Goal: Task Accomplishment & Management: Manage account settings

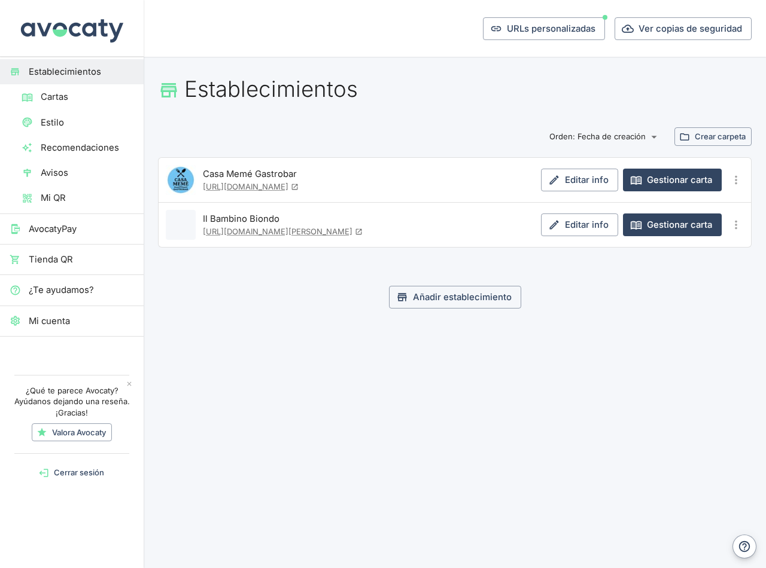
click at [50, 259] on span "Tienda QR" at bounding box center [81, 259] width 105 height 13
click at [49, 194] on span "Mi QR" at bounding box center [87, 197] width 93 height 13
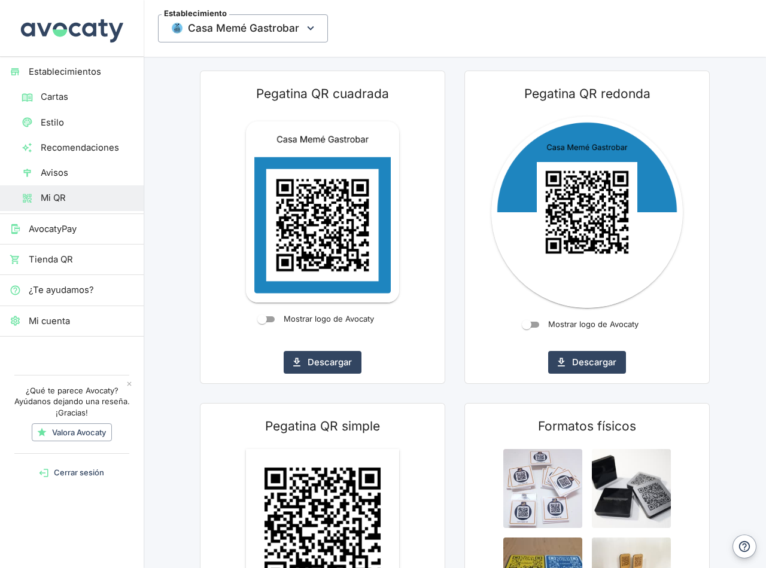
scroll to position [139, 0]
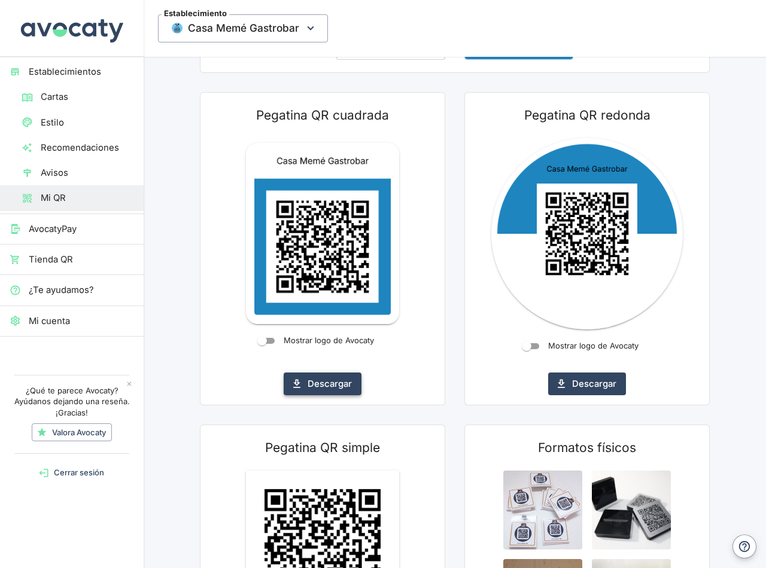
drag, startPoint x: 324, startPoint y: 384, endPoint x: 329, endPoint y: 378, distance: 7.3
click at [329, 378] on button "Descargar" at bounding box center [323, 384] width 78 height 23
click at [56, 102] on span "Cartas" at bounding box center [87, 96] width 93 height 13
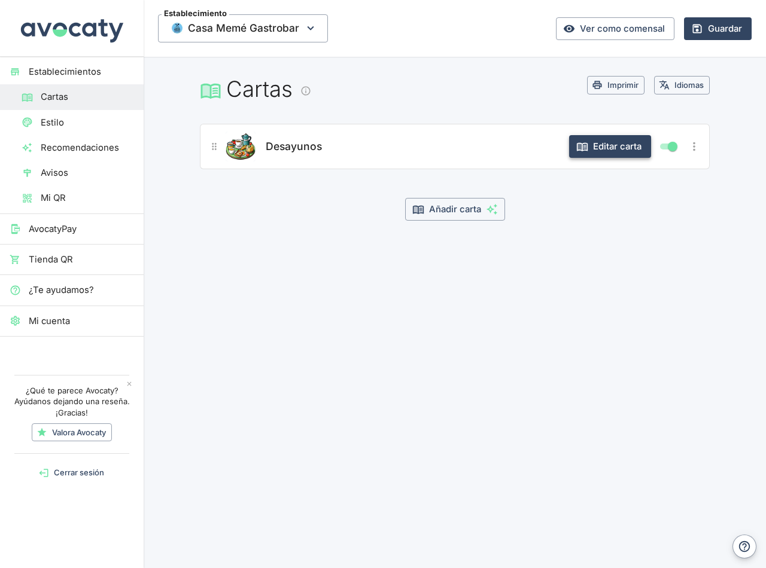
click at [621, 149] on button "Editar carta" at bounding box center [610, 146] width 82 height 23
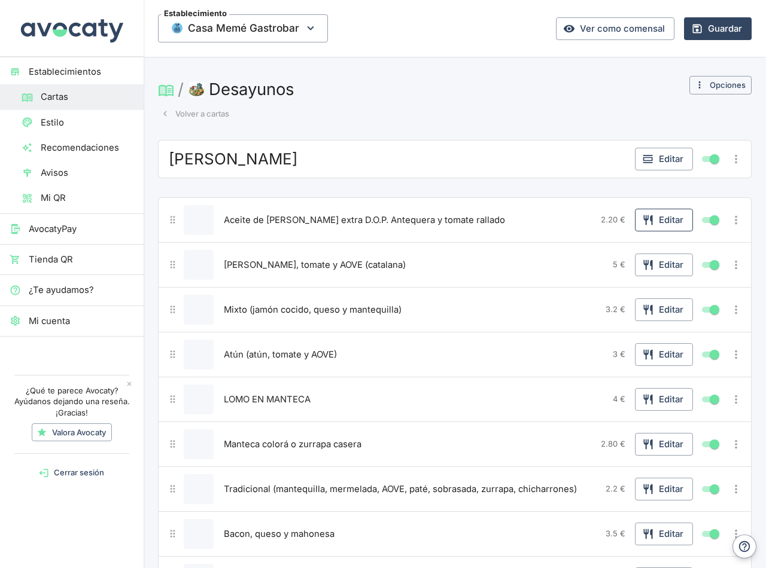
click at [655, 220] on button "Editar" at bounding box center [664, 220] width 58 height 23
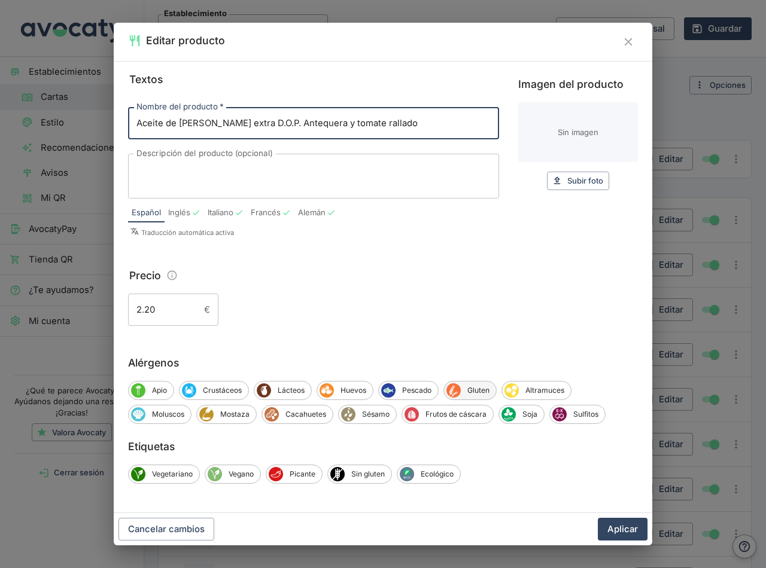
click at [467, 389] on span "Gluten" at bounding box center [478, 390] width 35 height 11
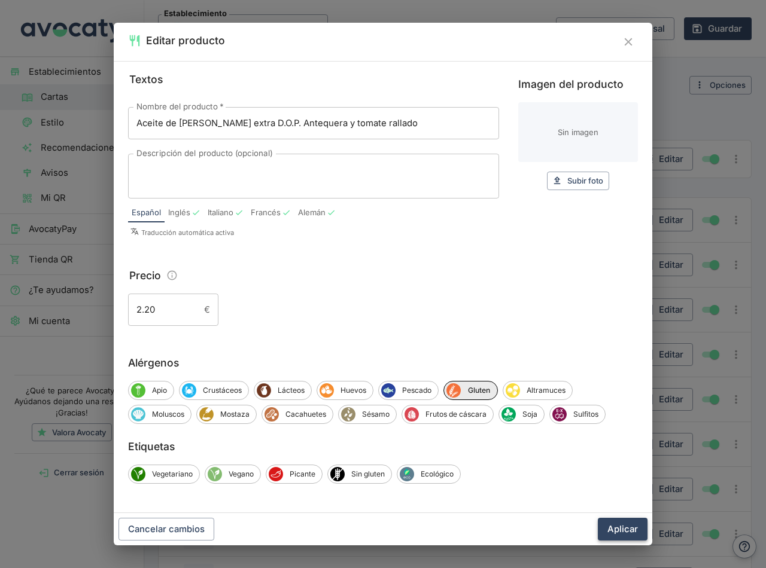
click at [633, 528] on button "Aplicar" at bounding box center [623, 529] width 50 height 23
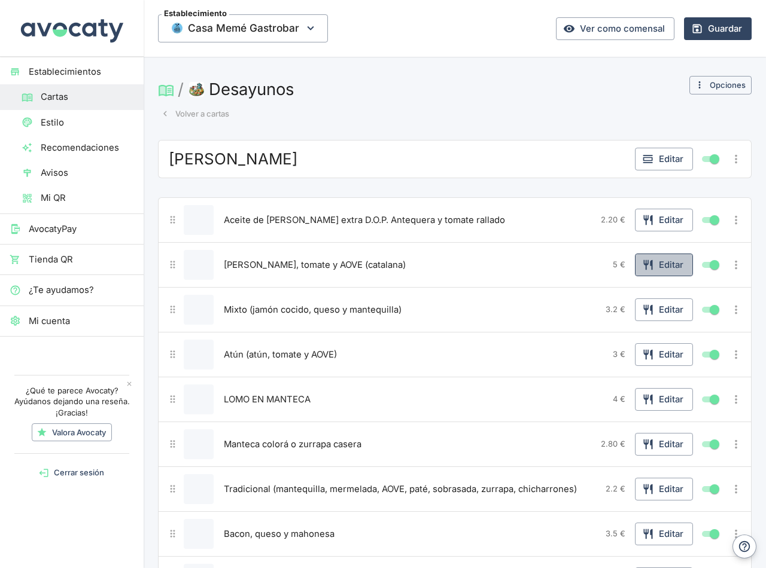
click at [667, 263] on button "Editar" at bounding box center [664, 265] width 58 height 23
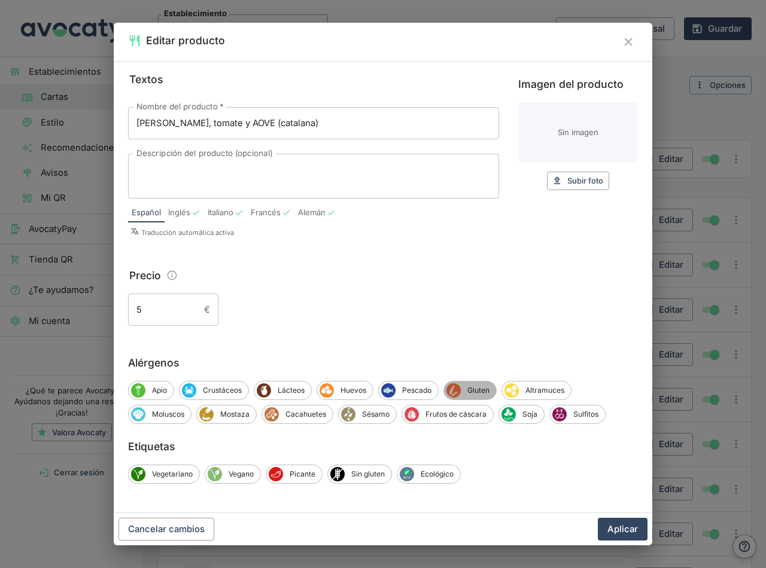
click at [478, 382] on div "Gluten" at bounding box center [469, 390] width 53 height 19
click at [629, 534] on button "Aplicar" at bounding box center [623, 529] width 50 height 23
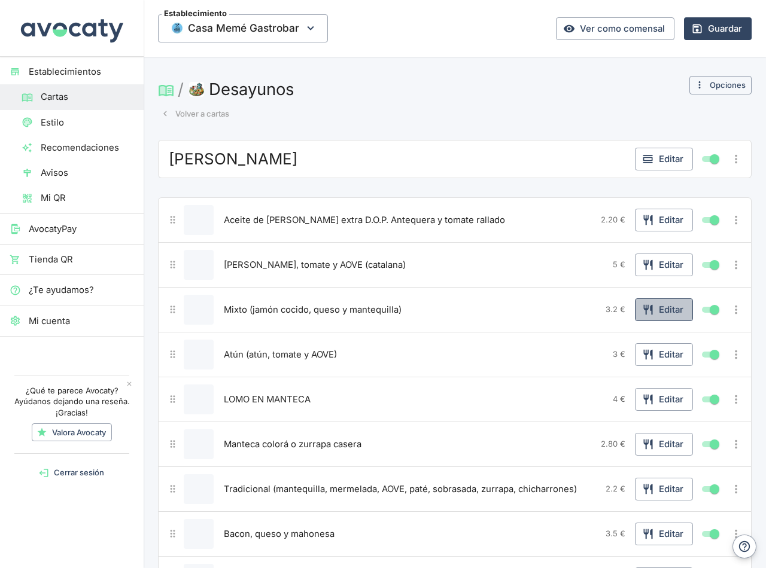
click at [656, 309] on button "Editar" at bounding box center [664, 310] width 58 height 23
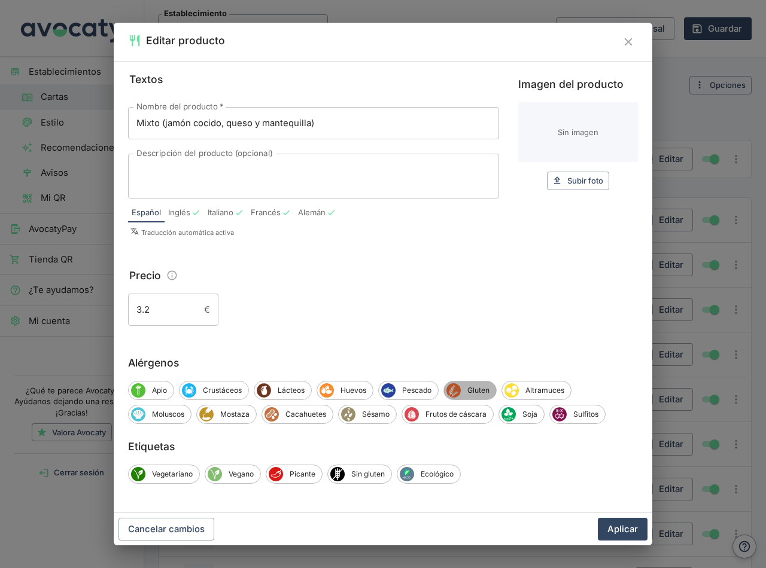
click at [470, 389] on span "Gluten" at bounding box center [478, 390] width 35 height 11
click at [282, 387] on span "Lácteos" at bounding box center [291, 390] width 40 height 11
click at [623, 530] on button "Aplicar" at bounding box center [623, 529] width 50 height 23
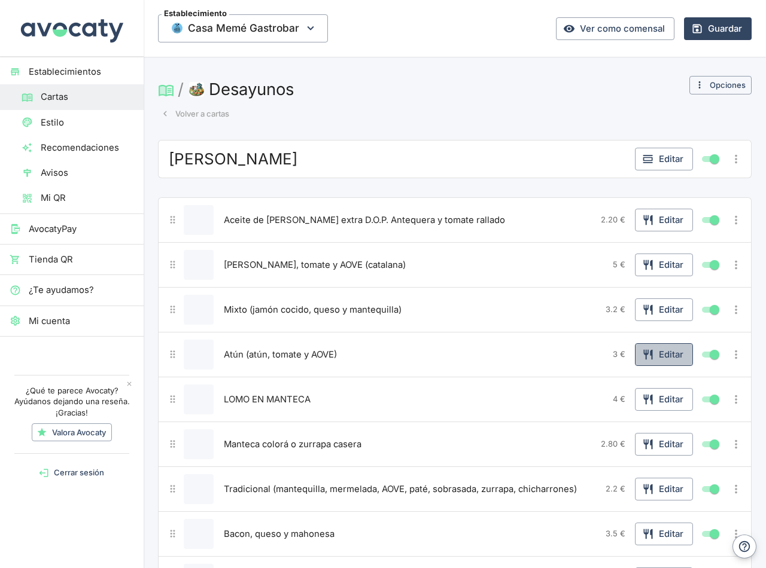
click at [651, 353] on button "Editar" at bounding box center [664, 354] width 58 height 23
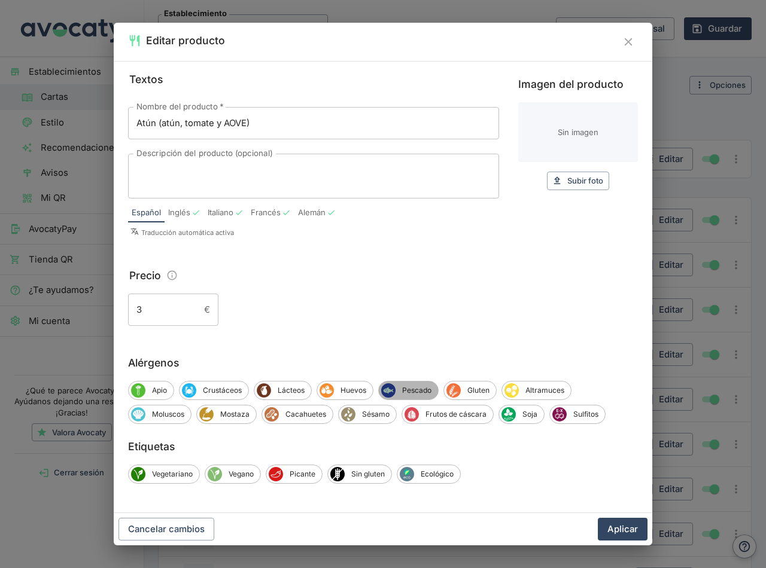
click at [406, 388] on span "Pescado" at bounding box center [417, 390] width 42 height 11
click at [460, 385] on icon "Gluten" at bounding box center [455, 390] width 13 height 13
click at [615, 522] on button "Aplicar" at bounding box center [623, 529] width 50 height 23
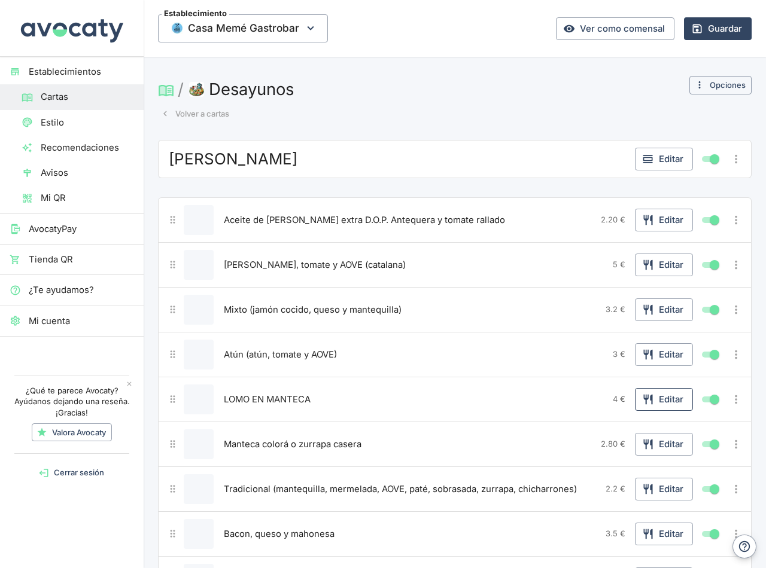
click at [644, 402] on icon "button" at bounding box center [648, 400] width 12 height 12
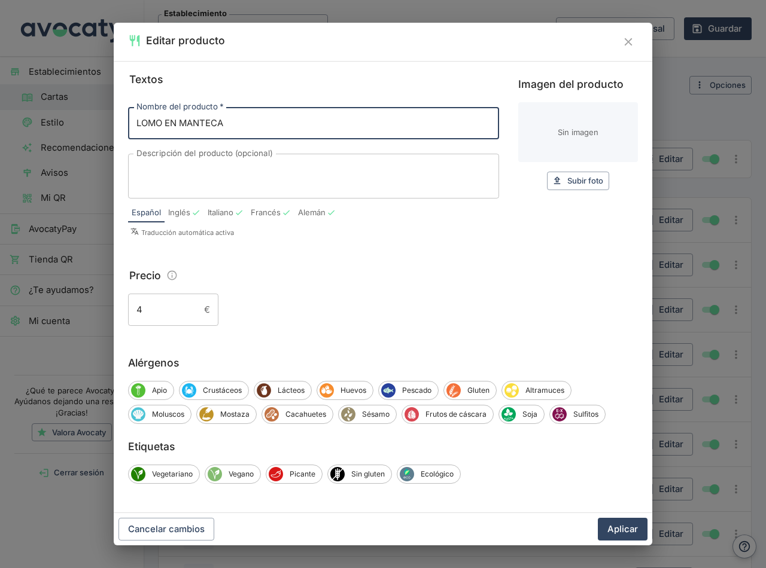
drag, startPoint x: 241, startPoint y: 124, endPoint x: 15, endPoint y: 137, distance: 226.5
click at [13, 137] on div "Editar producto Textos Nombre del producto   * LOMO EN MANTECA Nombre del produ…" at bounding box center [383, 284] width 766 height 568
type input "l"
type input "Lomo en manteca"
click at [467, 388] on span "Gluten" at bounding box center [478, 390] width 35 height 11
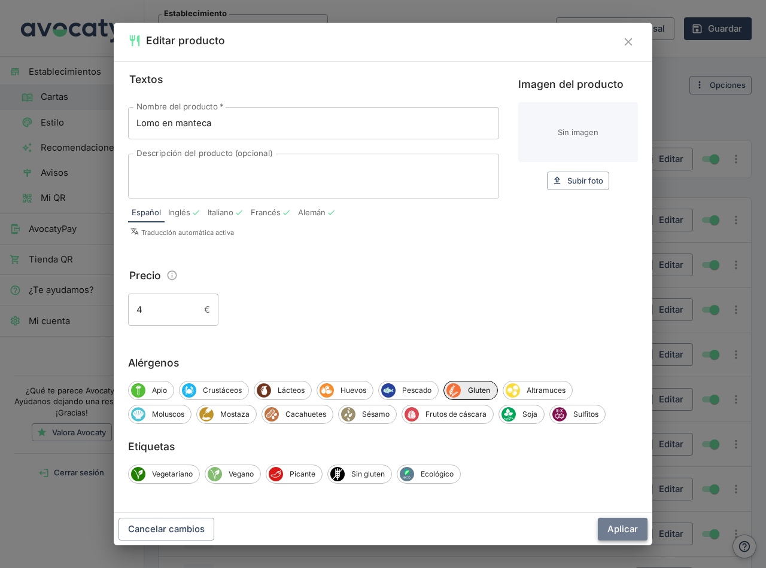
click at [622, 528] on button "Aplicar" at bounding box center [623, 529] width 50 height 23
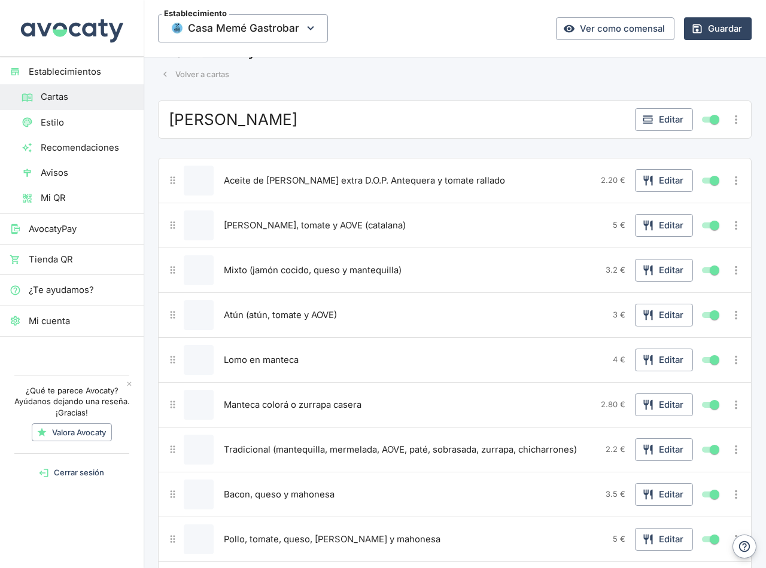
scroll to position [60, 0]
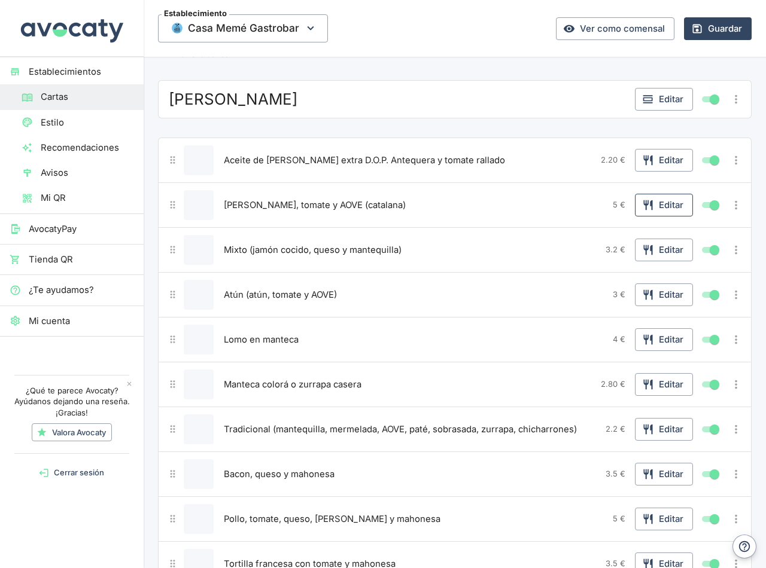
click at [658, 206] on button "Editar" at bounding box center [664, 205] width 58 height 23
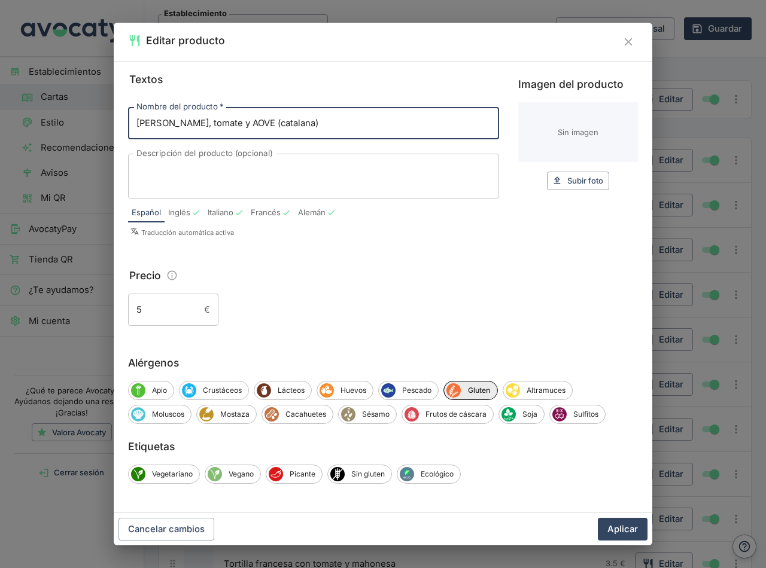
click at [151, 318] on input "5" at bounding box center [163, 310] width 71 height 32
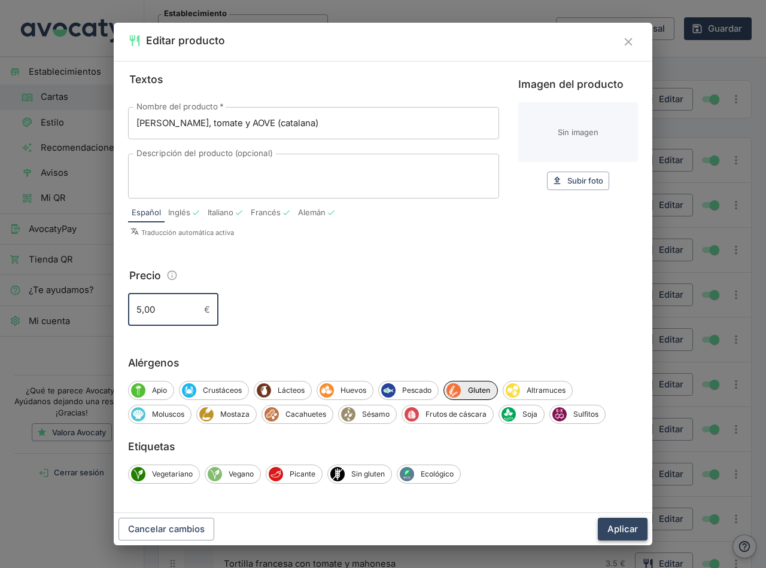
type input "5,00"
click at [620, 521] on button "Aplicar" at bounding box center [623, 529] width 50 height 23
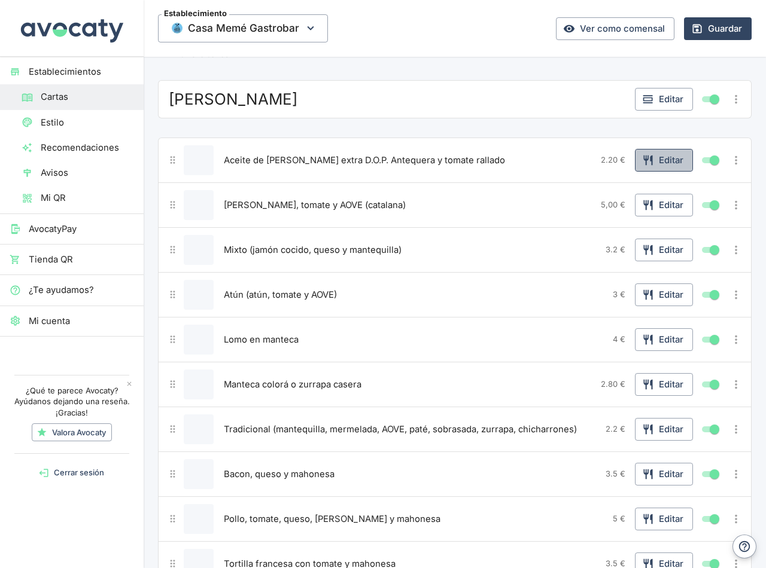
click at [652, 159] on button "Editar" at bounding box center [664, 160] width 58 height 23
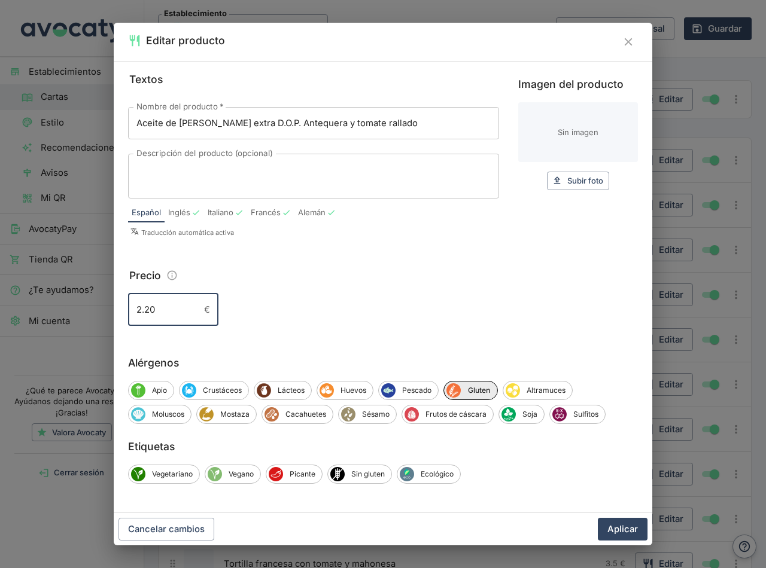
click at [142, 311] on input "2.20" at bounding box center [163, 310] width 71 height 32
type input "2,20"
click at [621, 528] on button "Aplicar" at bounding box center [623, 529] width 50 height 23
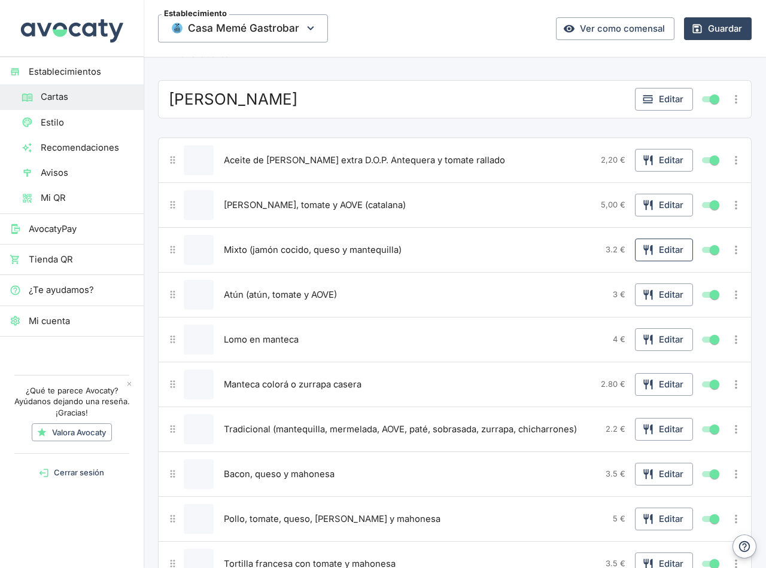
click at [642, 253] on icon "button" at bounding box center [648, 250] width 12 height 12
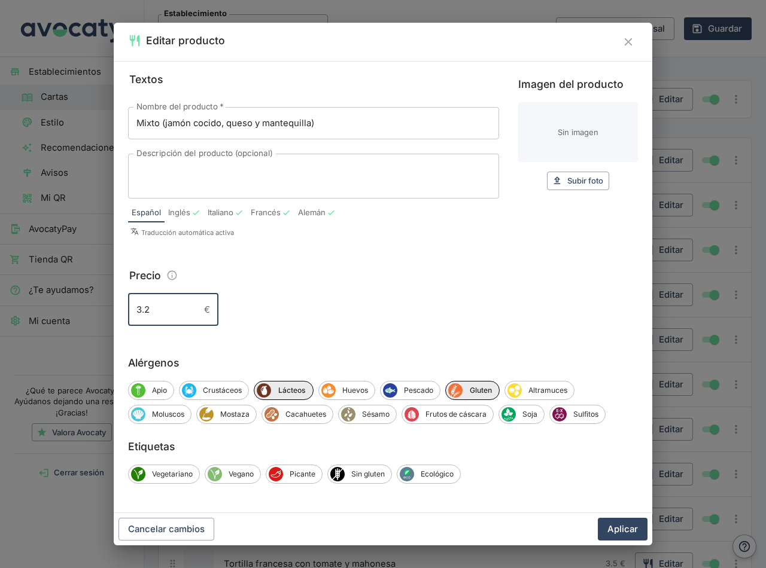
click at [143, 312] on input "3.2" at bounding box center [163, 310] width 71 height 32
type input "3,2"
click at [621, 525] on button "Aplicar" at bounding box center [623, 529] width 50 height 23
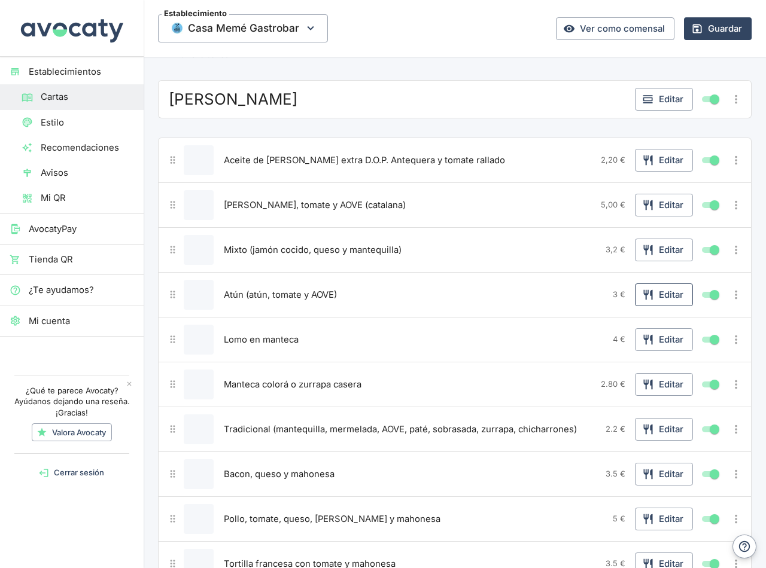
click at [652, 292] on button "Editar" at bounding box center [664, 295] width 58 height 23
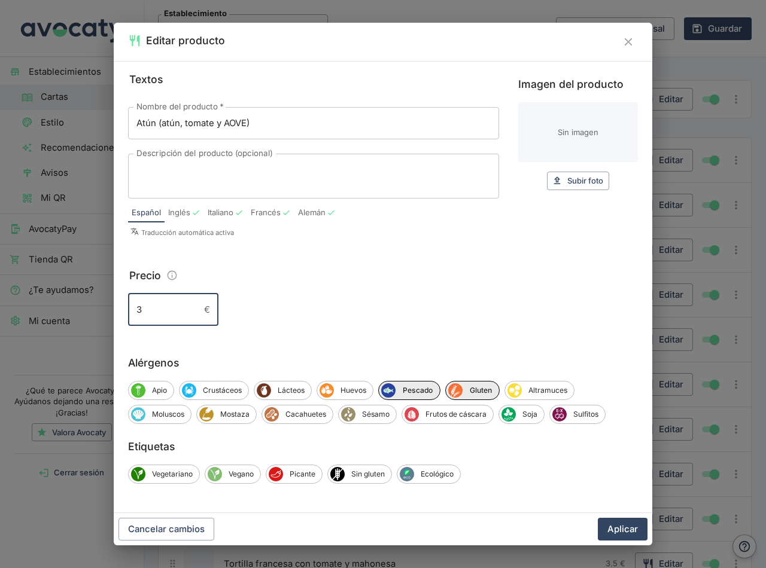
click at [152, 311] on input "3" at bounding box center [163, 310] width 71 height 32
type input "3,00"
click at [627, 527] on button "Aplicar" at bounding box center [623, 529] width 50 height 23
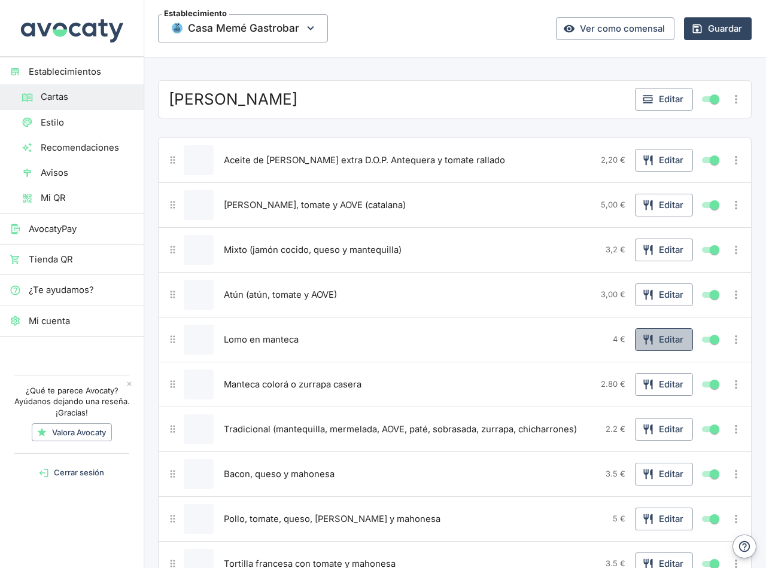
click at [652, 341] on button "Editar" at bounding box center [664, 340] width 58 height 23
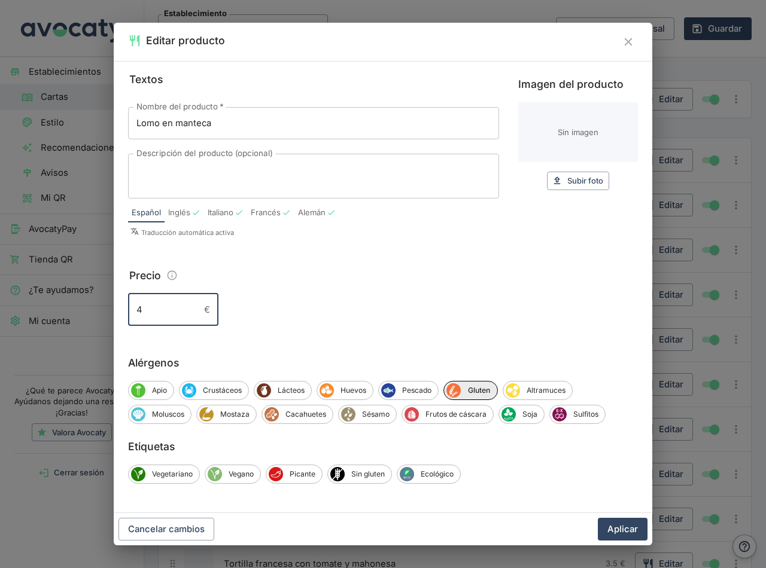
click at [146, 312] on input "4" at bounding box center [163, 310] width 71 height 32
type input "4,00"
click at [628, 533] on button "Aplicar" at bounding box center [623, 529] width 50 height 23
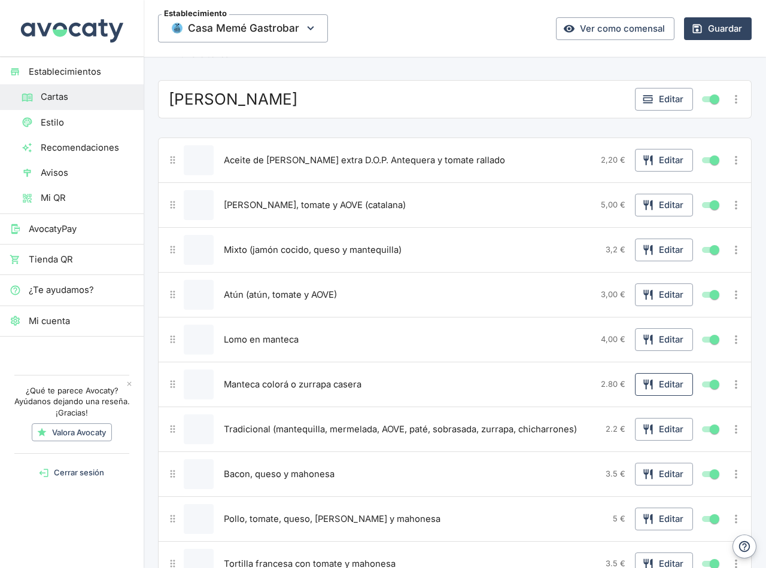
click at [647, 381] on button "Editar" at bounding box center [664, 384] width 58 height 23
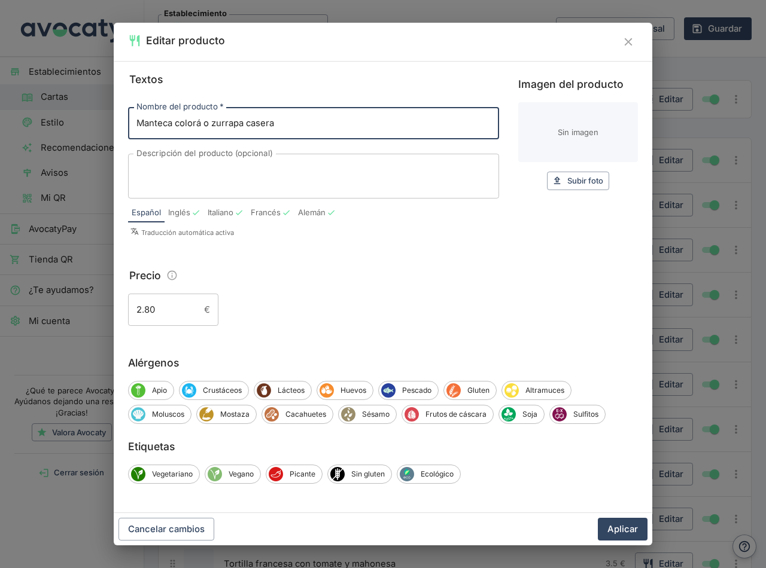
click at [141, 312] on input "2.80" at bounding box center [163, 310] width 71 height 32
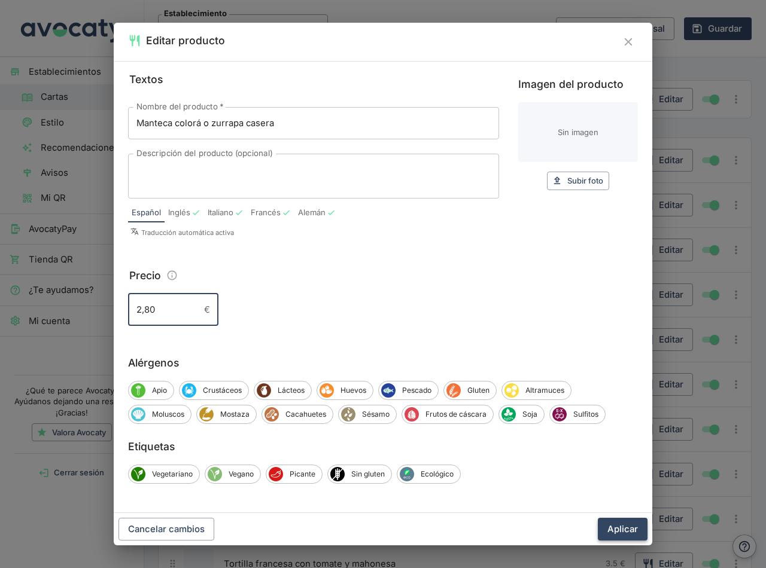
type input "2,80"
click at [621, 527] on button "Aplicar" at bounding box center [623, 529] width 50 height 23
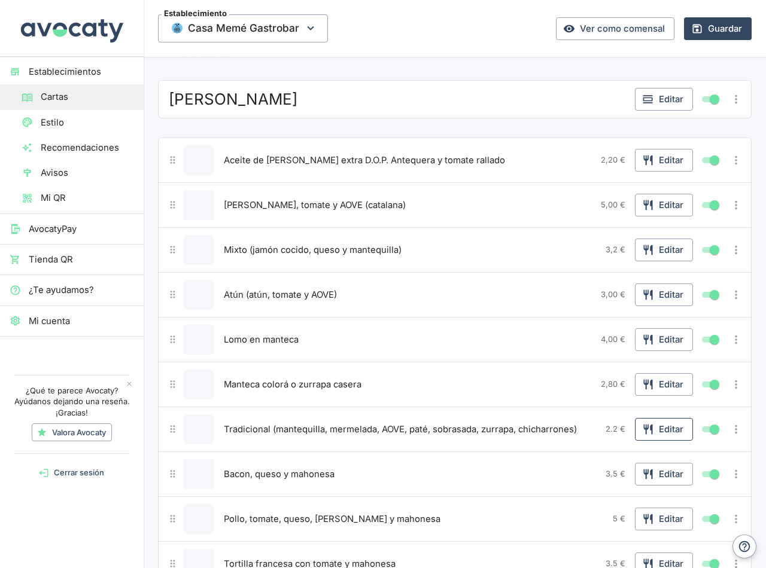
click at [668, 423] on button "Editar" at bounding box center [664, 429] width 58 height 23
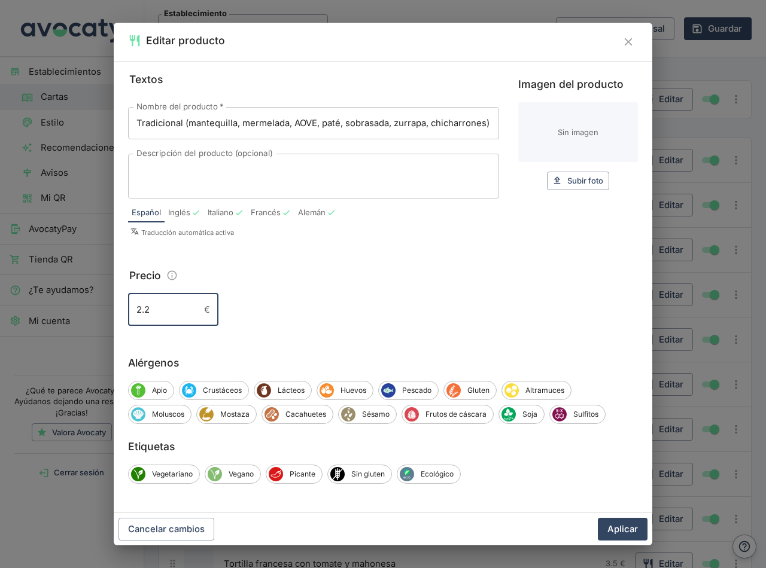
click at [165, 307] on input "2.2" at bounding box center [163, 310] width 71 height 32
type input "2,20"
click at [624, 537] on button "Aplicar" at bounding box center [623, 529] width 50 height 23
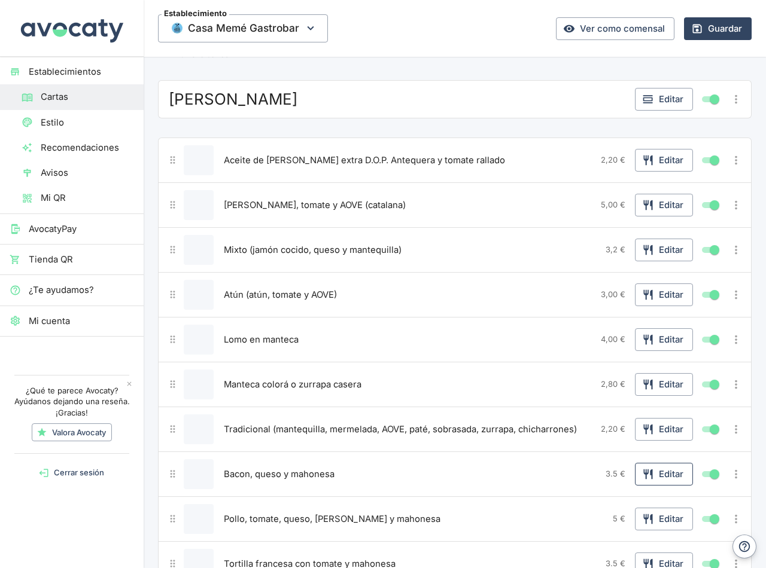
click at [667, 478] on button "Editar" at bounding box center [664, 474] width 58 height 23
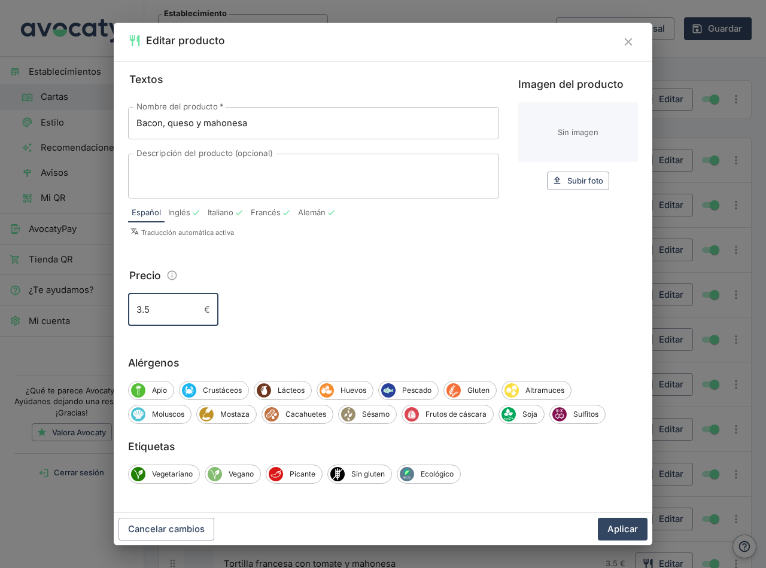
click at [157, 308] on input "3.5" at bounding box center [163, 310] width 71 height 32
type input "3,50"
click at [616, 525] on button "Aplicar" at bounding box center [623, 529] width 50 height 23
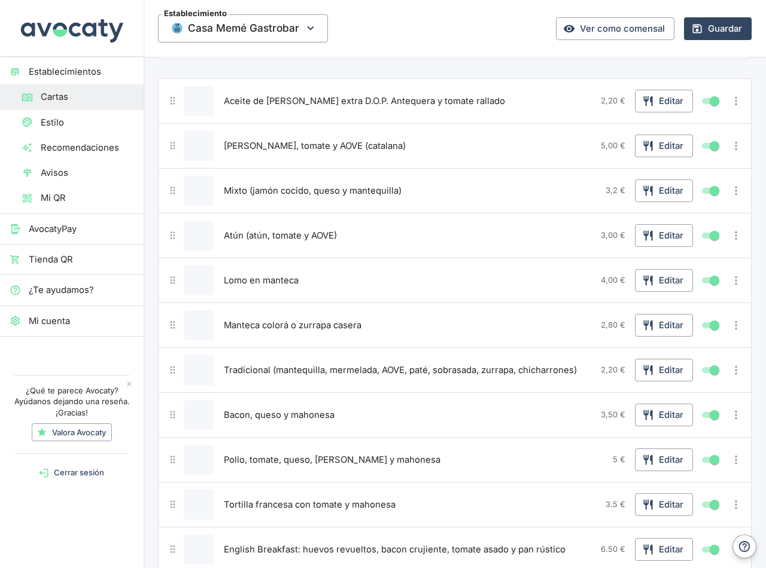
scroll to position [120, 0]
click at [646, 464] on button "Editar" at bounding box center [664, 459] width 58 height 23
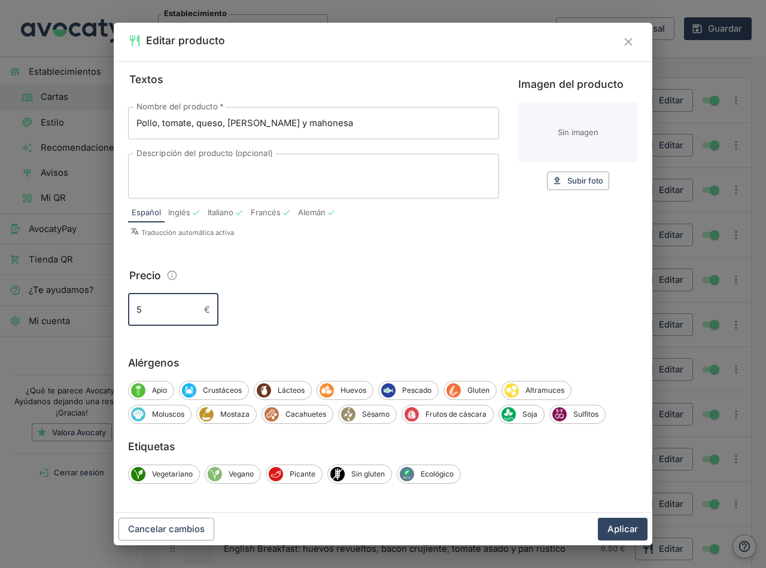
click at [150, 314] on input "5" at bounding box center [163, 310] width 71 height 32
type input "5,00"
click at [622, 527] on button "Aplicar" at bounding box center [623, 529] width 50 height 23
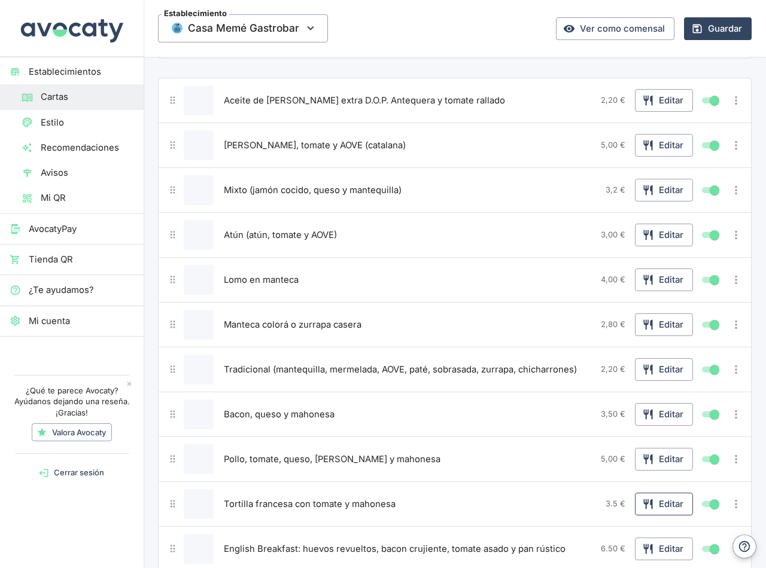
click at [649, 504] on button "Editar" at bounding box center [664, 504] width 58 height 23
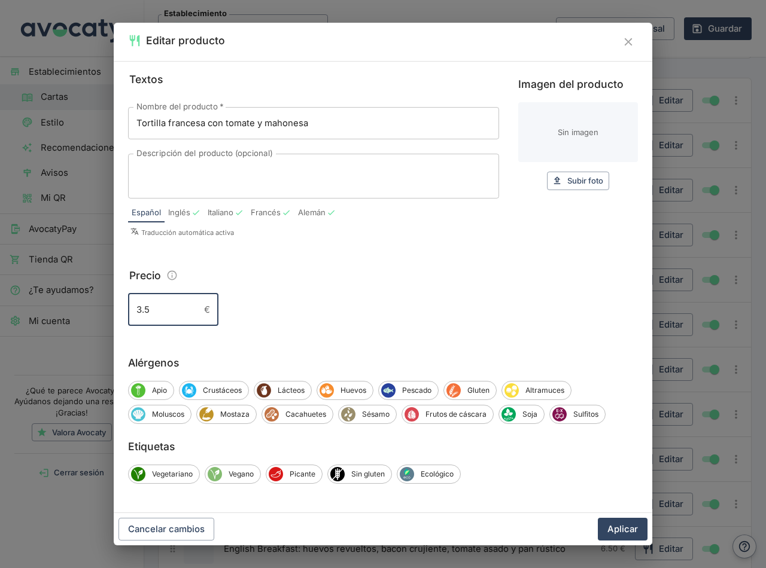
click at [155, 308] on input "3.5" at bounding box center [163, 310] width 71 height 32
type input "3,50"
click at [621, 528] on button "Aplicar" at bounding box center [623, 529] width 50 height 23
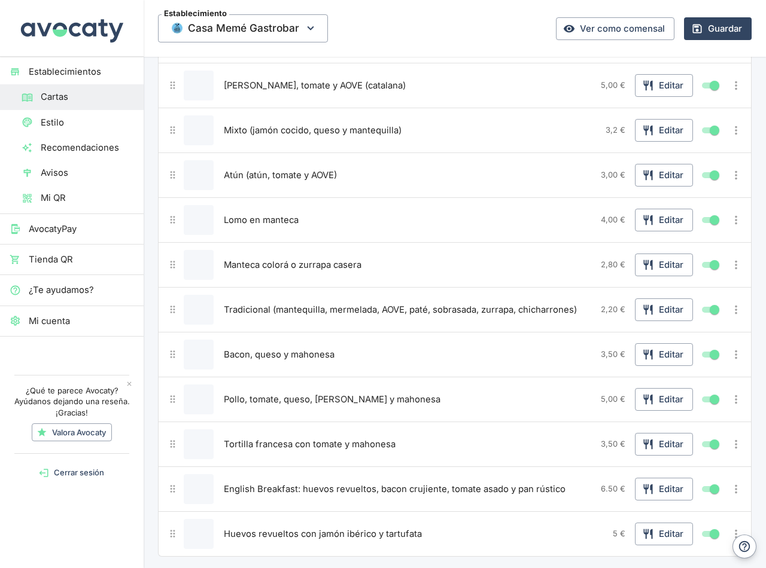
scroll to position [239, 0]
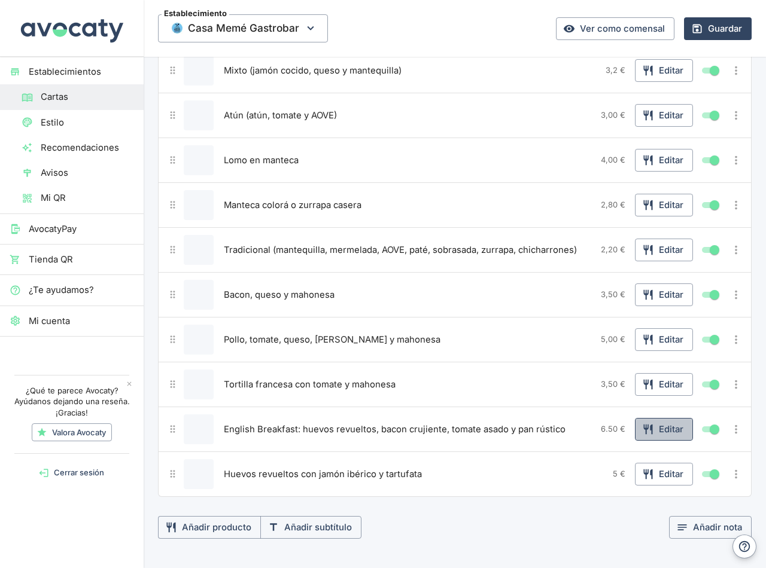
click at [658, 428] on button "Editar" at bounding box center [664, 429] width 58 height 23
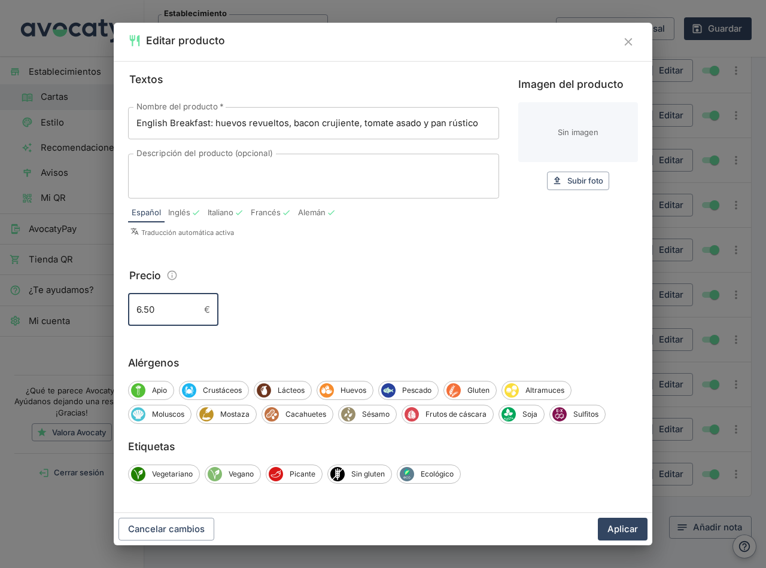
click at [141, 312] on input "6.50" at bounding box center [163, 310] width 71 height 32
type input "6,50"
click at [623, 522] on button "Aplicar" at bounding box center [623, 529] width 50 height 23
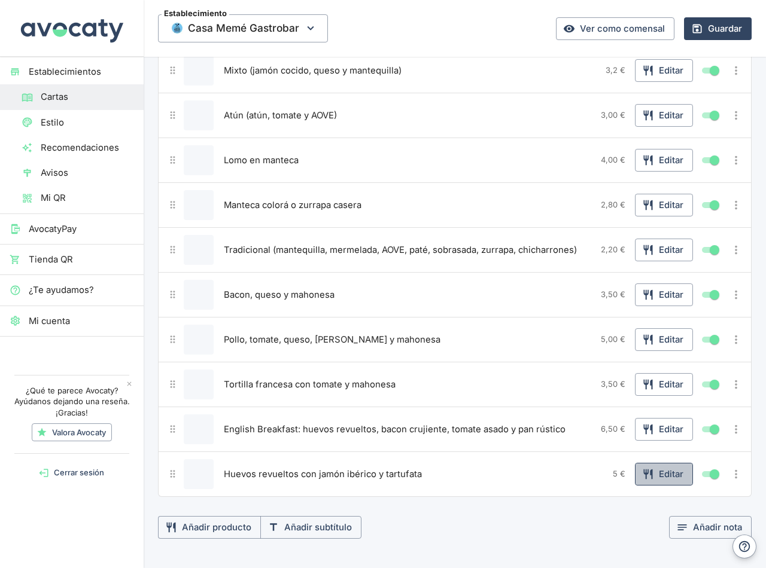
click at [665, 467] on button "Editar" at bounding box center [664, 474] width 58 height 23
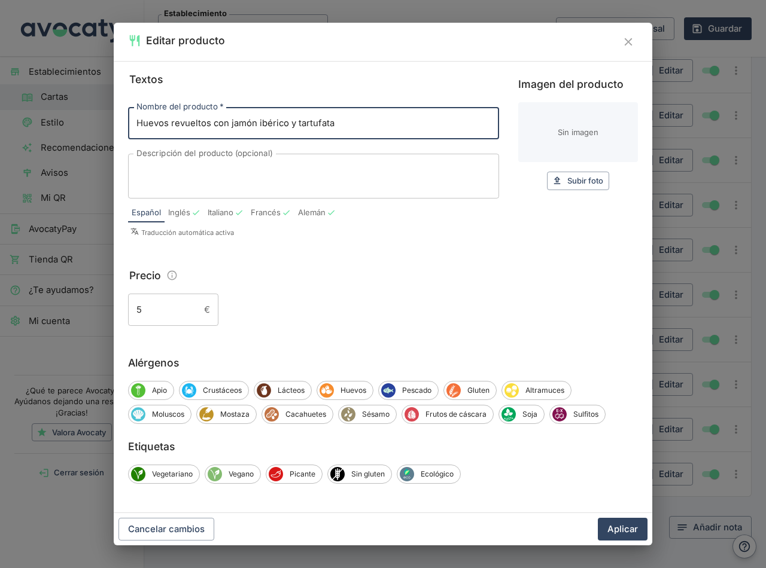
click at [147, 314] on input "5" at bounding box center [163, 310] width 71 height 32
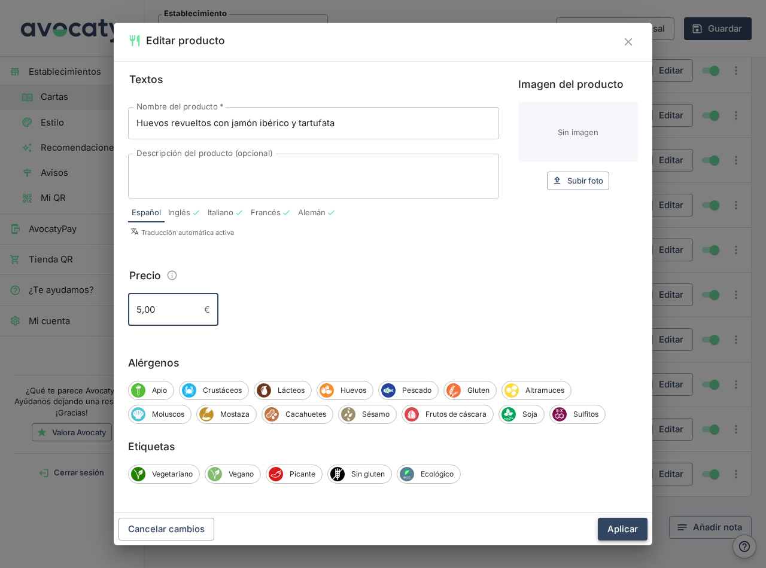
type input "5,00"
click at [604, 527] on button "Aplicar" at bounding box center [623, 529] width 50 height 23
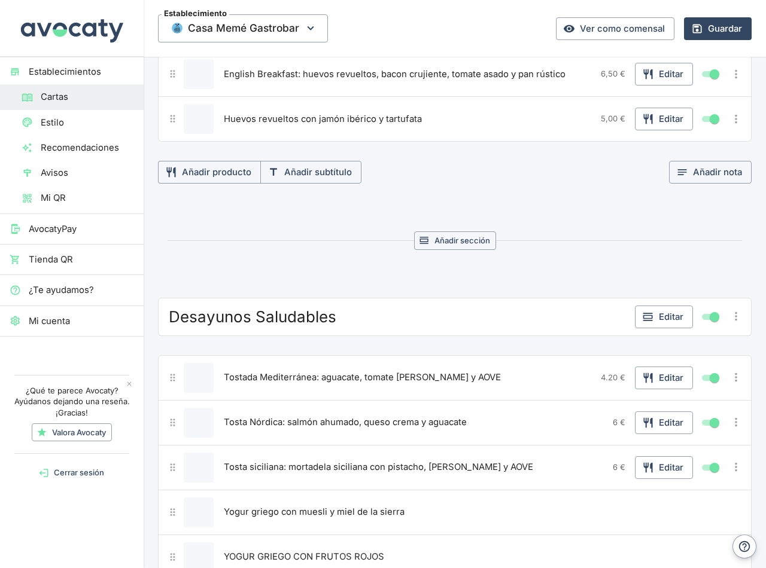
scroll to position [598, 0]
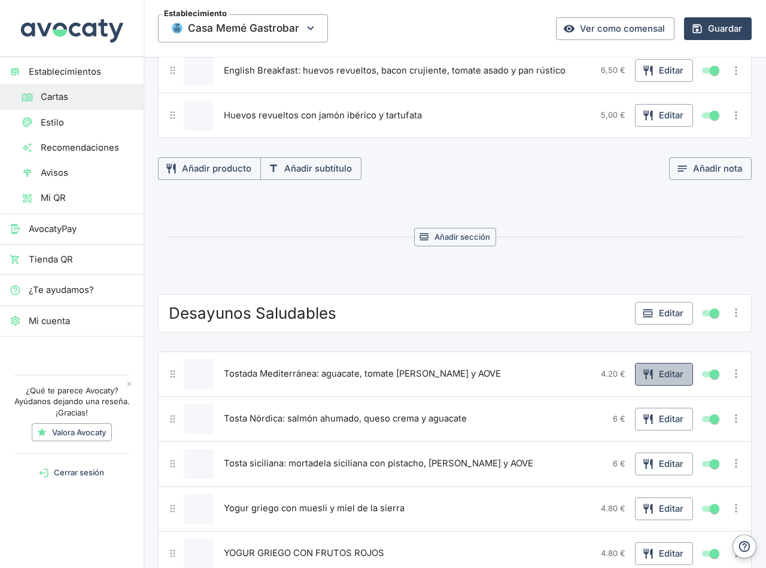
click at [643, 378] on icon "button" at bounding box center [647, 374] width 9 height 10
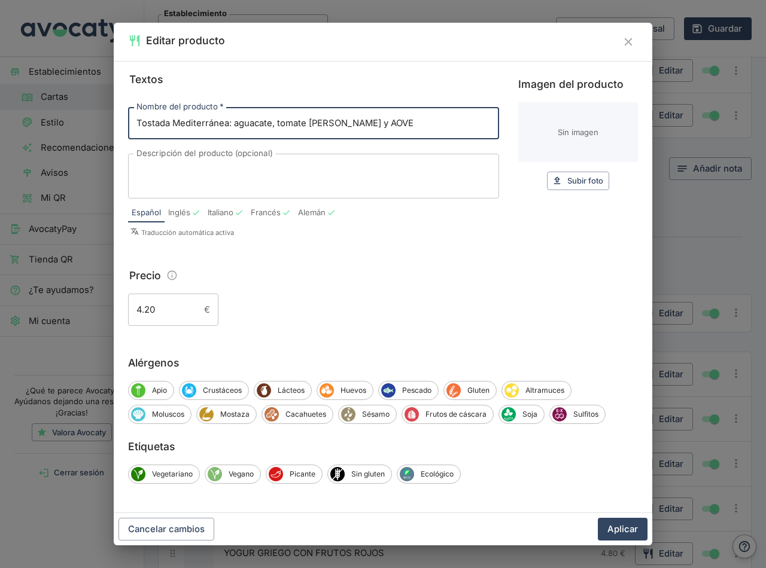
click at [143, 308] on input "4.20" at bounding box center [163, 310] width 71 height 32
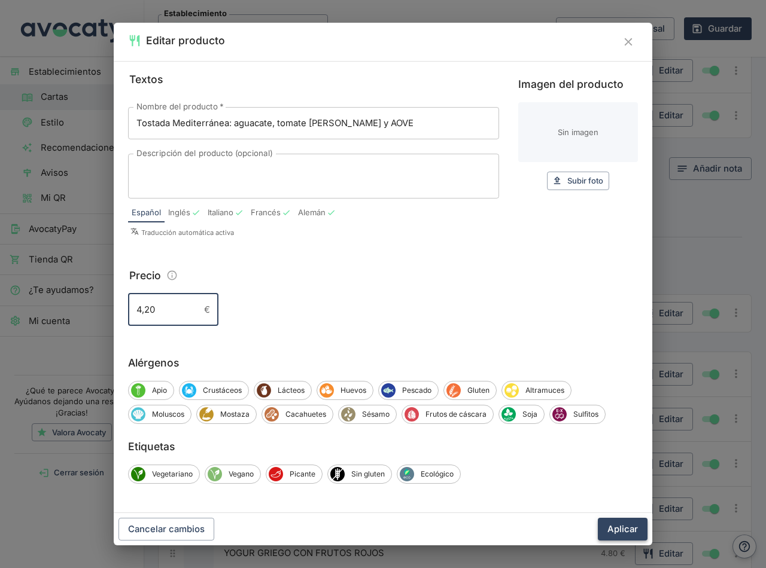
type input "4,20"
click at [637, 537] on button "Aplicar" at bounding box center [623, 529] width 50 height 23
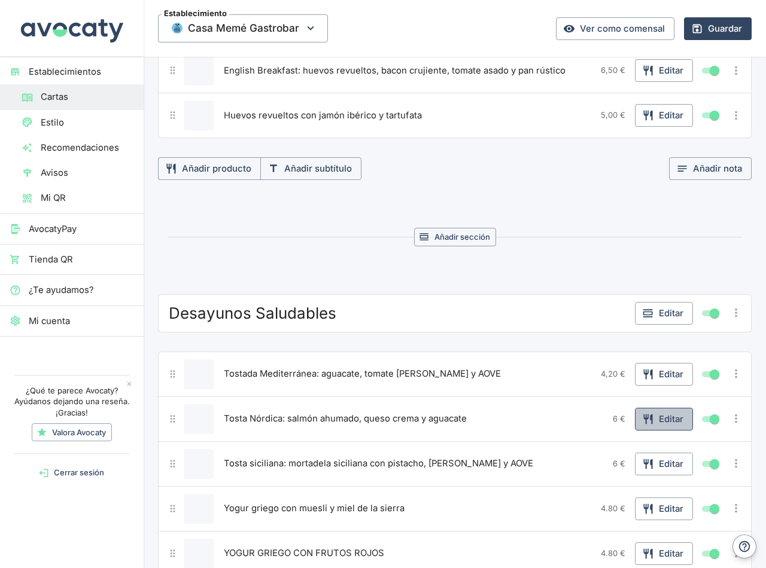
click at [654, 413] on button "Editar" at bounding box center [664, 419] width 58 height 23
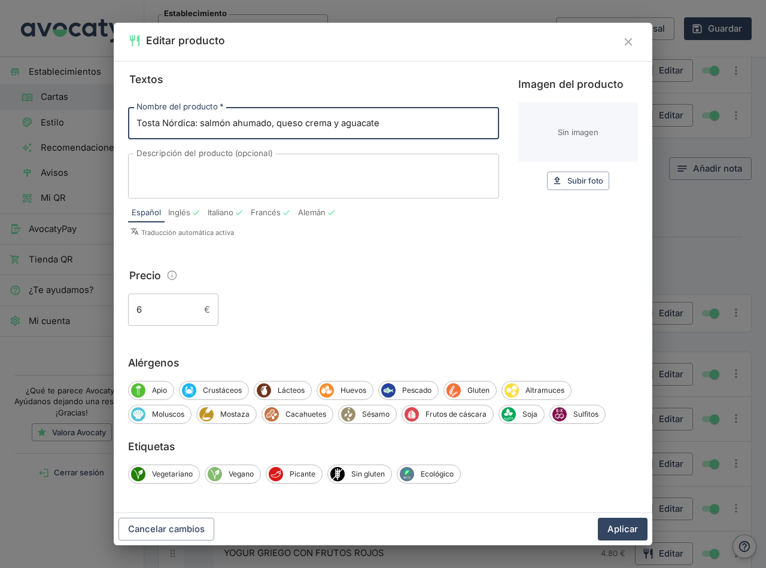
click at [148, 323] on input "6" at bounding box center [163, 310] width 71 height 32
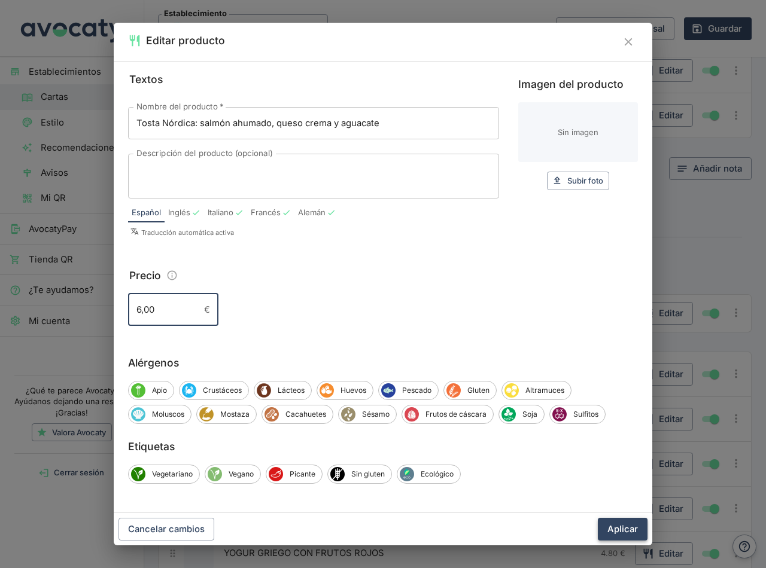
type input "6,00"
click at [627, 527] on button "Aplicar" at bounding box center [623, 529] width 50 height 23
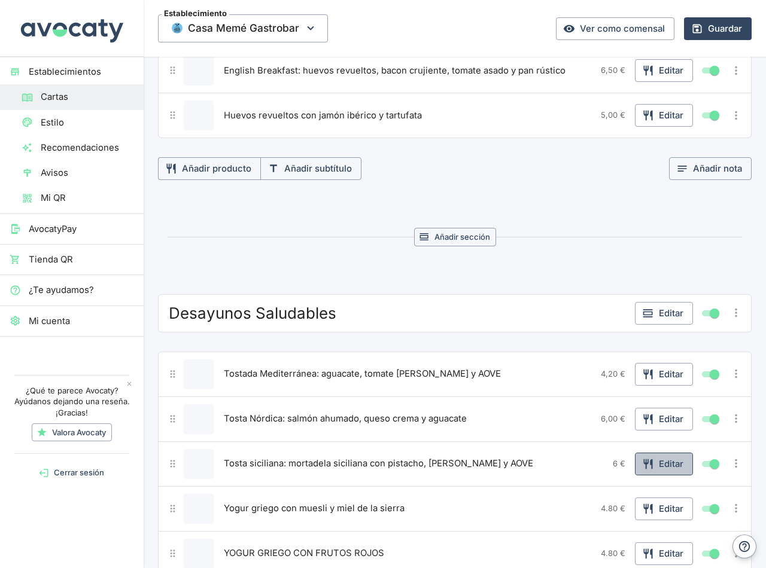
click at [661, 460] on button "Editar" at bounding box center [664, 464] width 58 height 23
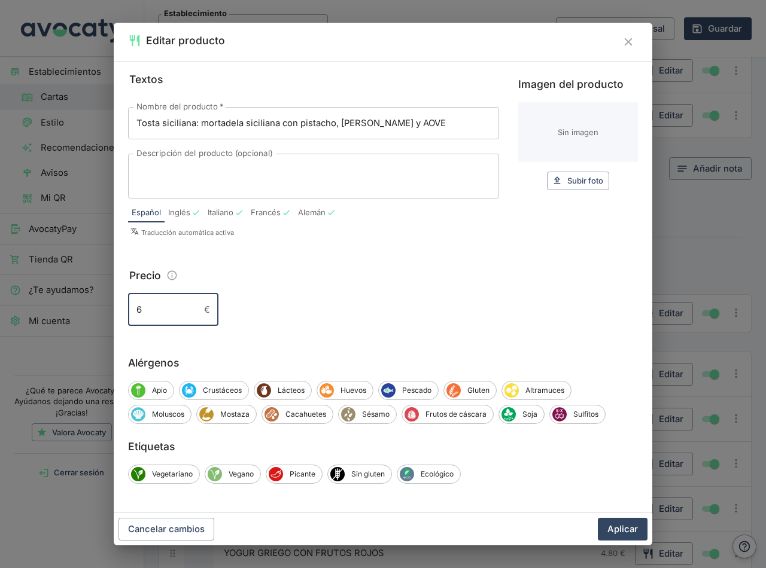
click at [152, 320] on input "6" at bounding box center [163, 310] width 71 height 32
type input "6,00"
click at [613, 521] on button "Aplicar" at bounding box center [623, 529] width 50 height 23
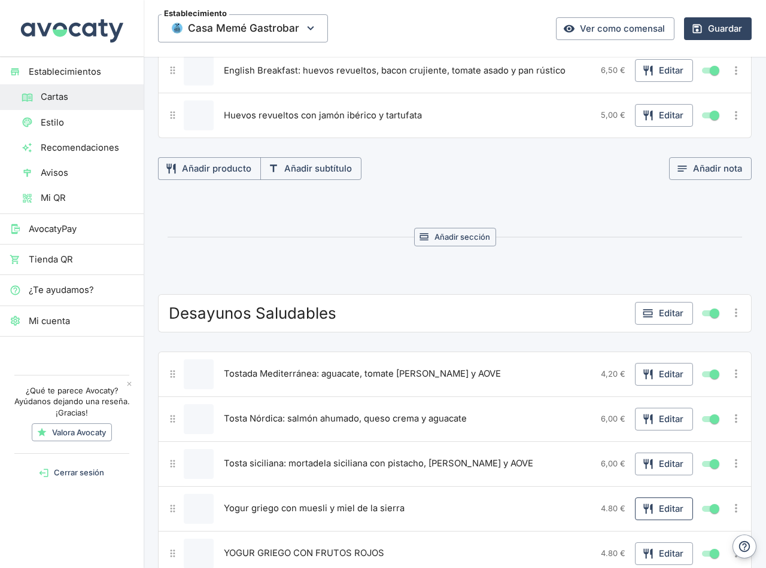
click at [644, 509] on icon "button" at bounding box center [648, 509] width 12 height 12
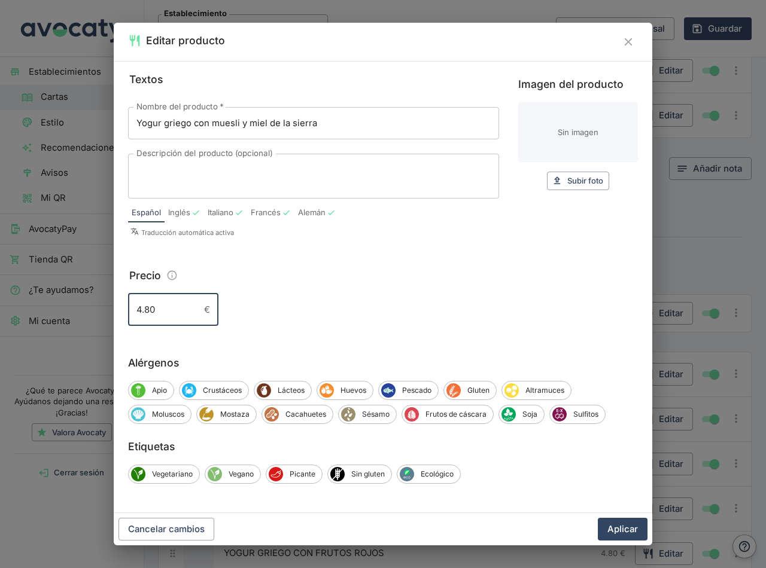
click at [145, 309] on input "4.80" at bounding box center [163, 310] width 71 height 32
type input "4,80"
click at [616, 524] on button "Aplicar" at bounding box center [623, 529] width 50 height 23
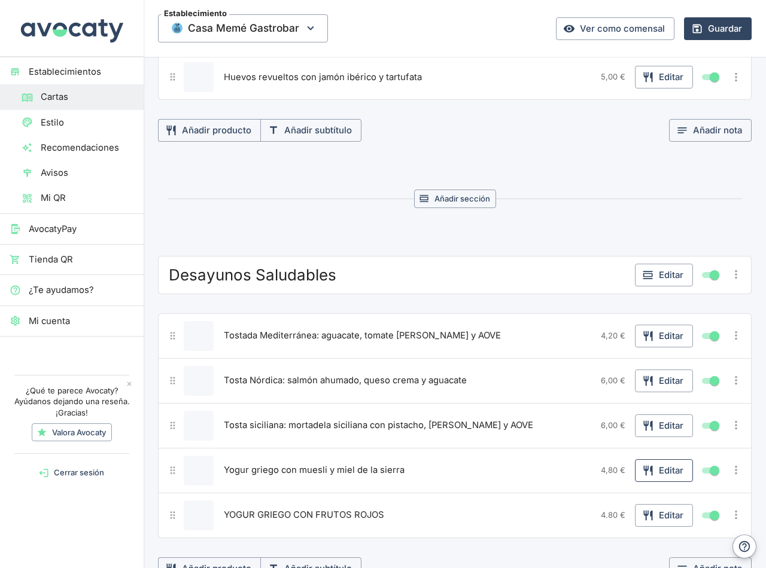
scroll to position [658, 0]
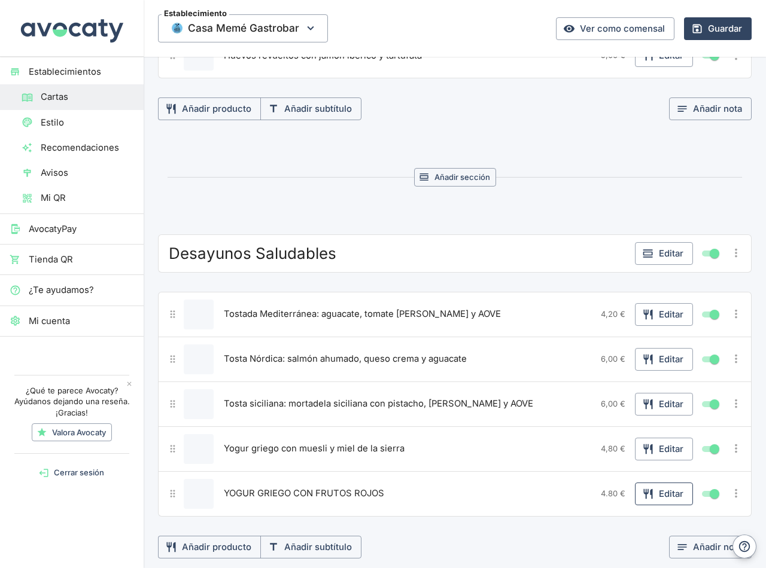
click at [647, 497] on button "Editar" at bounding box center [664, 494] width 58 height 23
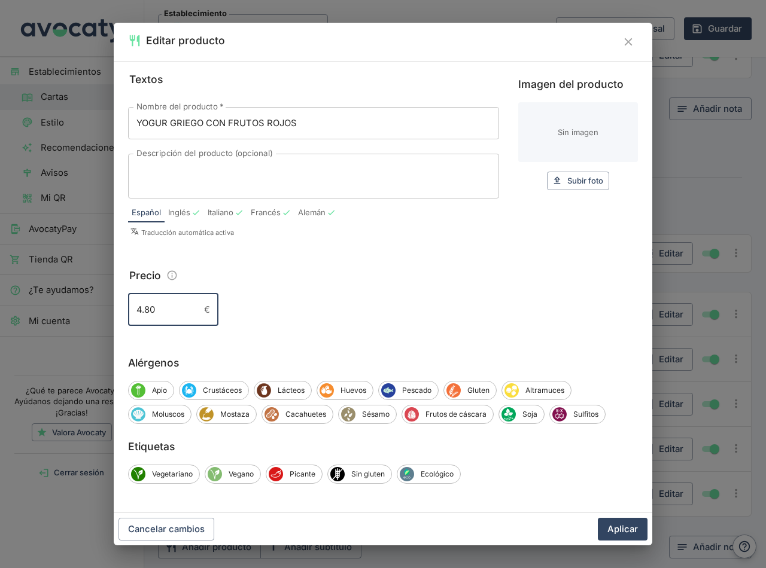
click at [140, 309] on input "4.80" at bounding box center [163, 310] width 71 height 32
type input "4,80"
click at [598, 518] on button "Aplicar" at bounding box center [623, 529] width 50 height 23
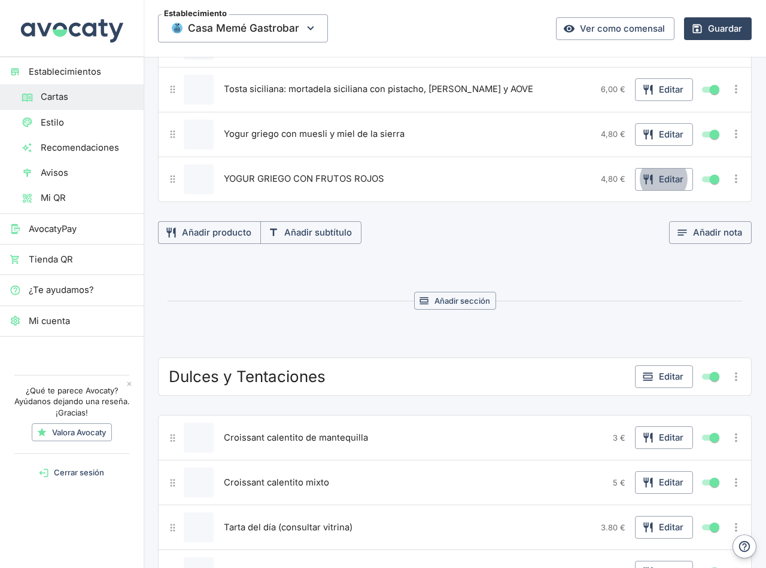
scroll to position [1017, 0]
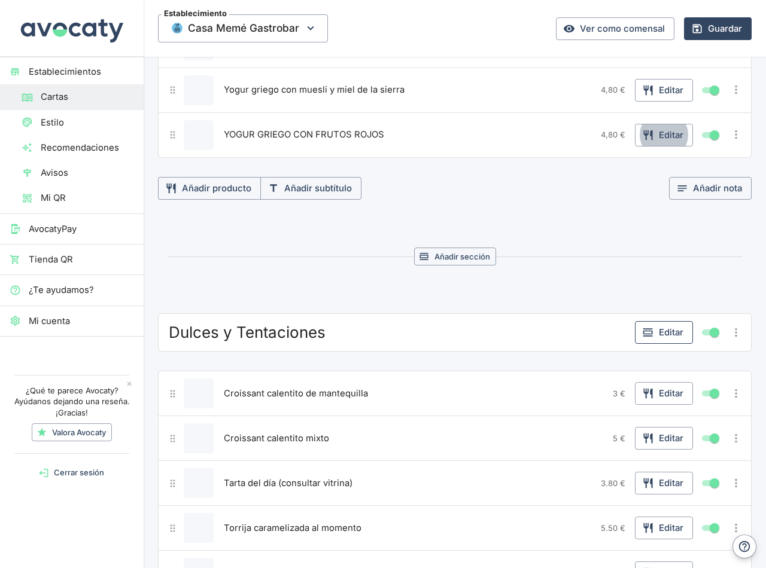
click at [653, 333] on button "Editar" at bounding box center [664, 332] width 58 height 23
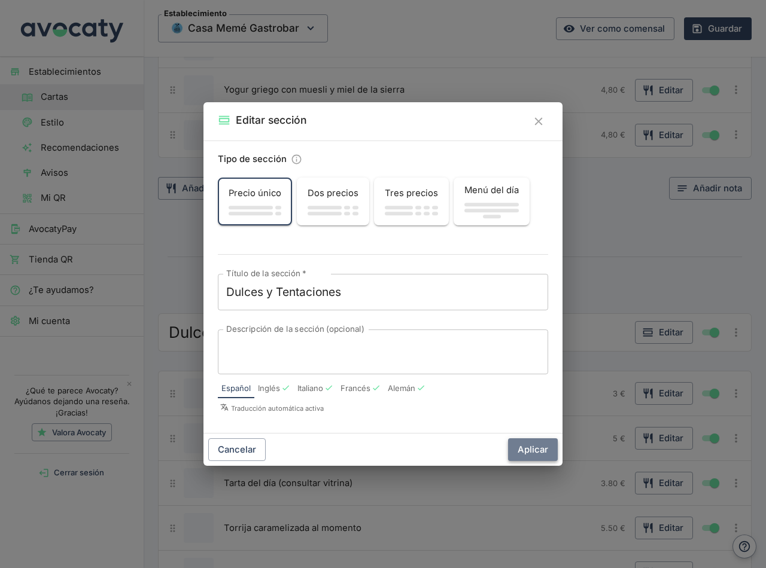
click at [533, 449] on button "Aplicar" at bounding box center [533, 450] width 50 height 23
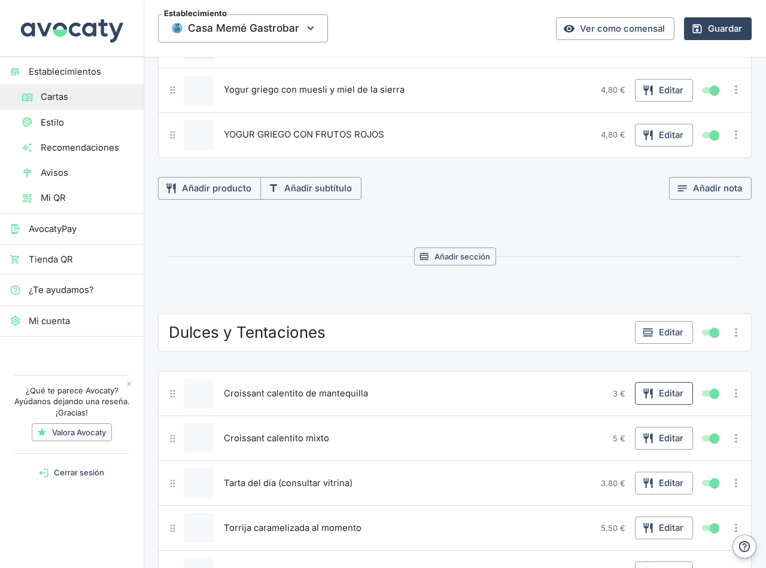
click at [644, 393] on icon "button" at bounding box center [648, 394] width 12 height 12
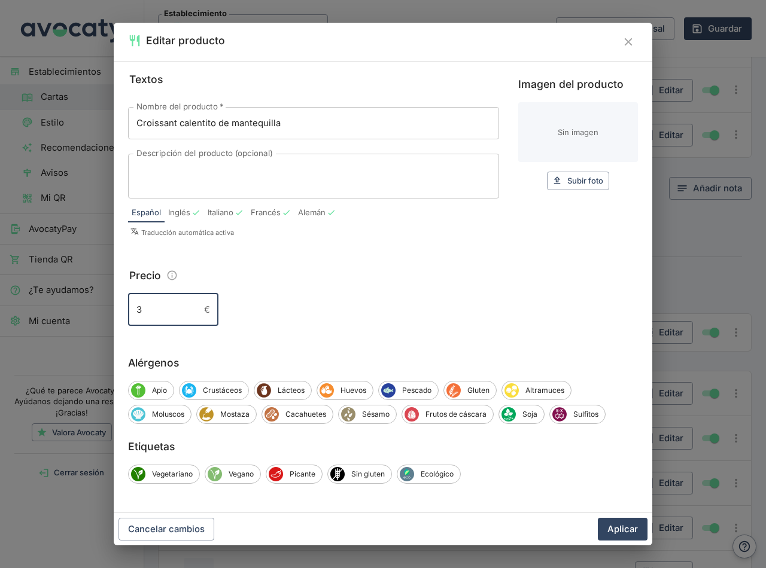
click at [170, 314] on input "3" at bounding box center [163, 310] width 71 height 32
type input "3,00"
click at [626, 530] on button "Aplicar" at bounding box center [623, 529] width 50 height 23
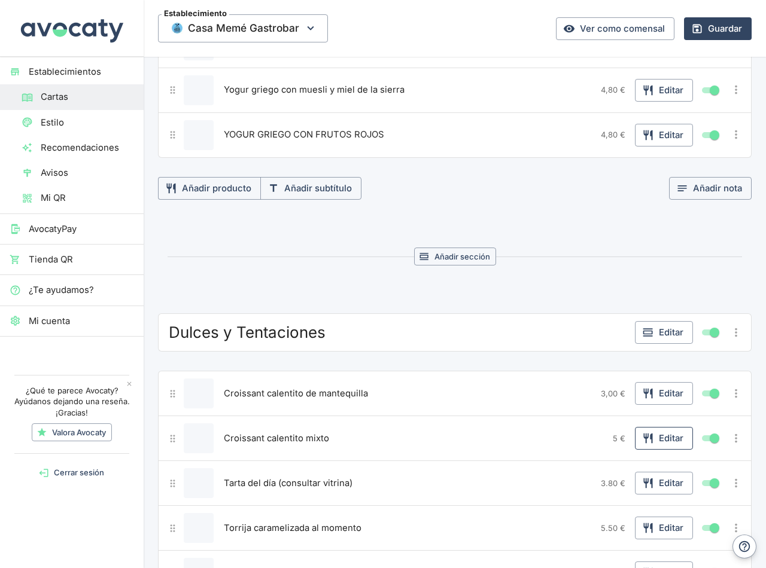
click at [664, 435] on button "Editar" at bounding box center [664, 438] width 58 height 23
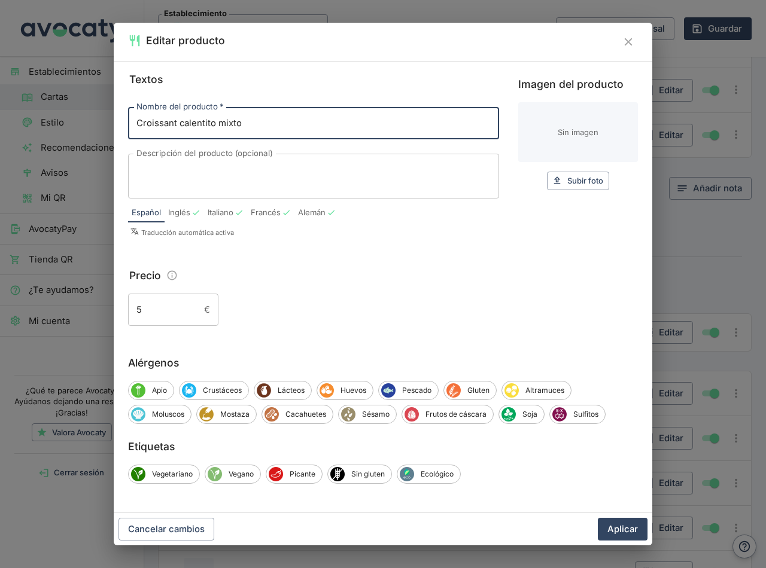
click at [172, 276] on icon "Información sobre edición de precios" at bounding box center [172, 275] width 9 height 9
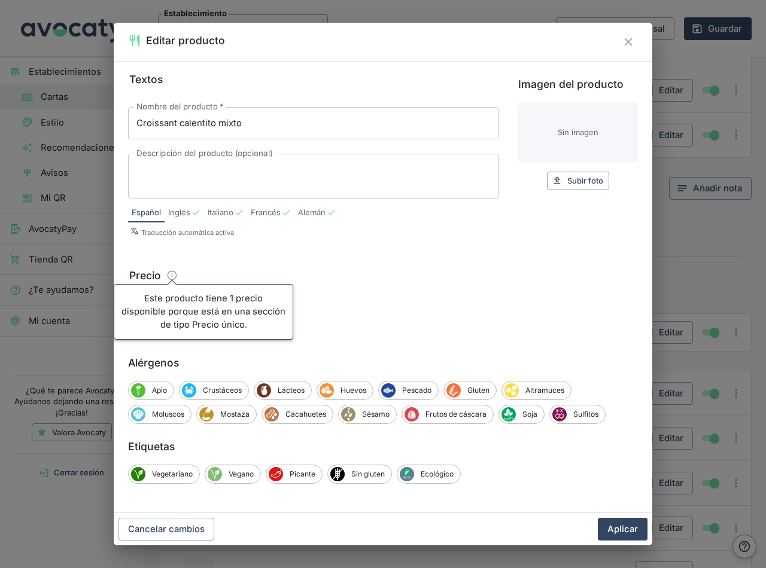
click at [413, 302] on div "5 € ​" at bounding box center [383, 310] width 510 height 32
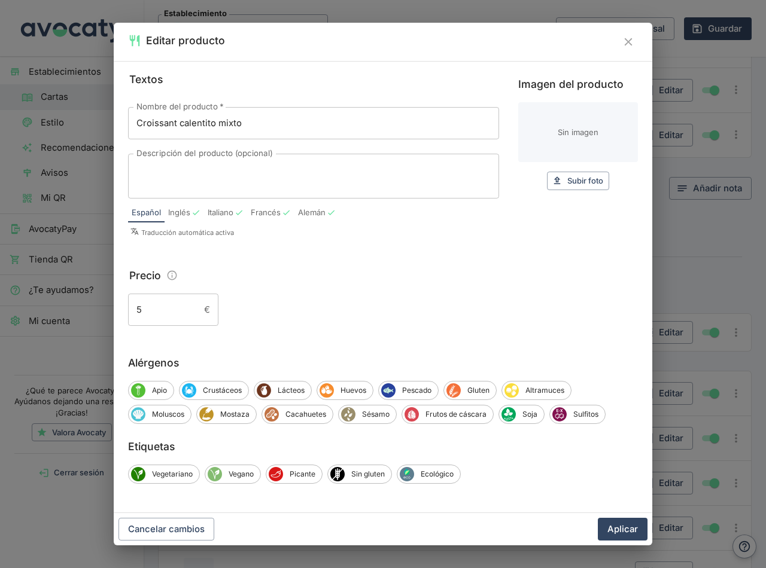
click at [152, 313] on input "5" at bounding box center [163, 310] width 71 height 32
type input "5,00"
click at [626, 530] on button "Aplicar" at bounding box center [623, 529] width 50 height 23
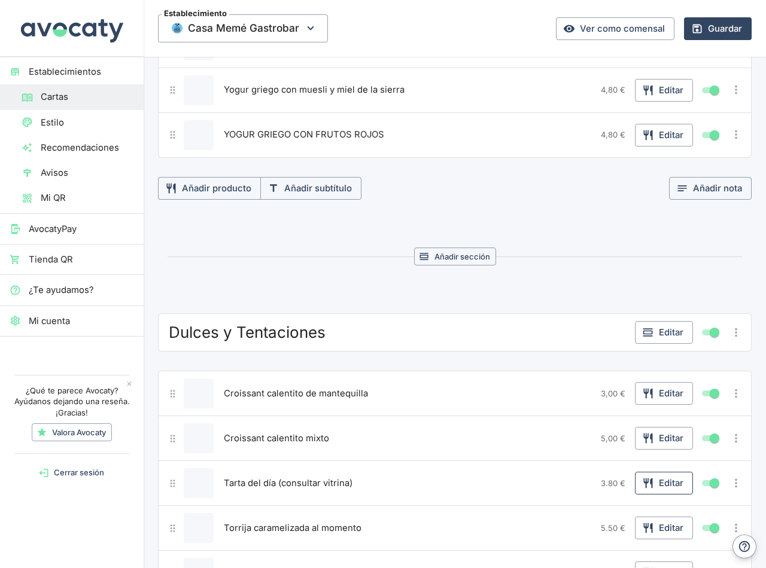
click at [667, 485] on button "Editar" at bounding box center [664, 483] width 58 height 23
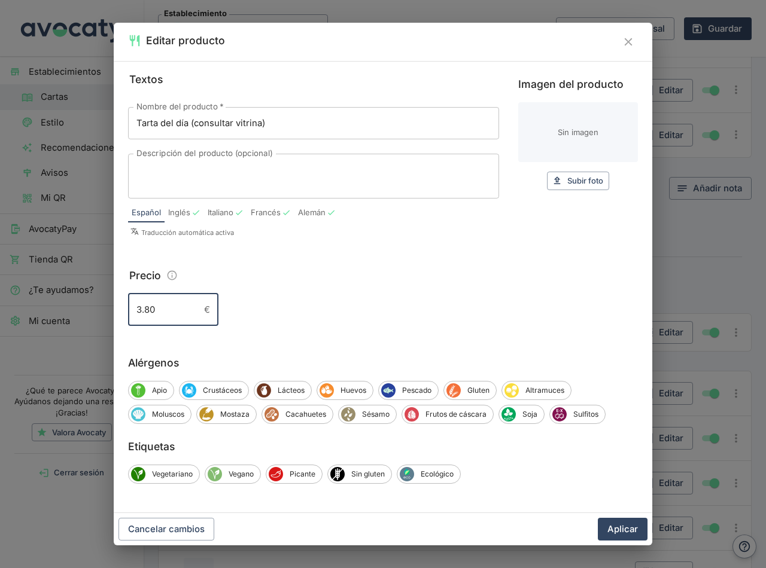
drag, startPoint x: 140, startPoint y: 315, endPoint x: 154, endPoint y: 336, distance: 24.6
click at [140, 315] on input "3.80" at bounding box center [163, 310] width 71 height 32
type input "3,80"
click at [598, 518] on button "Aplicar" at bounding box center [623, 529] width 50 height 23
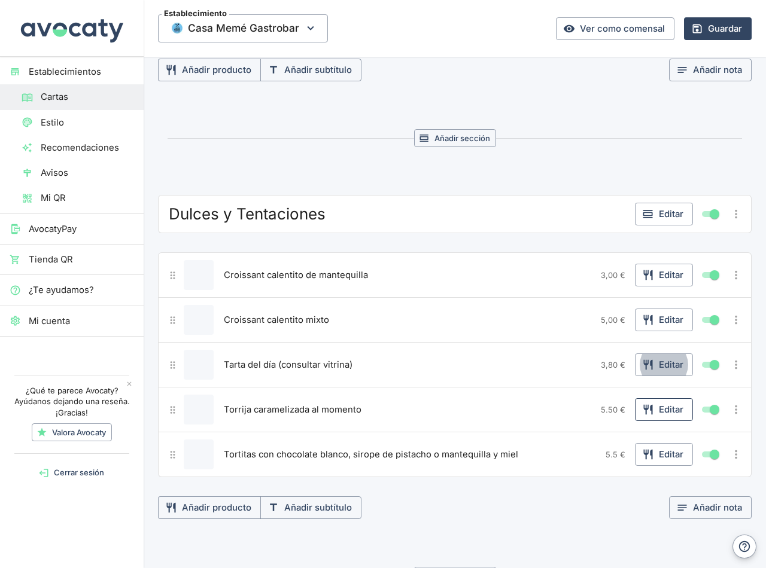
scroll to position [1137, 0]
click at [643, 408] on icon "button" at bounding box center [647, 409] width 9 height 10
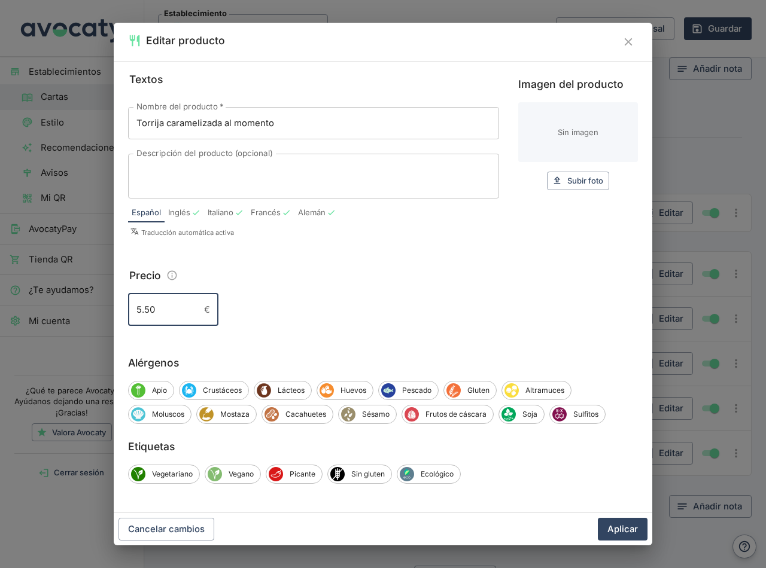
click at [141, 312] on input "5.50" at bounding box center [163, 310] width 71 height 32
type input "5,50"
click at [598, 518] on button "Aplicar" at bounding box center [623, 529] width 50 height 23
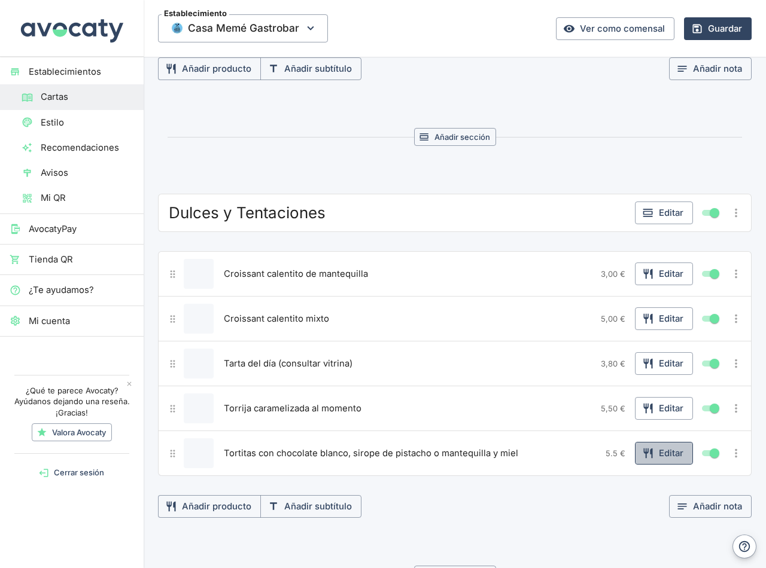
click at [665, 455] on button "Editar" at bounding box center [664, 453] width 58 height 23
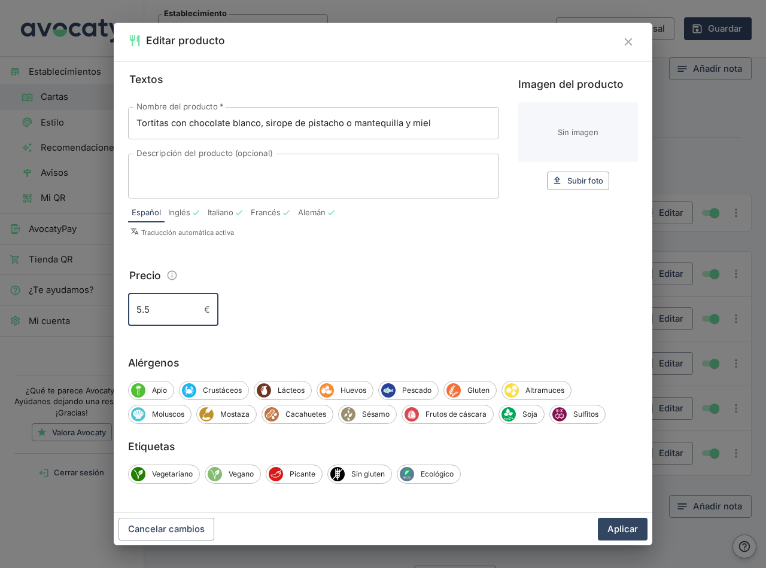
click at [158, 315] on input "5.5" at bounding box center [163, 310] width 71 height 32
type input "5,50"
click at [624, 533] on button "Aplicar" at bounding box center [623, 529] width 50 height 23
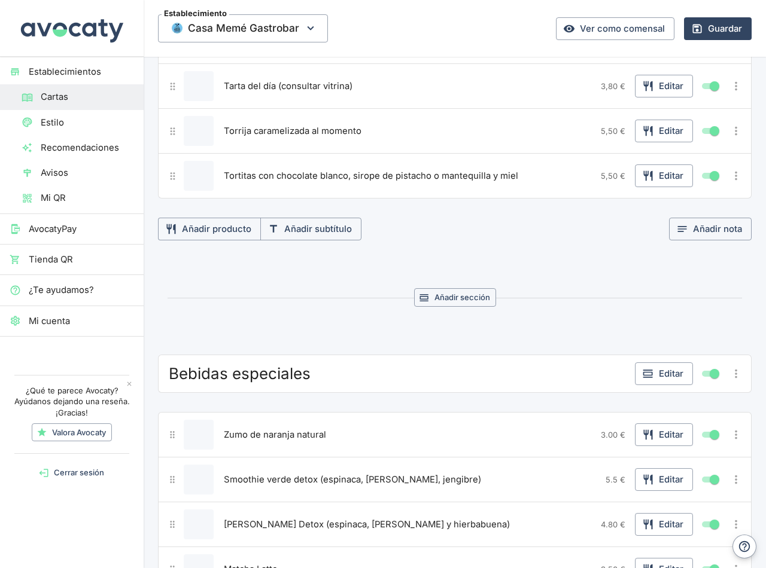
scroll to position [1436, 0]
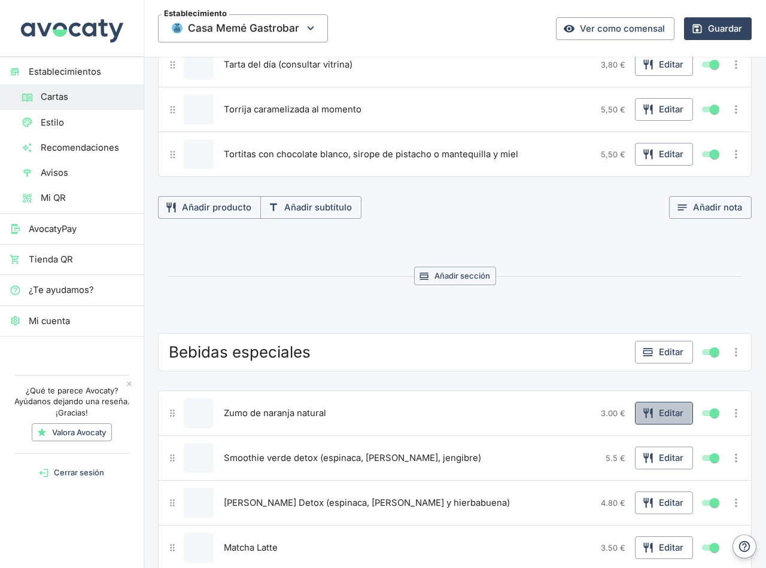
click at [655, 417] on button "Editar" at bounding box center [664, 413] width 58 height 23
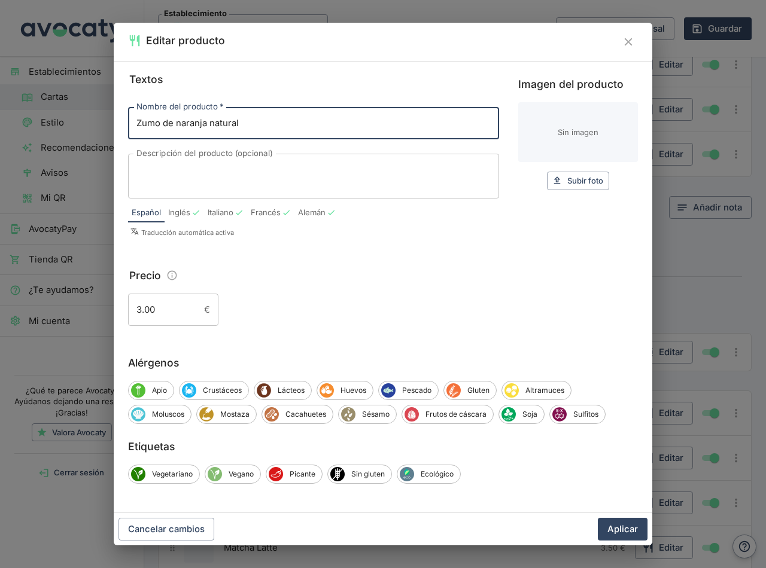
drag, startPoint x: 146, startPoint y: 311, endPoint x: 167, endPoint y: 339, distance: 35.1
click at [147, 312] on input "3.00" at bounding box center [163, 310] width 71 height 32
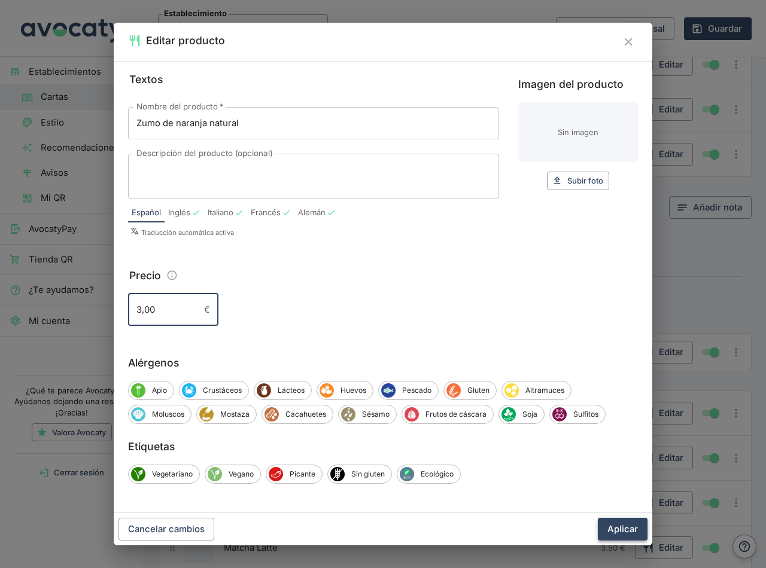
type input "3,00"
click at [612, 533] on button "Aplicar" at bounding box center [623, 529] width 50 height 23
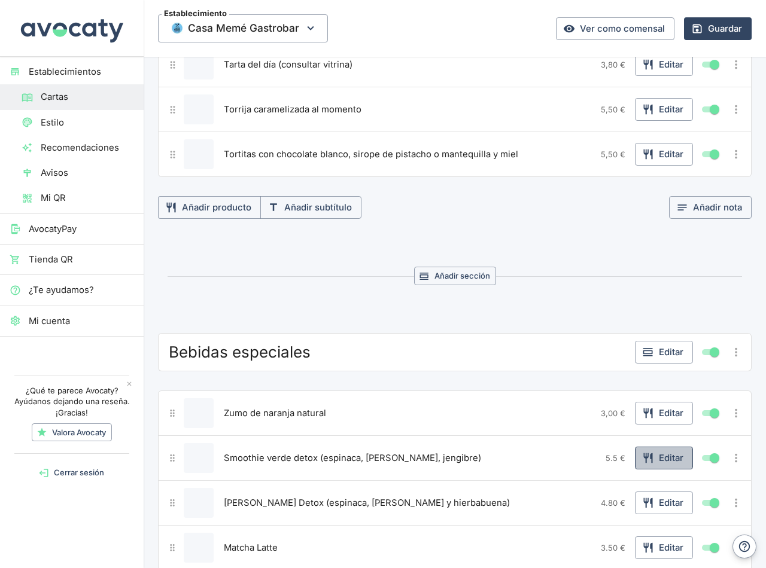
click at [661, 455] on button "Editar" at bounding box center [664, 458] width 58 height 23
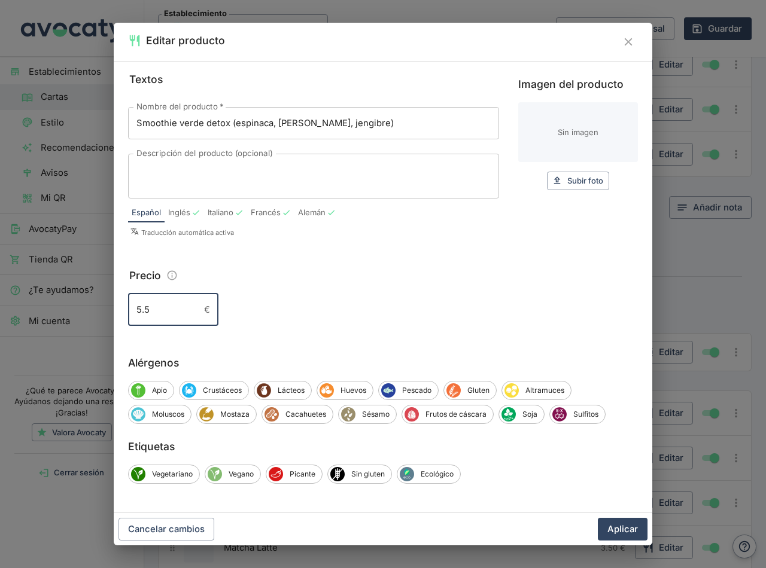
drag, startPoint x: 141, startPoint y: 309, endPoint x: 148, endPoint y: 323, distance: 15.5
click at [142, 309] on input "5.5" at bounding box center [163, 310] width 71 height 32
type input "5,50"
click at [613, 527] on button "Aplicar" at bounding box center [623, 529] width 50 height 23
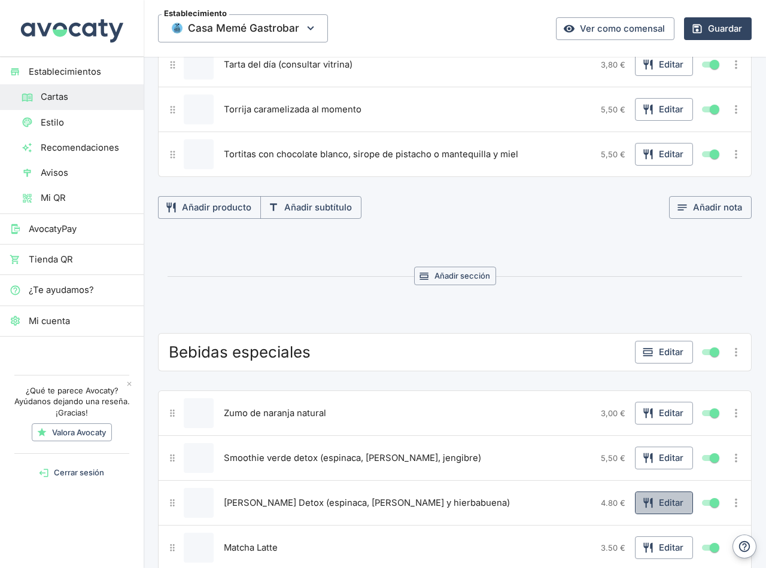
click at [644, 496] on button "Editar" at bounding box center [664, 503] width 58 height 23
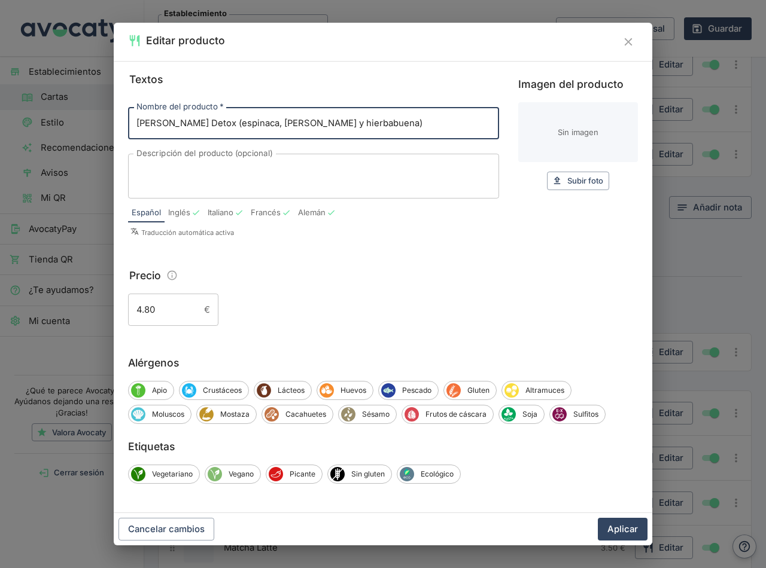
click at [142, 313] on input "4.80" at bounding box center [163, 310] width 71 height 32
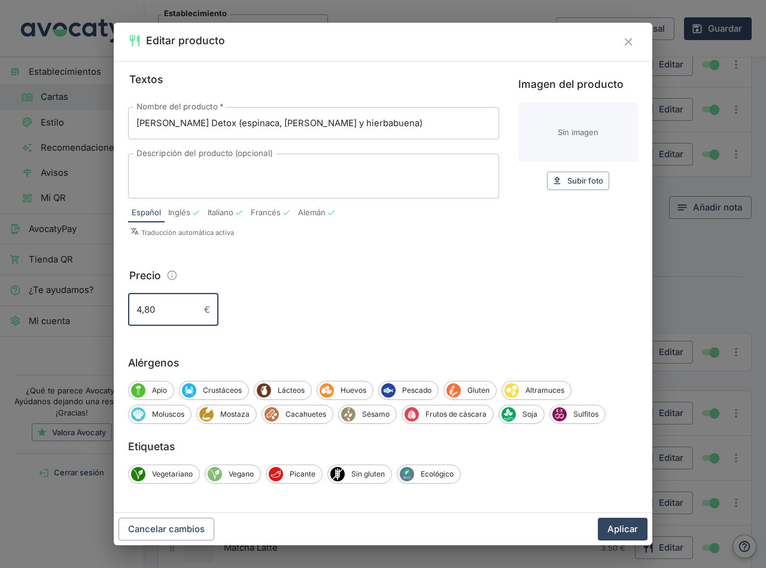
type input "4,80"
click at [598, 518] on button "Aplicar" at bounding box center [623, 529] width 50 height 23
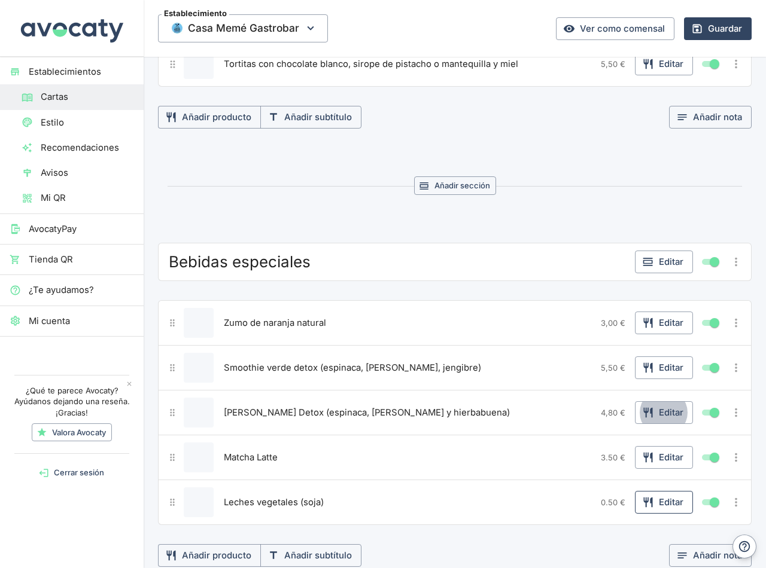
scroll to position [1556, 0]
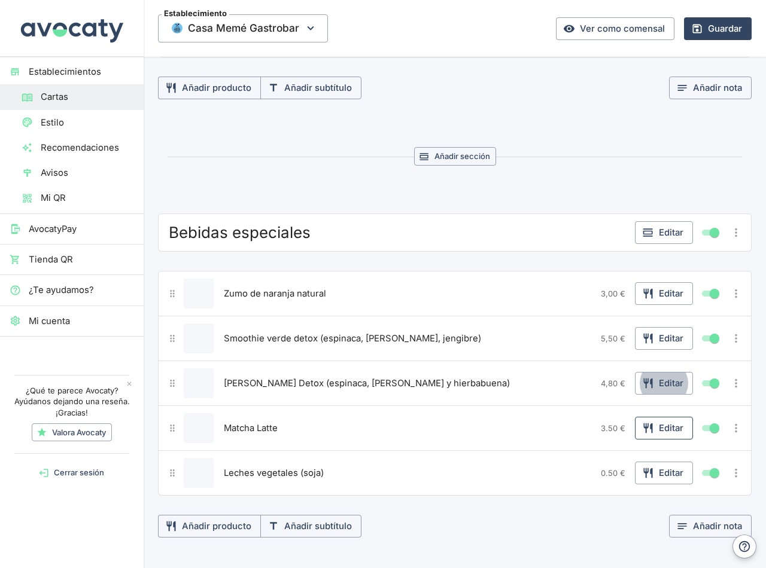
click at [649, 433] on button "Editar" at bounding box center [664, 428] width 58 height 23
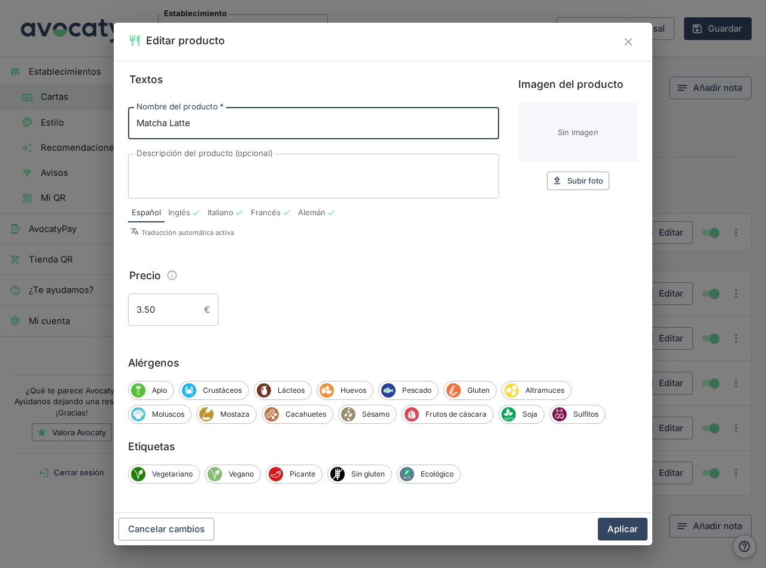
click at [143, 313] on input "3.50" at bounding box center [163, 310] width 71 height 32
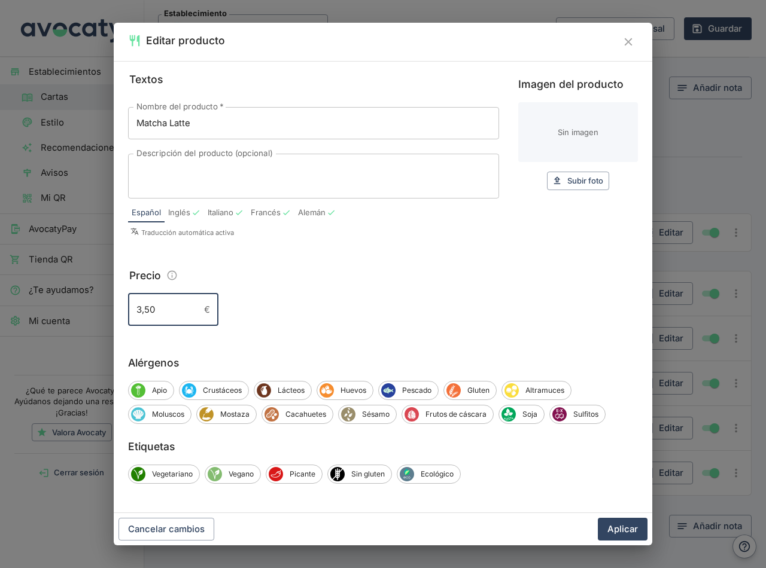
type input "3,50"
click at [598, 518] on button "Aplicar" at bounding box center [623, 529] width 50 height 23
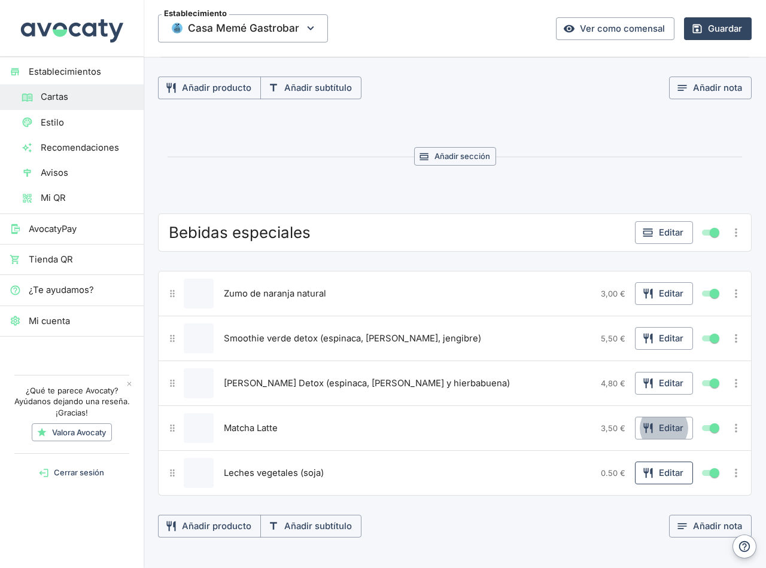
click at [644, 472] on icon "button" at bounding box center [648, 473] width 12 height 12
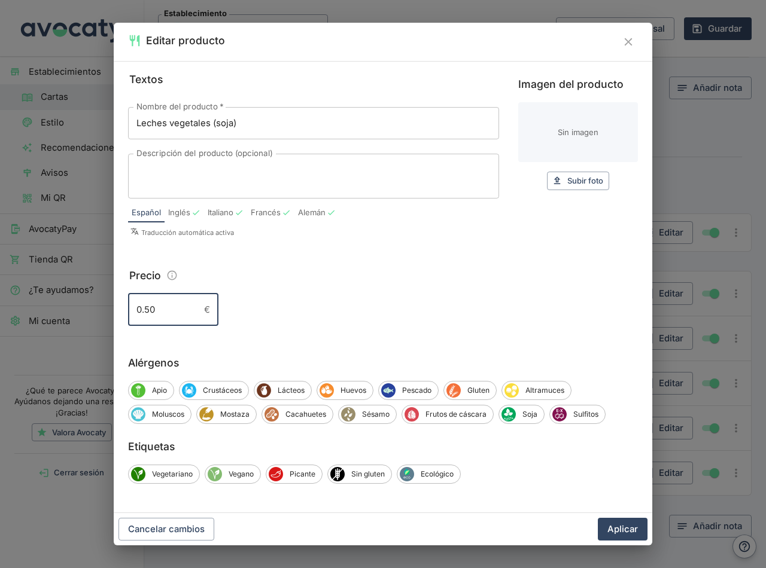
click at [143, 318] on input "0.50" at bounding box center [163, 310] width 71 height 32
type input "0,50"
click at [629, 528] on button "Aplicar" at bounding box center [623, 529] width 50 height 23
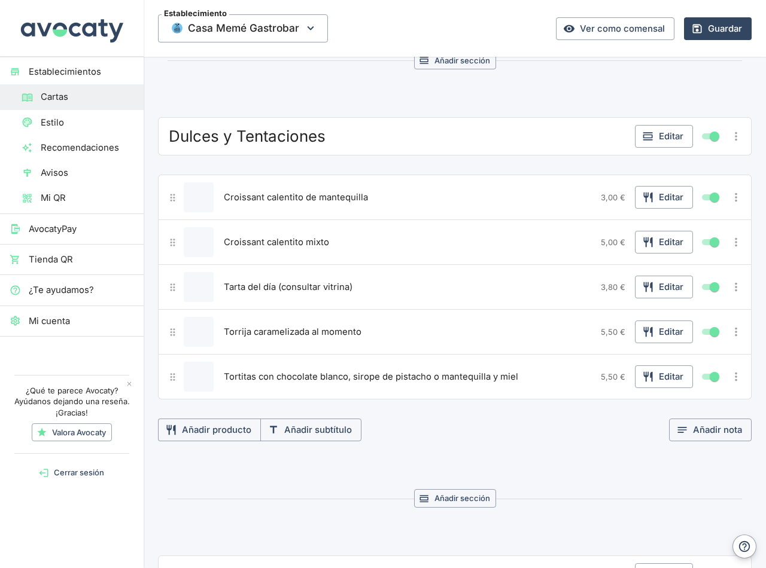
scroll to position [1068, 0]
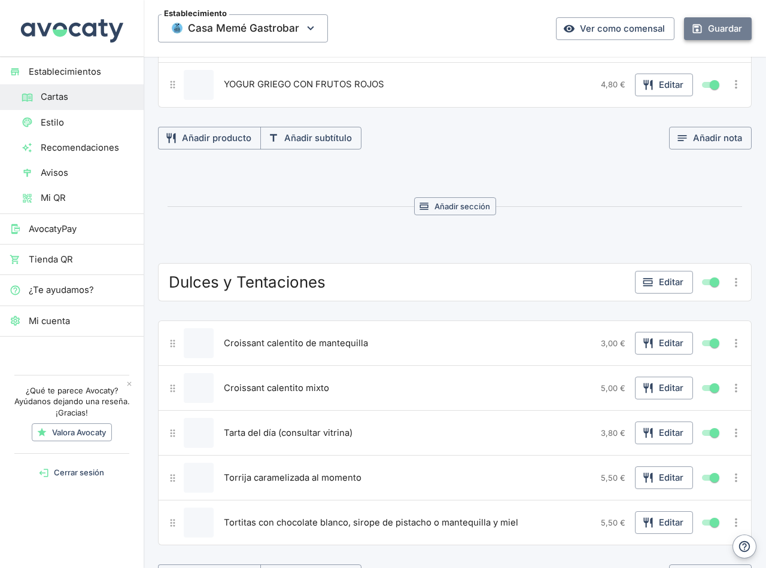
click at [714, 34] on button "Guardar" at bounding box center [718, 28] width 68 height 23
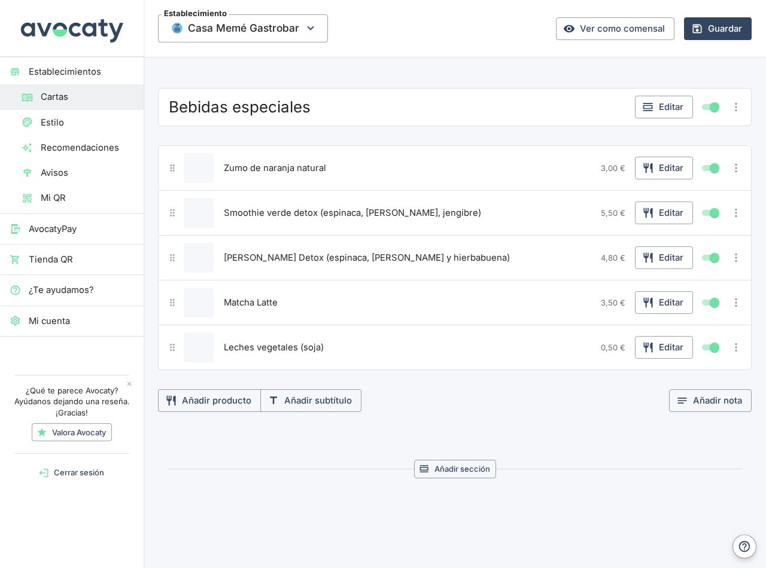
scroll to position [1726, 0]
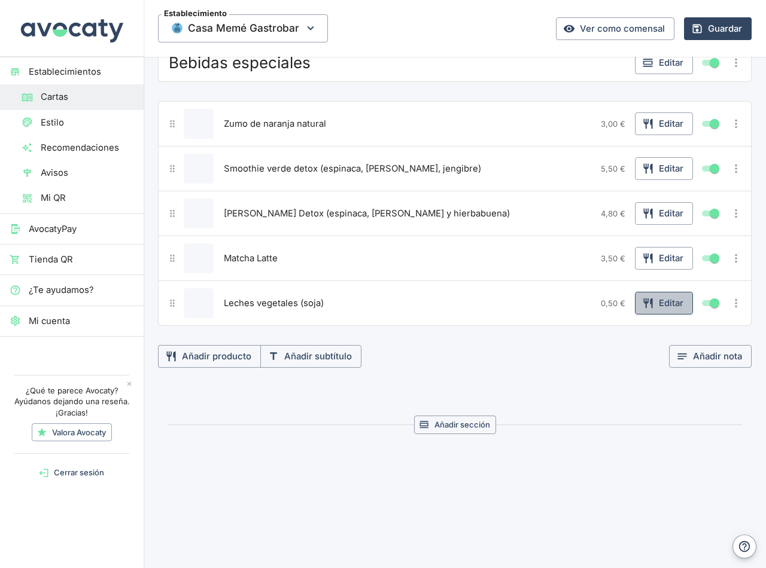
click at [650, 304] on button "Editar" at bounding box center [664, 303] width 58 height 23
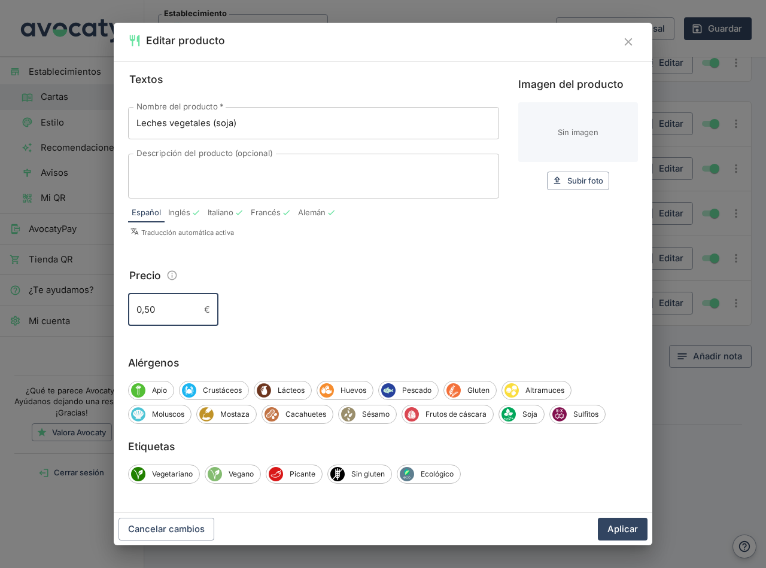
click at [133, 305] on input "0,50" at bounding box center [163, 310] width 71 height 32
type input "+0,50"
click at [623, 531] on button "Aplicar" at bounding box center [623, 529] width 50 height 23
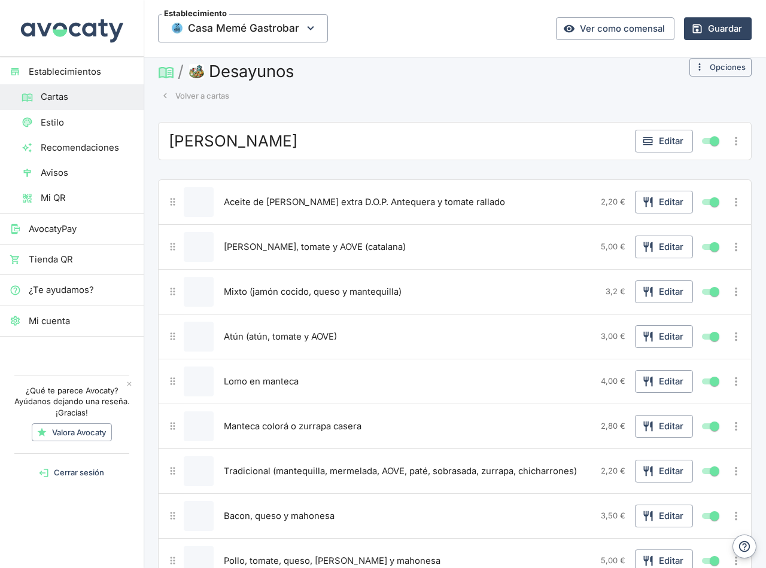
scroll to position [0, 0]
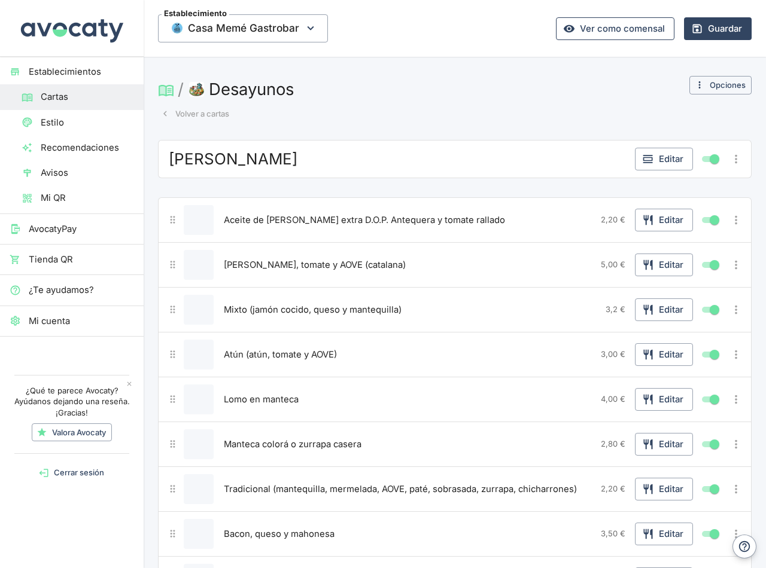
click at [613, 38] on link "Ver como comensal" at bounding box center [615, 28] width 118 height 23
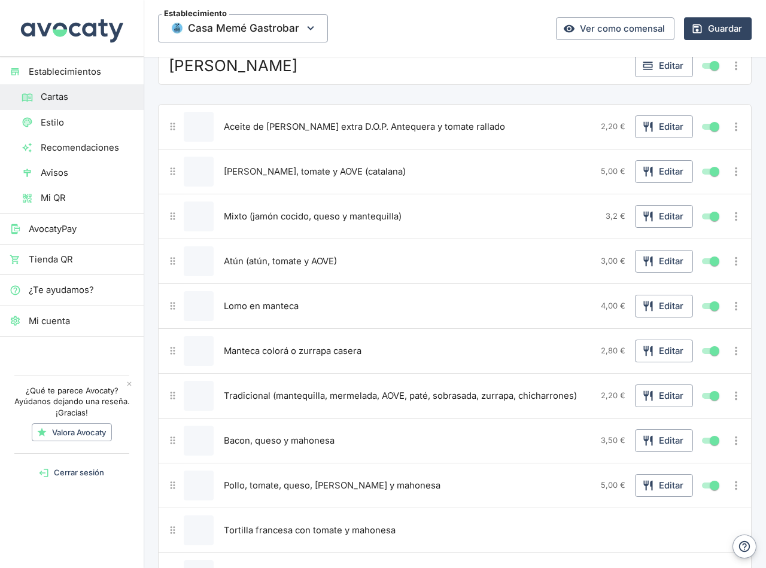
scroll to position [120, 0]
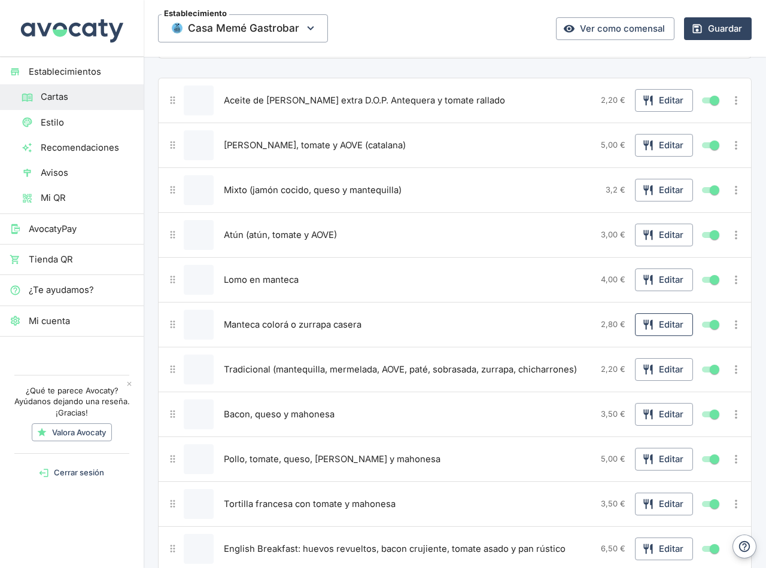
click at [660, 327] on button "Editar" at bounding box center [664, 325] width 58 height 23
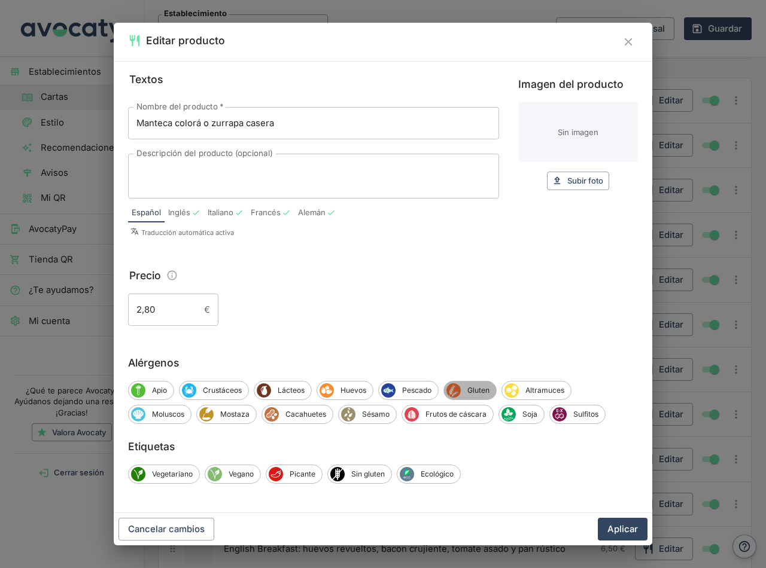
click at [459, 390] on icon "Gluten" at bounding box center [453, 390] width 13 height 13
click at [622, 527] on button "Aplicar" at bounding box center [623, 529] width 50 height 23
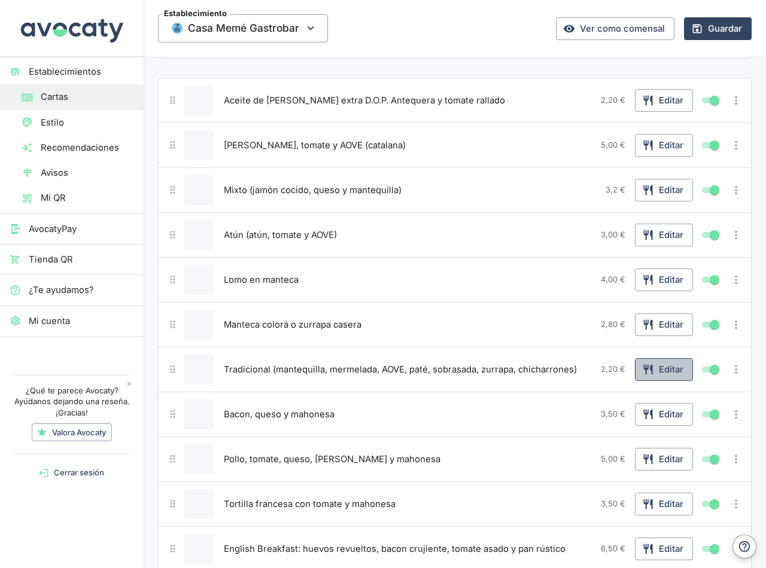
click at [654, 370] on button "Editar" at bounding box center [664, 369] width 58 height 23
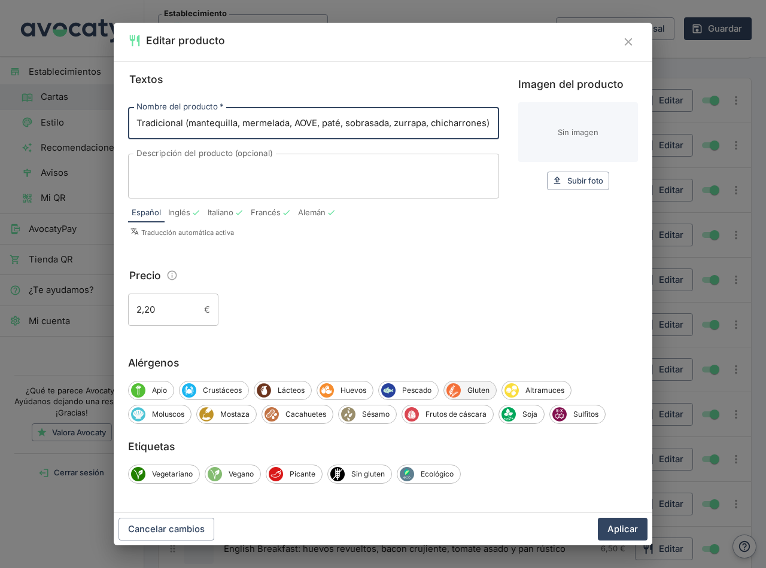
click at [474, 391] on span "Gluten" at bounding box center [478, 390] width 35 height 11
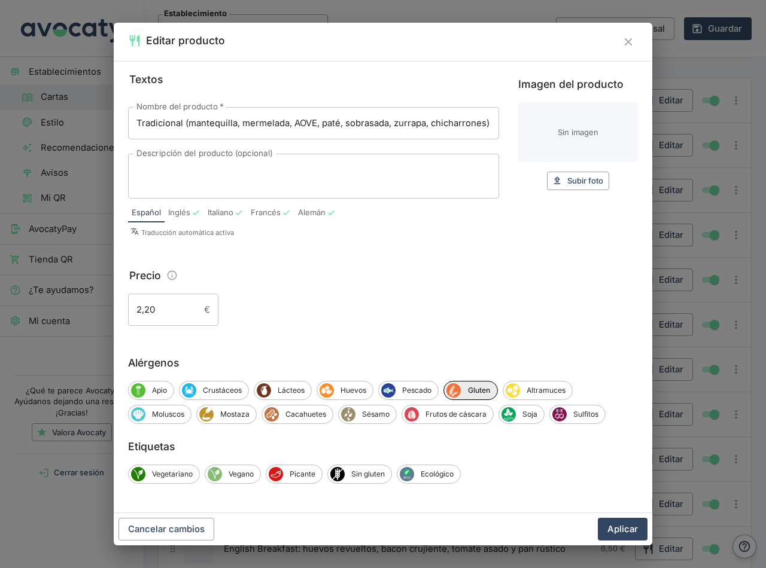
click at [622, 522] on button "Aplicar" at bounding box center [623, 529] width 50 height 23
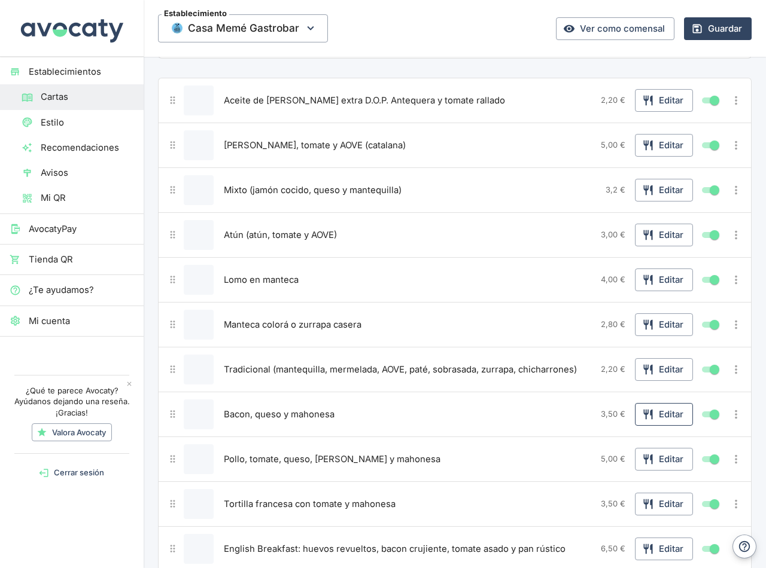
click at [659, 413] on button "Editar" at bounding box center [664, 414] width 58 height 23
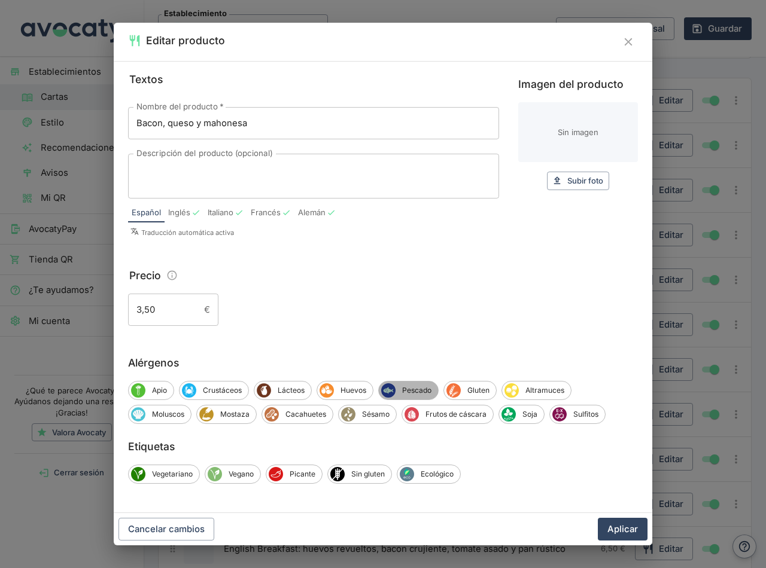
click at [417, 389] on span "Pescado" at bounding box center [417, 390] width 42 height 11
click at [285, 393] on span "Lácteos" at bounding box center [291, 390] width 40 height 11
click at [351, 391] on span "Huevos" at bounding box center [355, 390] width 39 height 11
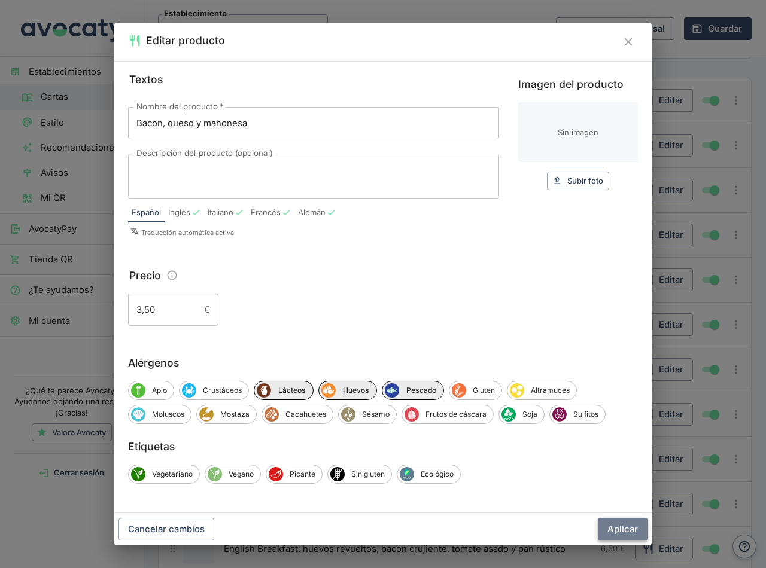
click at [617, 526] on button "Aplicar" at bounding box center [623, 529] width 50 height 23
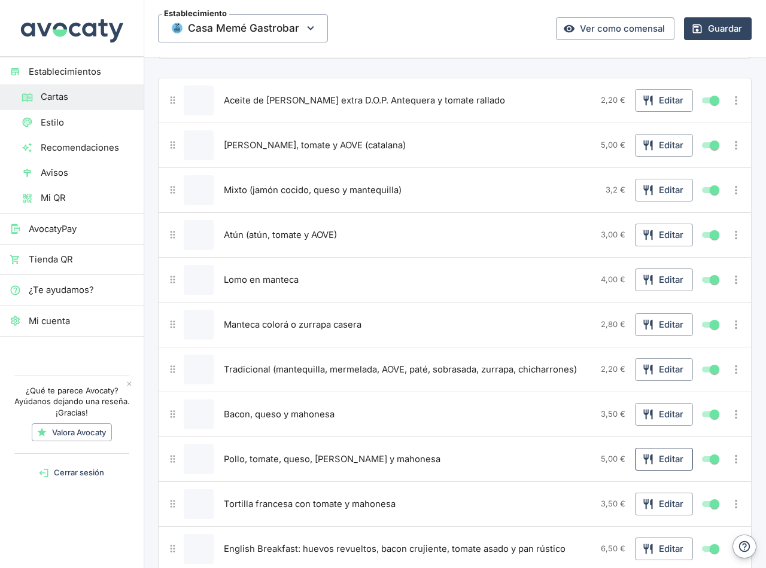
click at [658, 461] on button "Editar" at bounding box center [664, 459] width 58 height 23
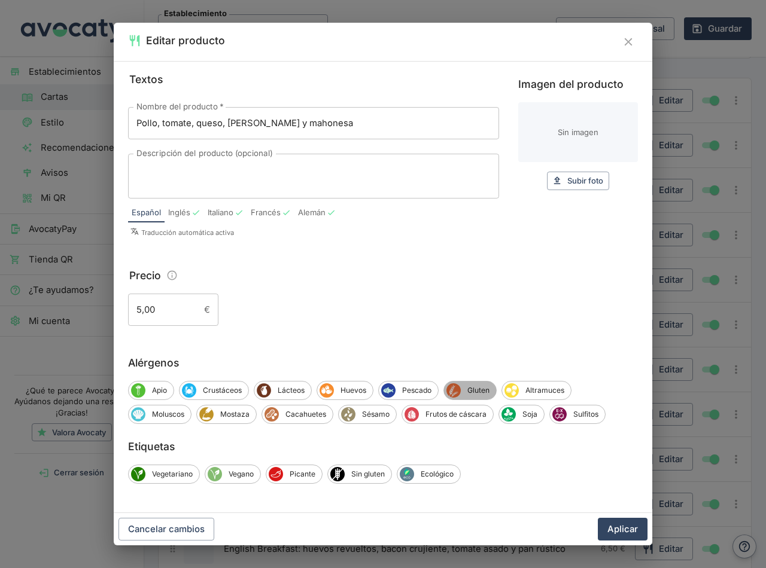
click at [475, 391] on span "Gluten" at bounding box center [478, 390] width 35 height 11
click at [277, 393] on span "Lácteos" at bounding box center [291, 390] width 40 height 11
click at [342, 391] on span "Huevos" at bounding box center [355, 390] width 39 height 11
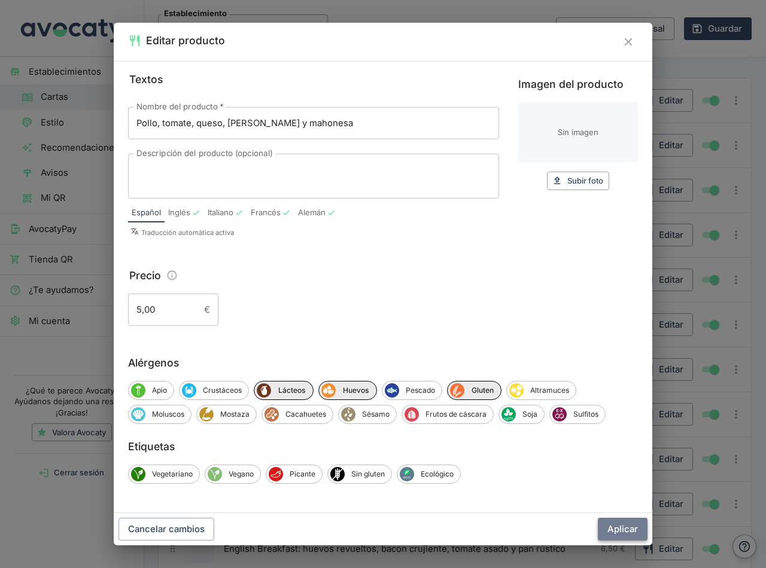
click at [624, 525] on button "Aplicar" at bounding box center [623, 529] width 50 height 23
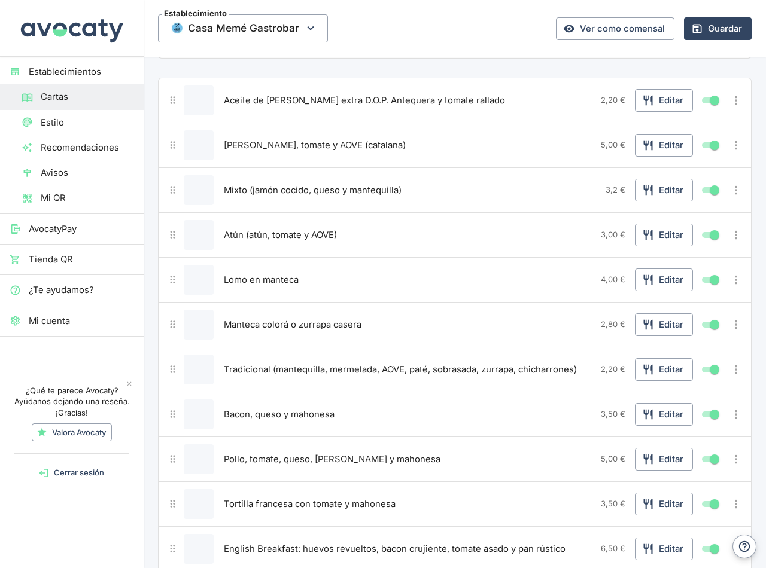
scroll to position [180, 0]
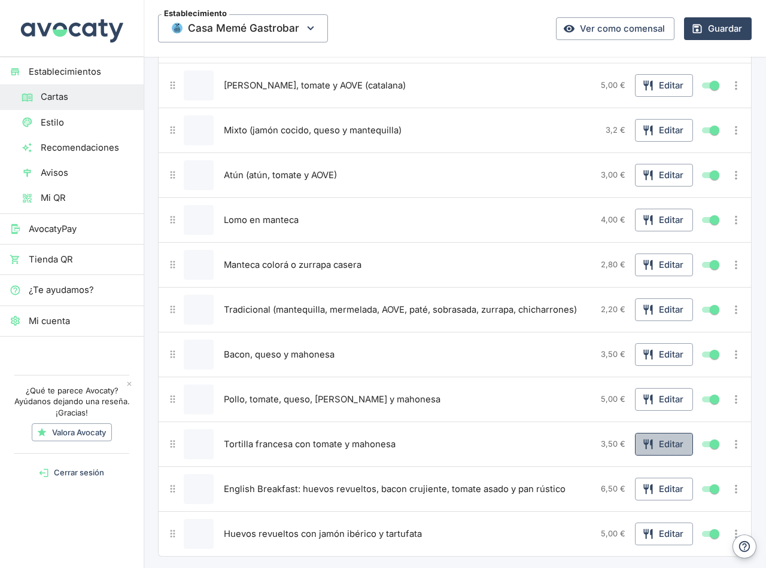
click at [650, 445] on button "Editar" at bounding box center [664, 444] width 58 height 23
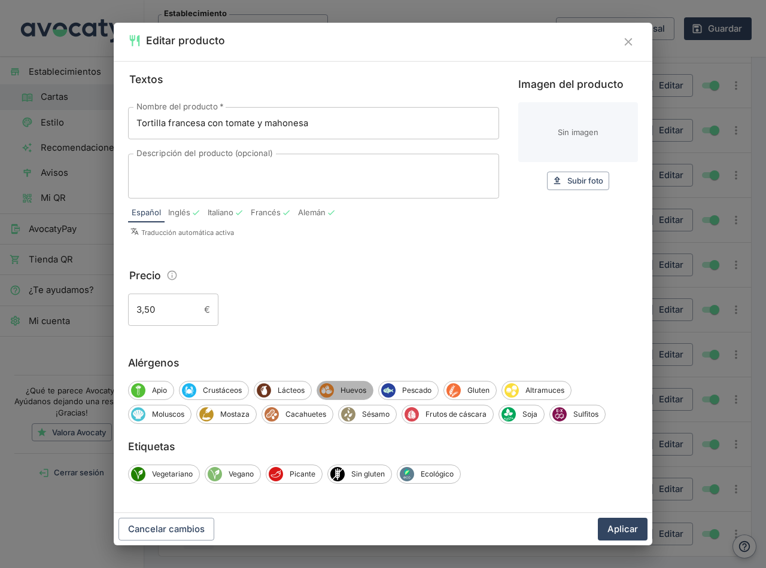
click at [358, 390] on span "Huevos" at bounding box center [353, 390] width 39 height 11
click at [455, 390] on icon "Gluten" at bounding box center [454, 390] width 7 height 13
click at [619, 525] on button "Aplicar" at bounding box center [623, 529] width 50 height 23
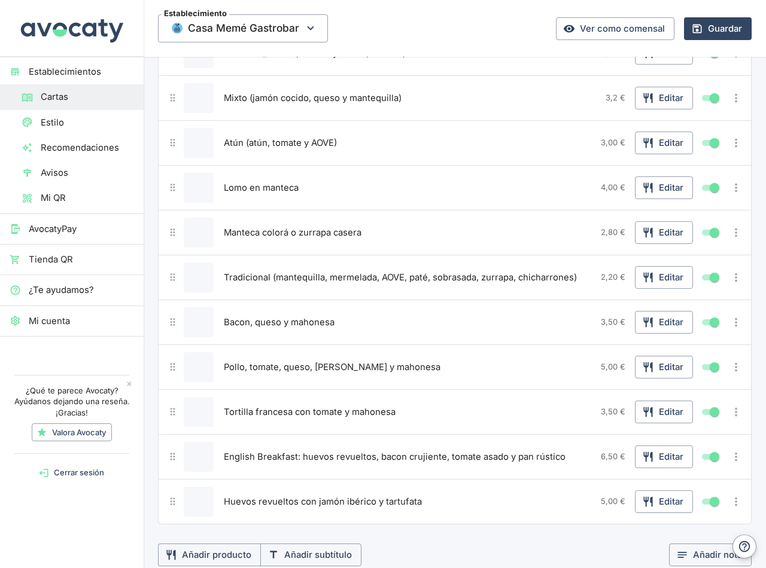
scroll to position [239, 0]
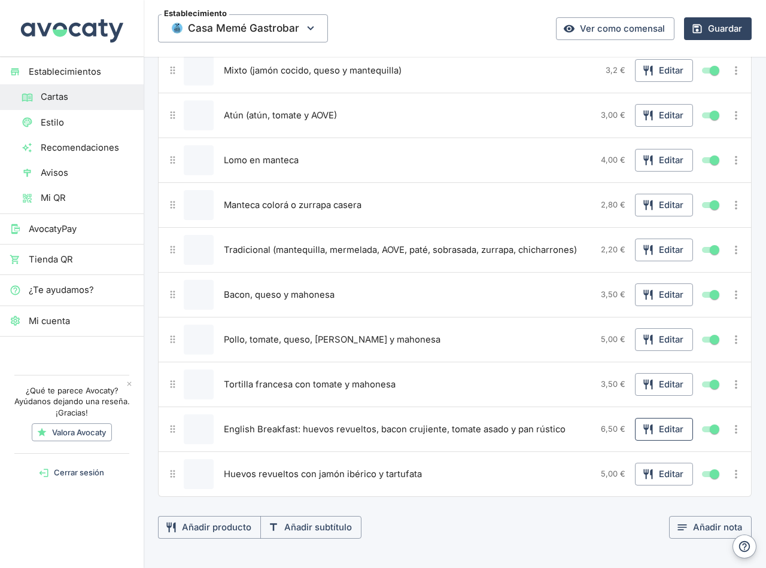
click at [651, 428] on button "Editar" at bounding box center [664, 429] width 58 height 23
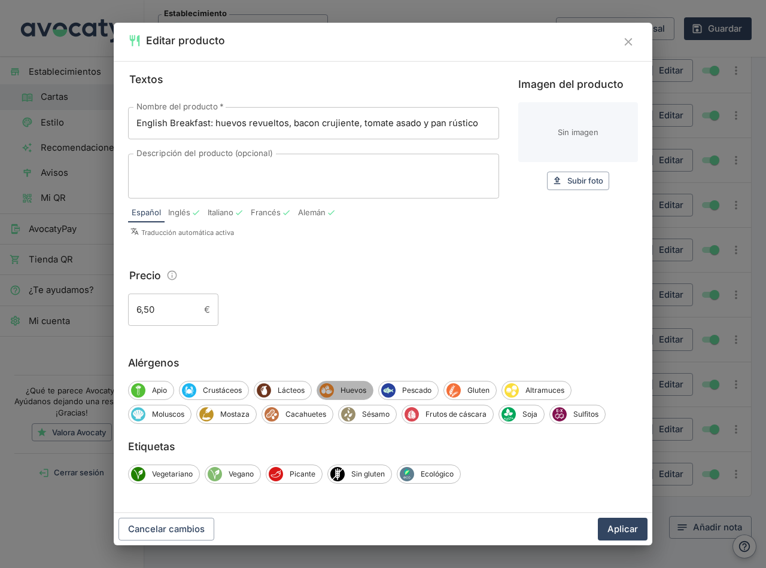
click at [340, 385] on span "Huevos" at bounding box center [353, 390] width 39 height 11
click at [486, 392] on span "Gluten" at bounding box center [480, 390] width 35 height 11
click at [621, 524] on button "Aplicar" at bounding box center [623, 529] width 50 height 23
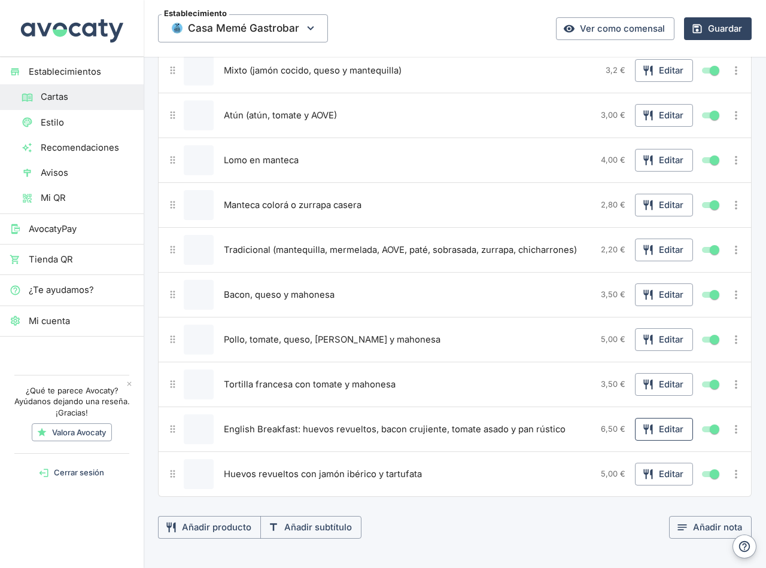
click at [667, 435] on button "Editar" at bounding box center [664, 429] width 58 height 23
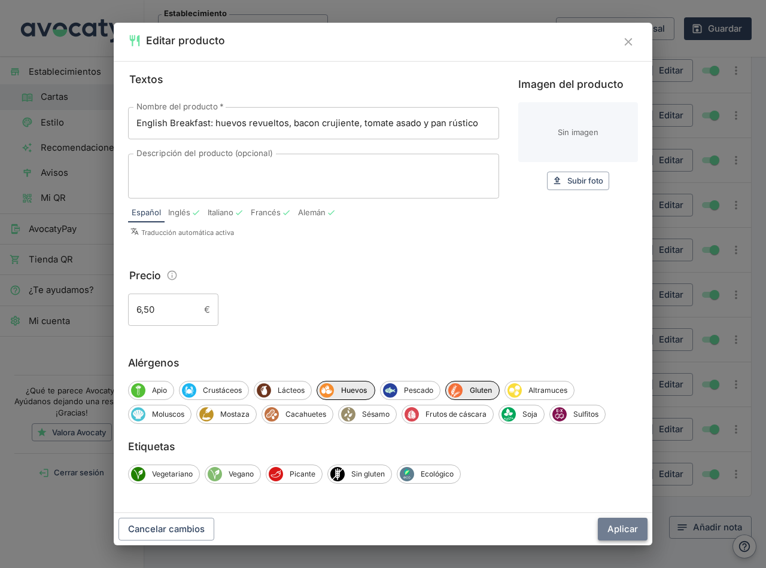
click at [616, 527] on button "Aplicar" at bounding box center [623, 529] width 50 height 23
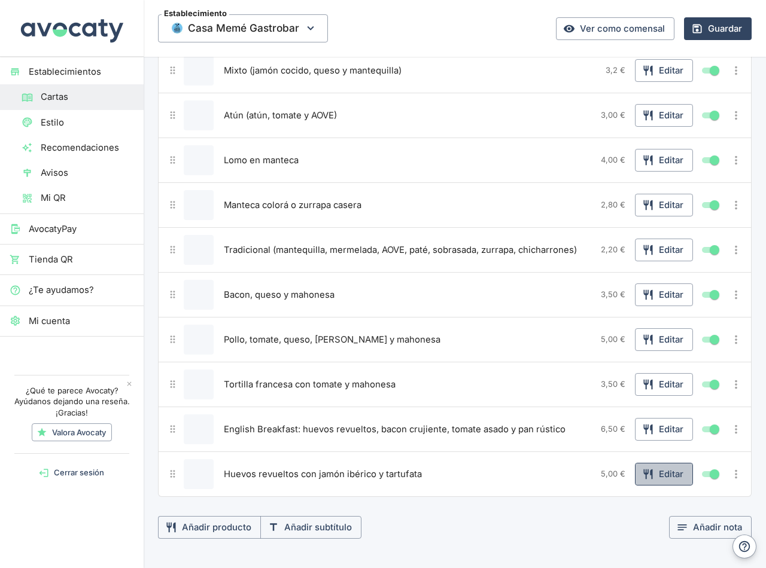
click at [665, 473] on button "Editar" at bounding box center [664, 474] width 58 height 23
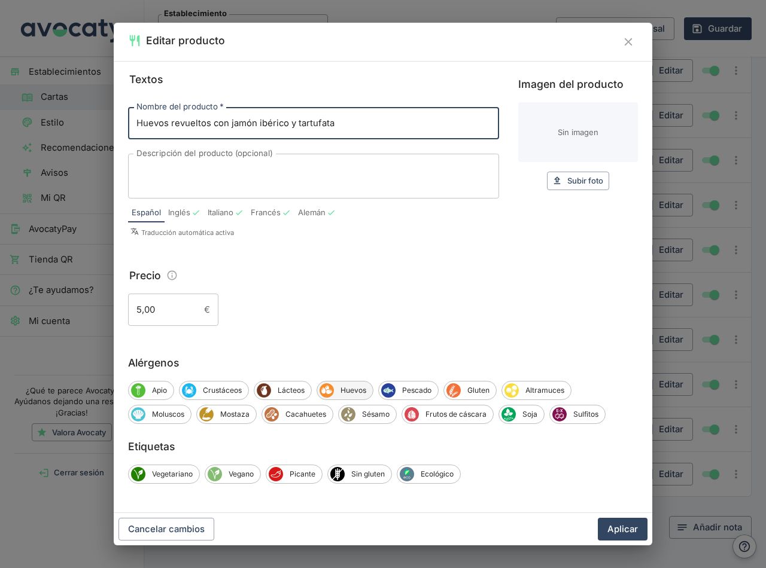
click at [346, 394] on span "Huevos" at bounding box center [353, 390] width 39 height 11
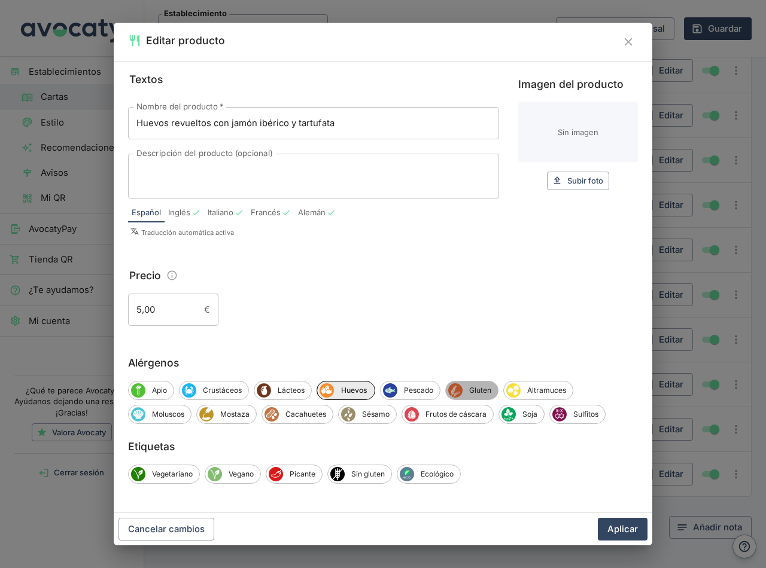
click at [462, 387] on icon "Gluten" at bounding box center [455, 390] width 13 height 13
click at [621, 523] on button "Aplicar" at bounding box center [623, 529] width 50 height 23
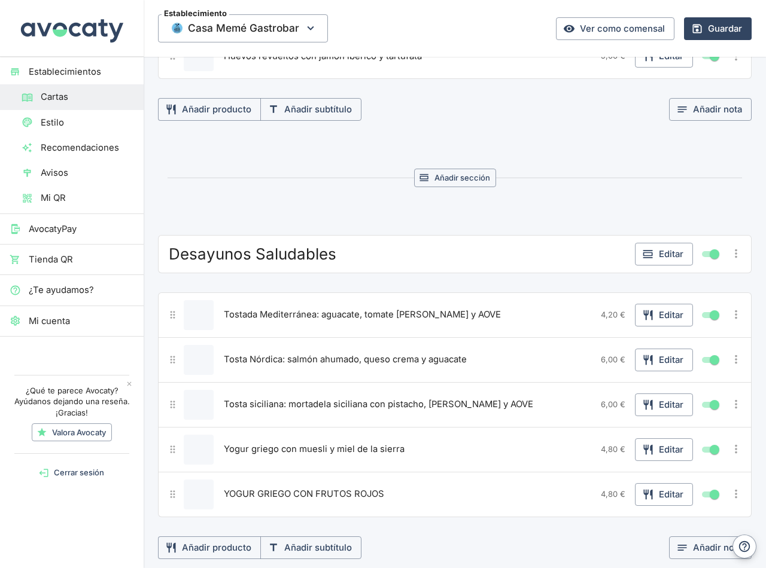
scroll to position [658, 0]
click at [659, 318] on button "Editar" at bounding box center [664, 314] width 58 height 23
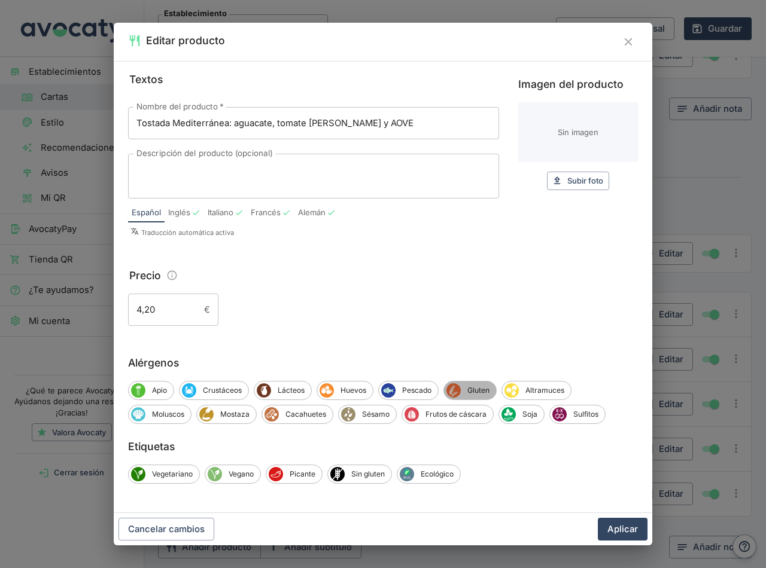
click at [463, 384] on div "Gluten" at bounding box center [469, 390] width 53 height 19
click at [620, 531] on button "Aplicar" at bounding box center [623, 529] width 50 height 23
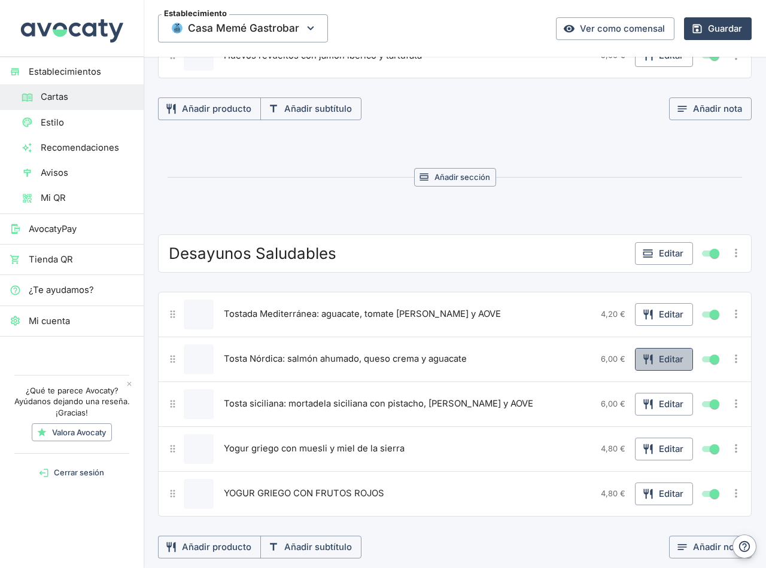
click at [657, 360] on button "Editar" at bounding box center [664, 359] width 58 height 23
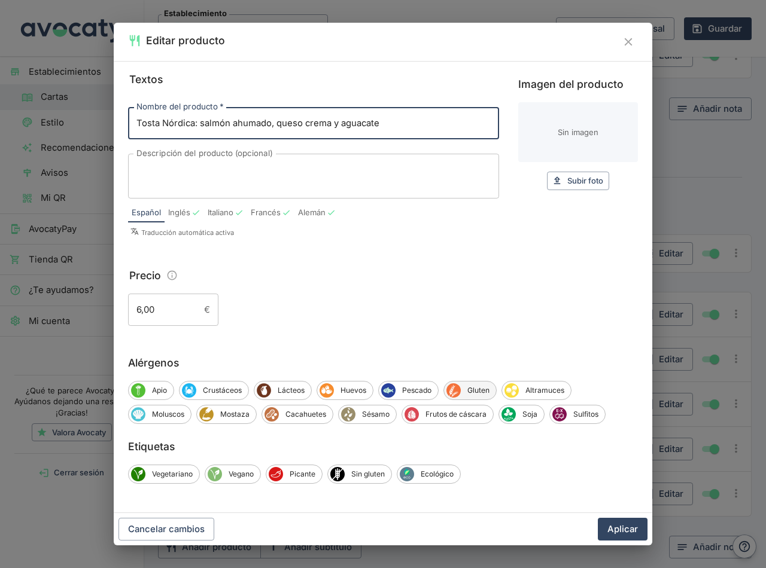
click at [478, 391] on span "Gluten" at bounding box center [478, 390] width 35 height 11
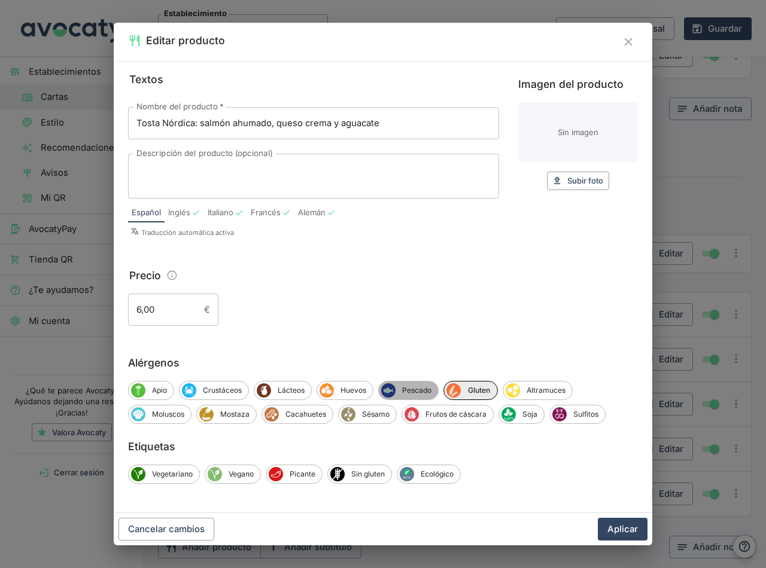
click at [409, 391] on span "Pescado" at bounding box center [417, 390] width 42 height 11
click at [290, 387] on span "Lácteos" at bounding box center [291, 390] width 40 height 11
click at [631, 528] on button "Aplicar" at bounding box center [623, 529] width 50 height 23
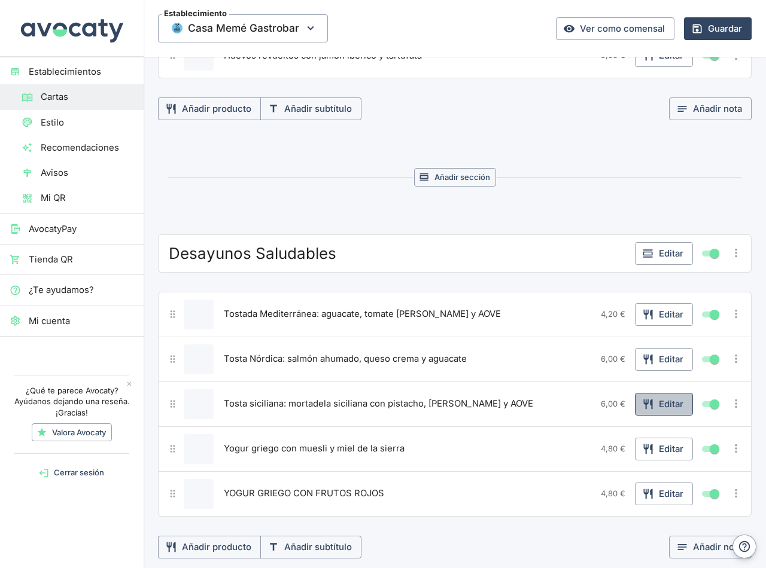
click at [663, 401] on button "Editar" at bounding box center [664, 404] width 58 height 23
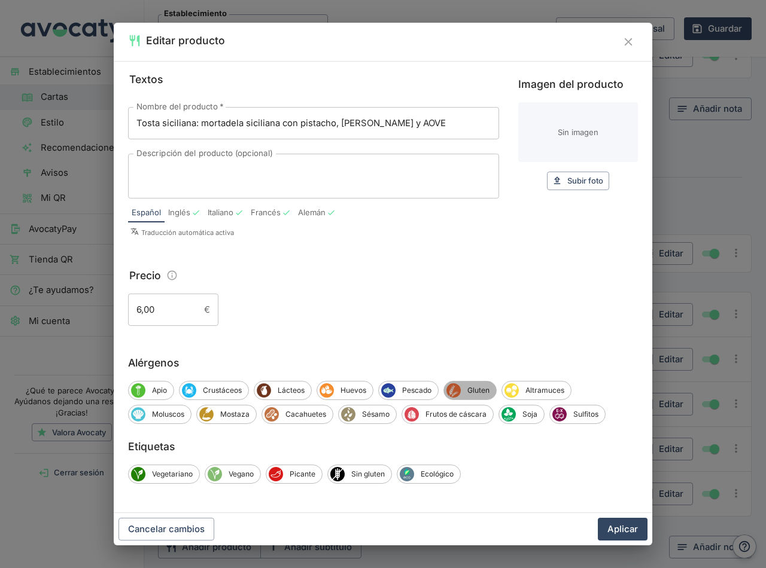
click at [478, 387] on span "Gluten" at bounding box center [478, 390] width 35 height 11
click at [284, 386] on span "Lácteos" at bounding box center [291, 390] width 40 height 11
click at [635, 534] on button "Aplicar" at bounding box center [623, 529] width 50 height 23
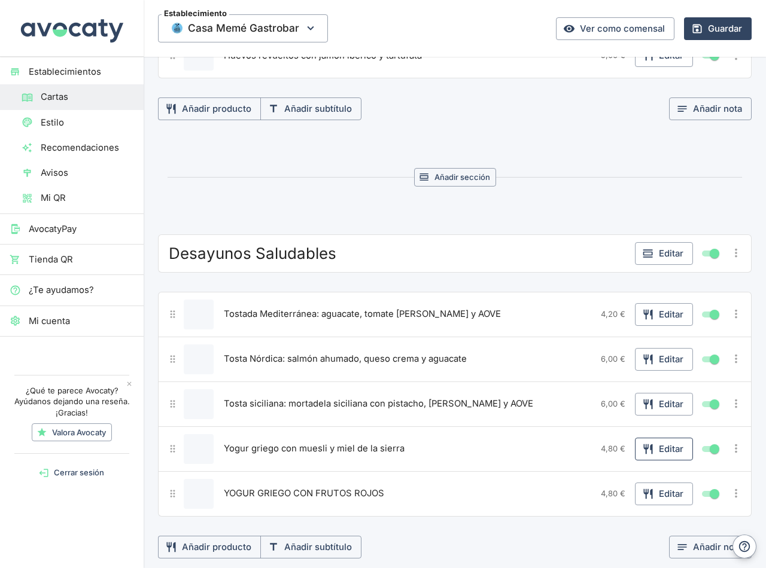
click at [660, 448] on button "Editar" at bounding box center [664, 449] width 58 height 23
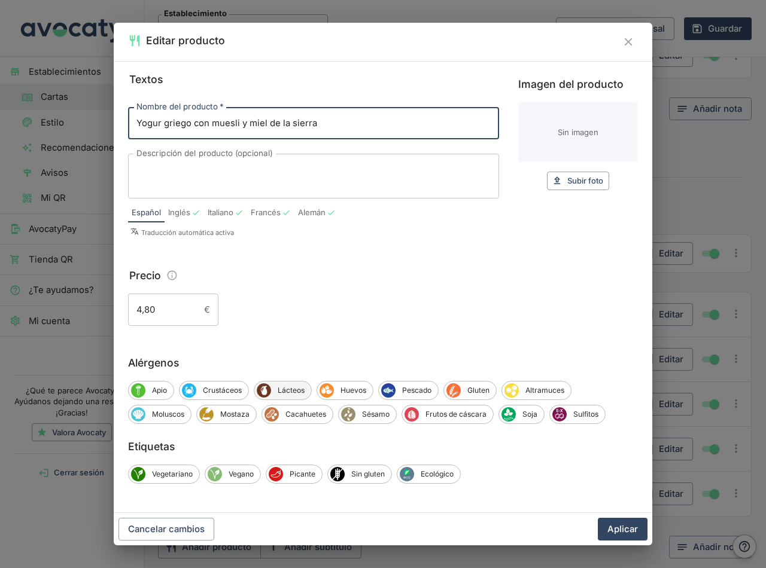
click at [291, 391] on span "Lácteos" at bounding box center [291, 390] width 40 height 11
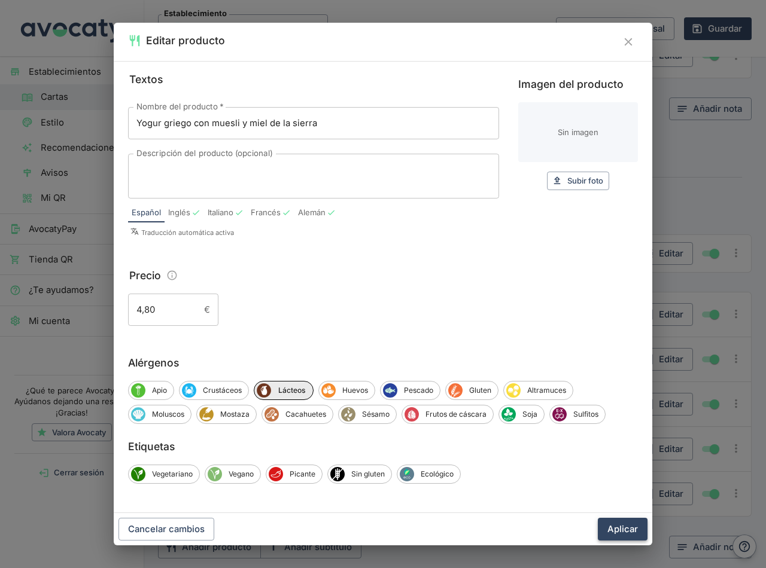
click at [629, 529] on button "Aplicar" at bounding box center [623, 529] width 50 height 23
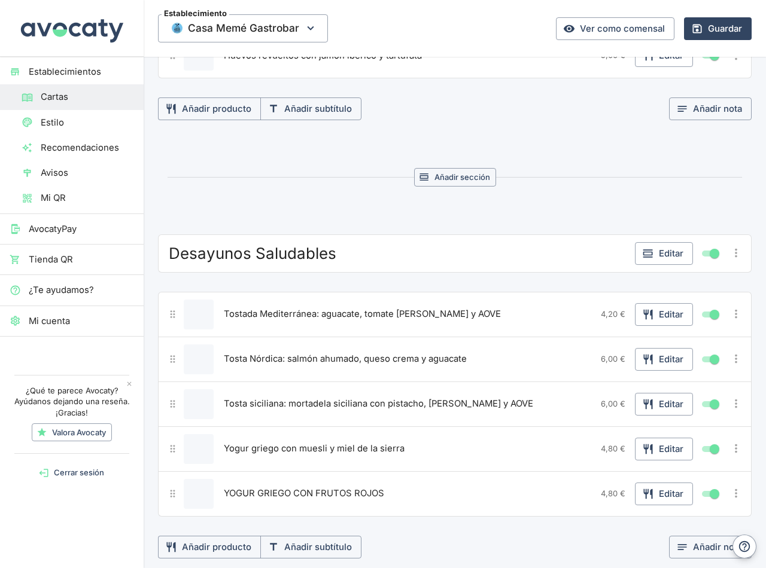
scroll to position [718, 0]
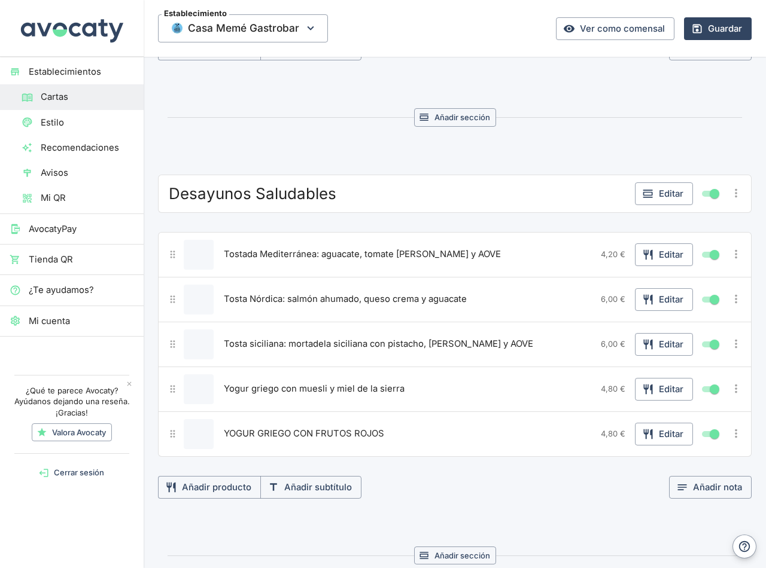
click at [296, 435] on span "YOGUR GRIEGO CON FRUTOS ROJOS" at bounding box center [304, 433] width 160 height 13
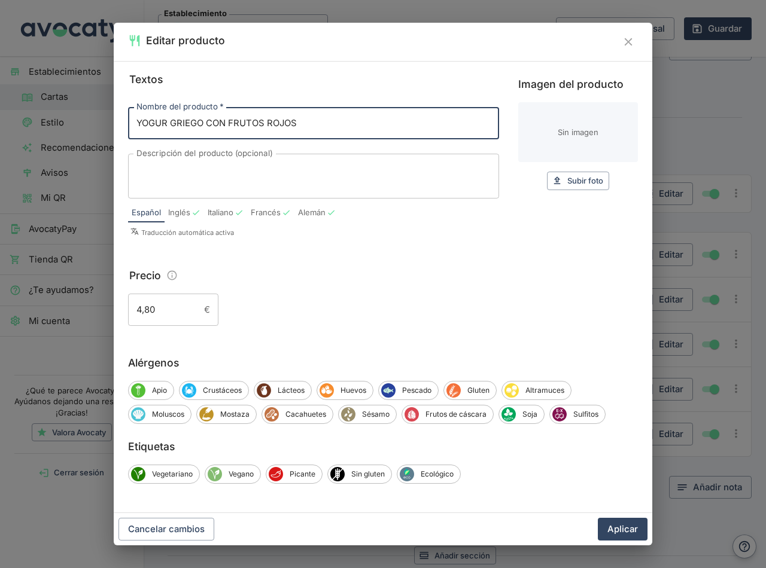
drag, startPoint x: 146, startPoint y: 122, endPoint x: 162, endPoint y: 135, distance: 20.5
click at [146, 122] on input "YOGUR GRIEGO CON FRUTOS ROJOS" at bounding box center [313, 123] width 371 height 32
type input "Yogur griego con frutos rojos"
click at [278, 391] on span "Lácteos" at bounding box center [291, 390] width 40 height 11
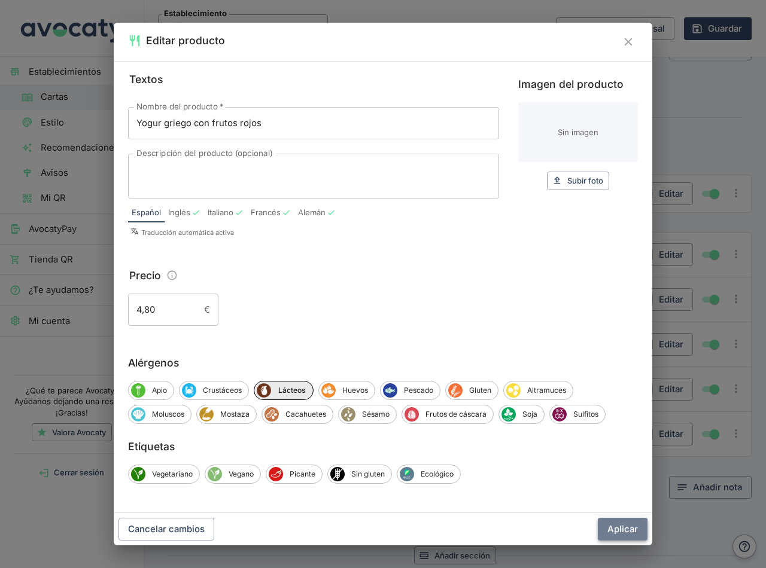
click at [625, 529] on button "Aplicar" at bounding box center [623, 529] width 50 height 23
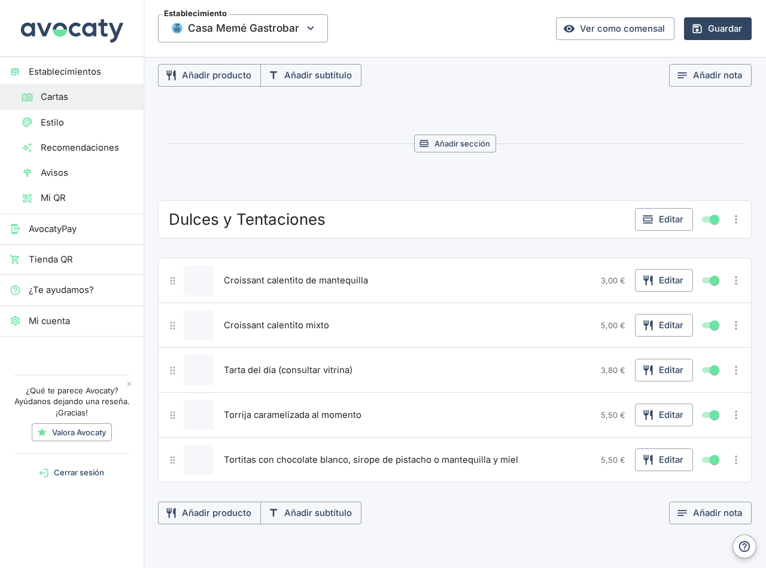
scroll to position [1137, 0]
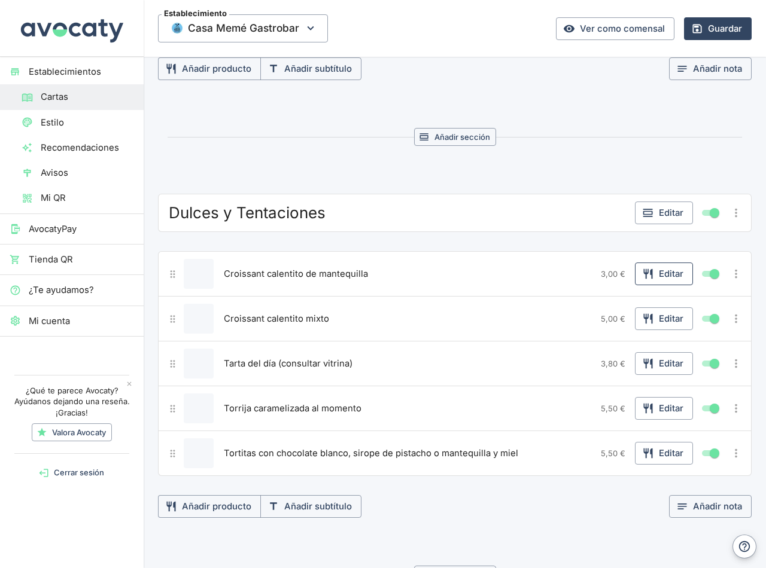
click at [659, 280] on button "Editar" at bounding box center [664, 274] width 58 height 23
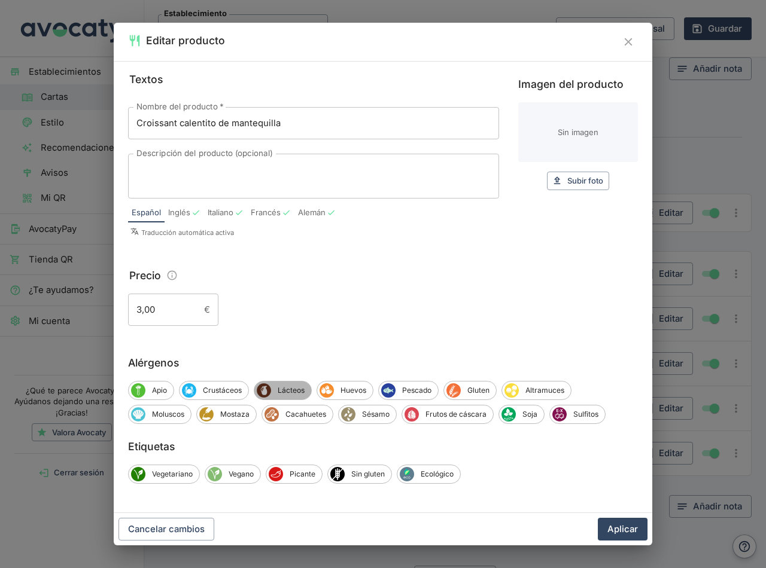
click at [276, 386] on span "Lácteos" at bounding box center [291, 390] width 40 height 11
click at [622, 524] on button "Aplicar" at bounding box center [623, 529] width 50 height 23
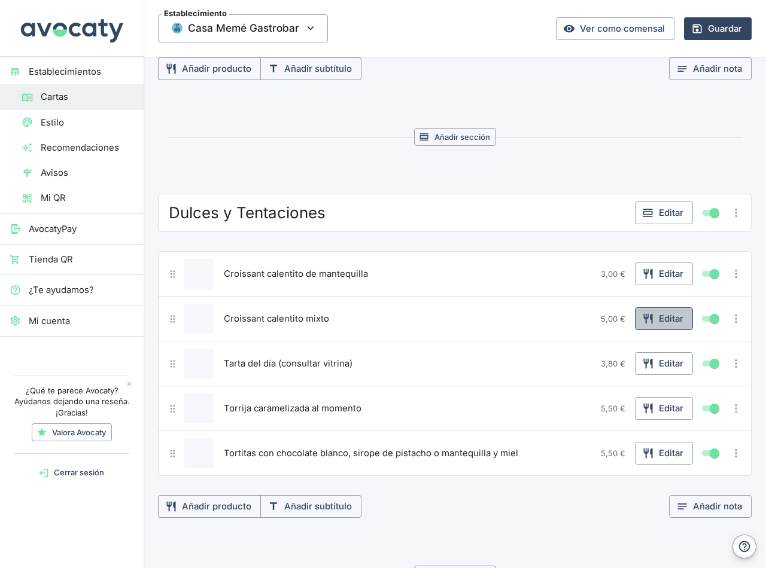
click at [661, 321] on button "Editar" at bounding box center [664, 319] width 58 height 23
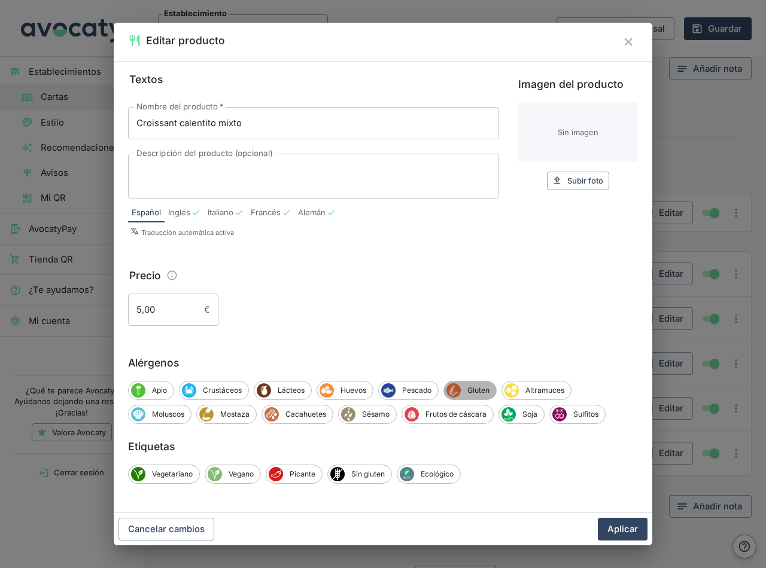
click at [474, 390] on span "Gluten" at bounding box center [478, 390] width 35 height 11
click at [287, 388] on span "Lácteos" at bounding box center [291, 390] width 40 height 11
click at [618, 529] on button "Aplicar" at bounding box center [623, 529] width 50 height 23
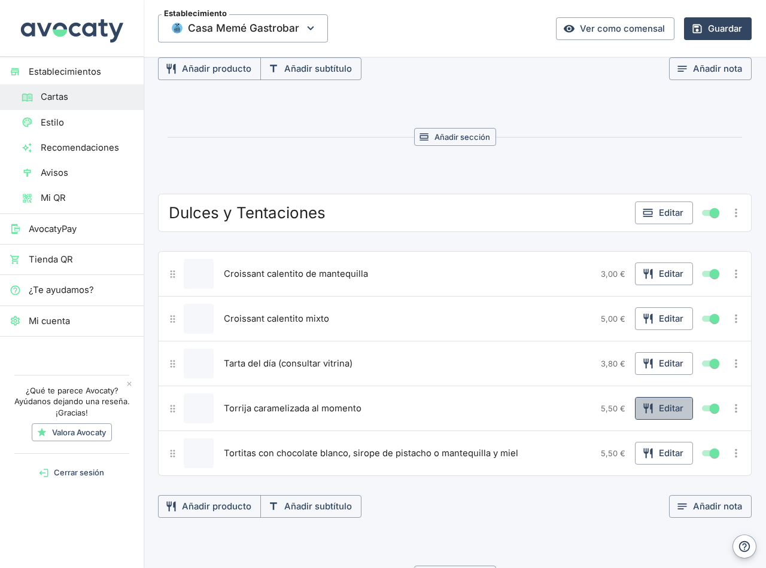
click at [658, 408] on button "Editar" at bounding box center [664, 408] width 58 height 23
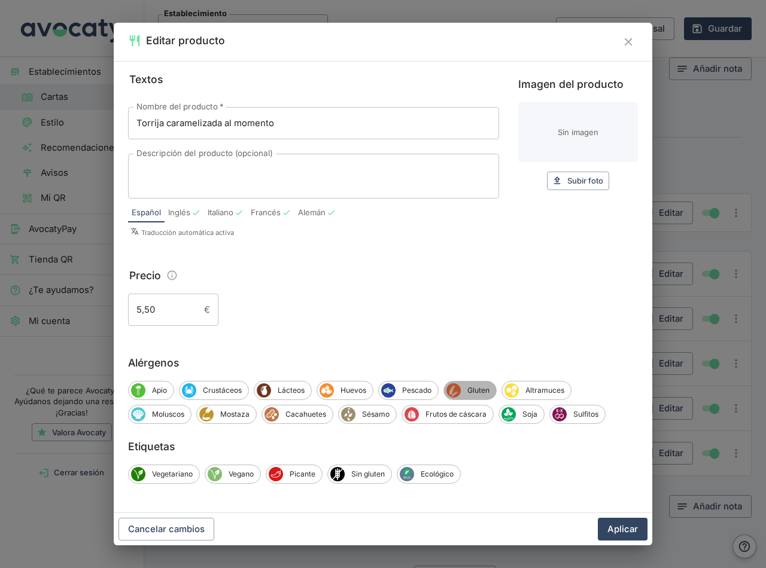
click at [465, 390] on span "Gluten" at bounding box center [478, 390] width 35 height 11
click at [616, 531] on button "Aplicar" at bounding box center [623, 529] width 50 height 23
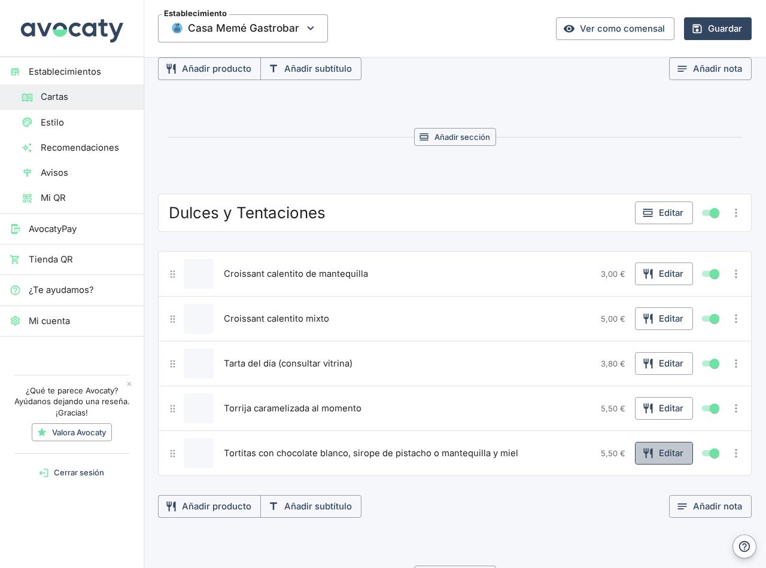
click at [654, 454] on button "Editar" at bounding box center [664, 453] width 58 height 23
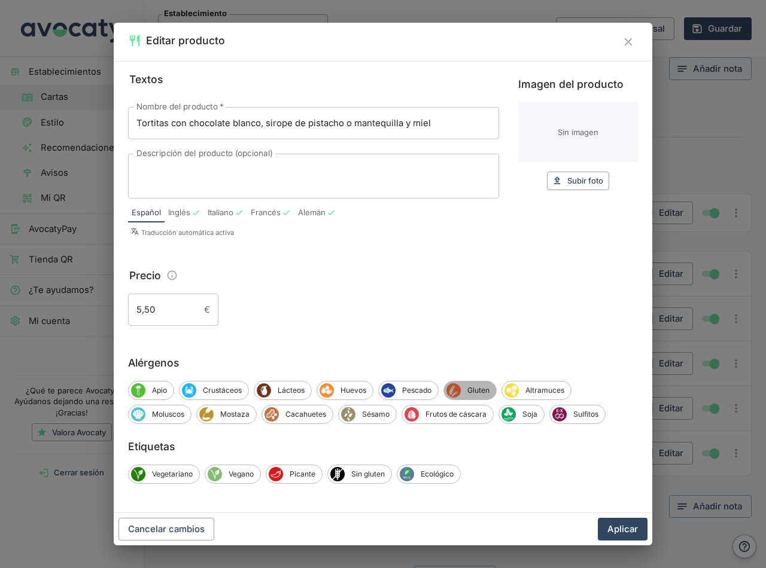
click at [469, 390] on span "Gluten" at bounding box center [478, 390] width 35 height 11
click at [613, 535] on button "Aplicar" at bounding box center [623, 529] width 50 height 23
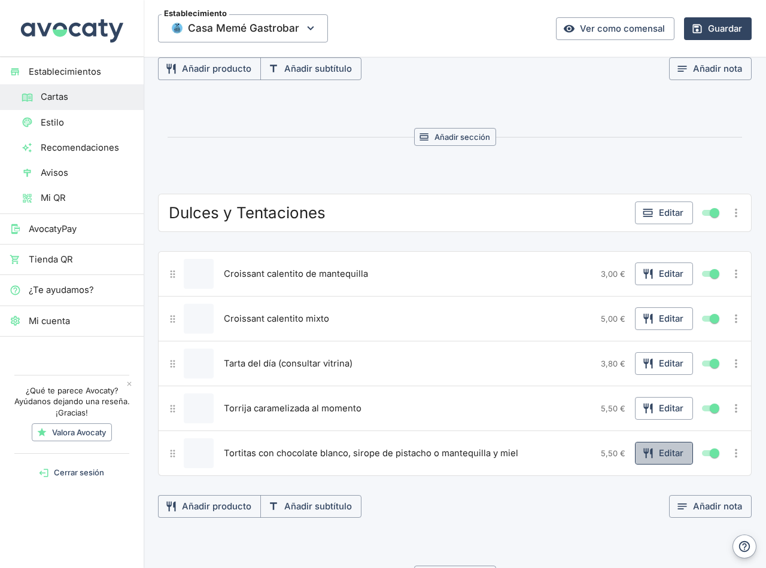
click at [657, 454] on button "Editar" at bounding box center [664, 453] width 58 height 23
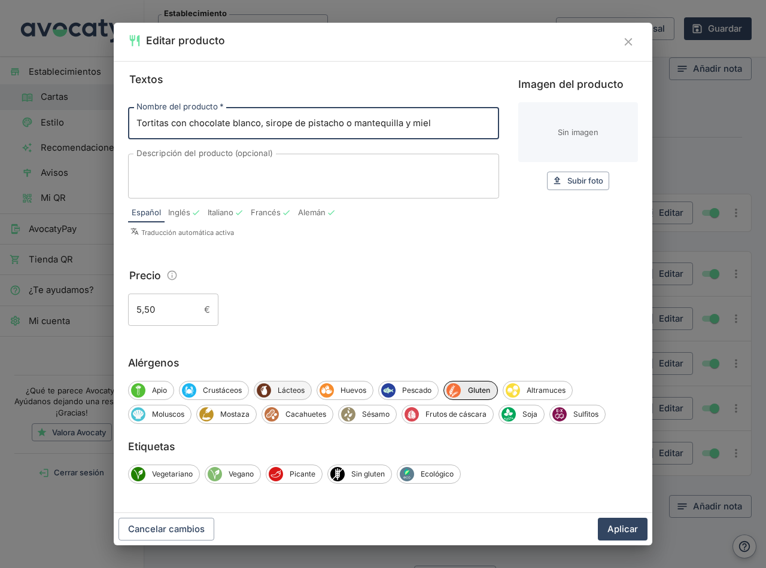
click at [287, 387] on span "Lácteos" at bounding box center [291, 390] width 40 height 11
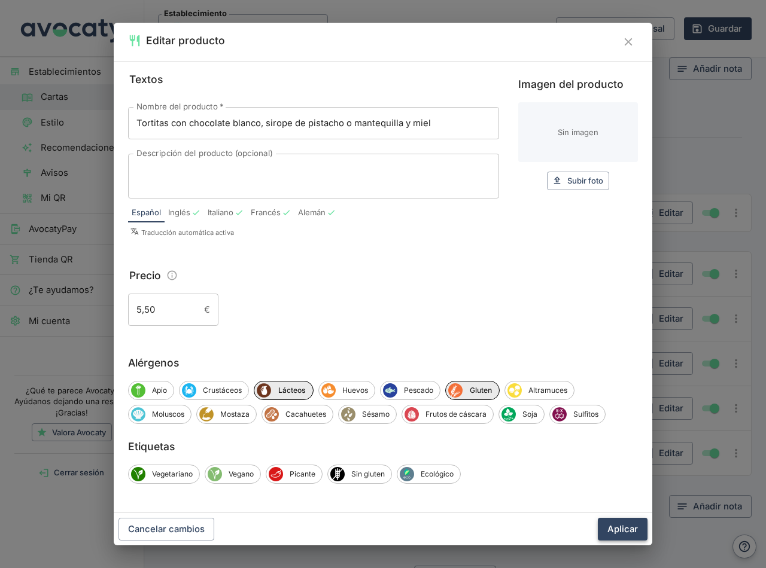
click at [620, 531] on button "Aplicar" at bounding box center [623, 529] width 50 height 23
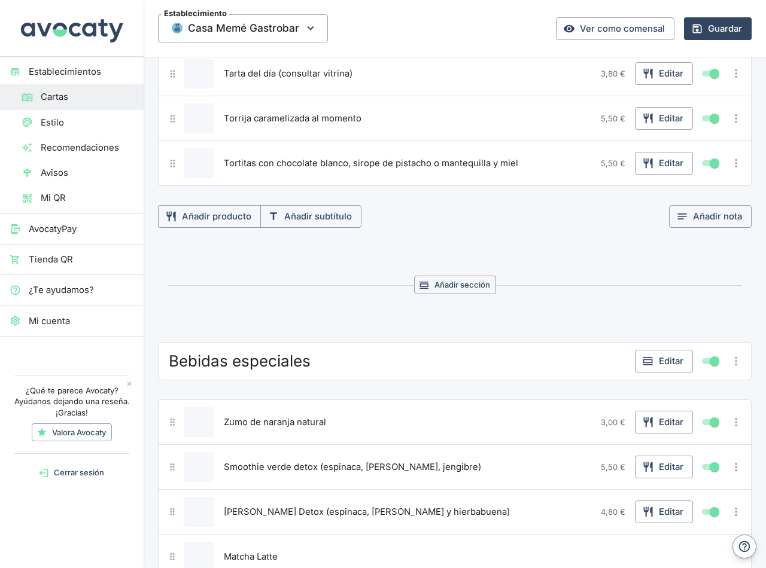
scroll to position [1556, 0]
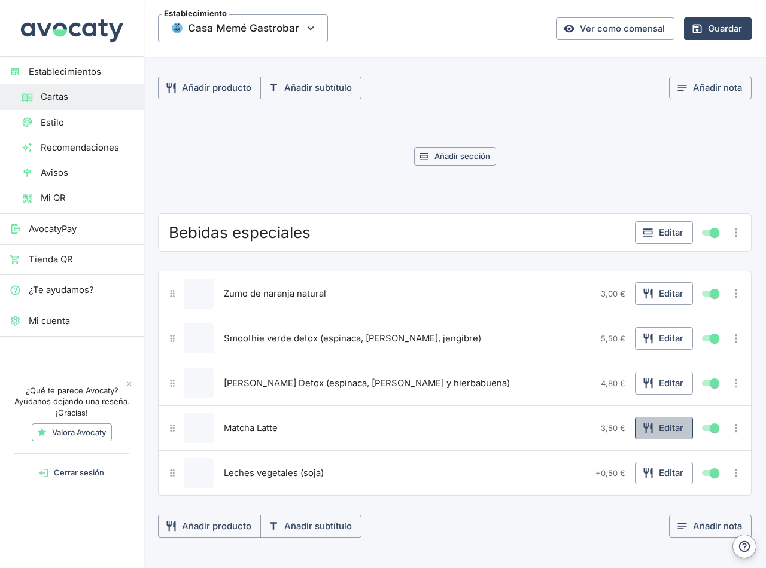
click at [656, 430] on button "Editar" at bounding box center [664, 428] width 58 height 23
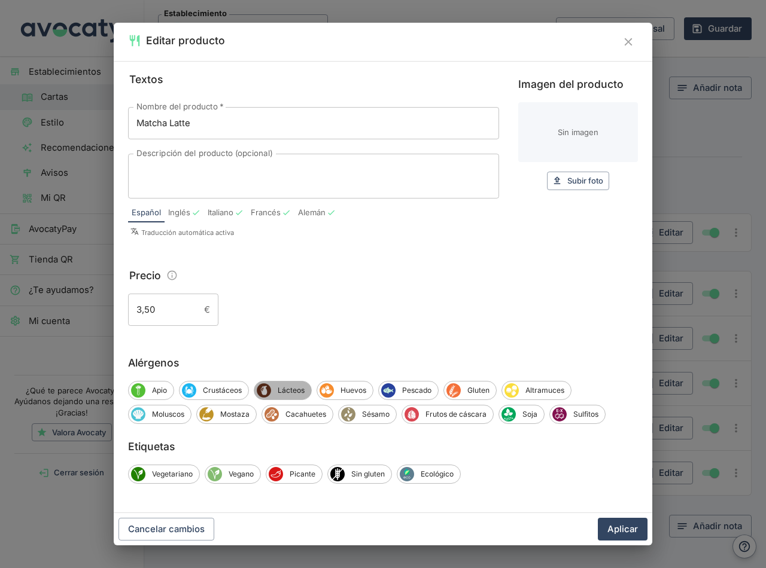
click at [296, 389] on span "Lácteos" at bounding box center [291, 390] width 40 height 11
click at [608, 529] on button "Aplicar" at bounding box center [623, 529] width 50 height 23
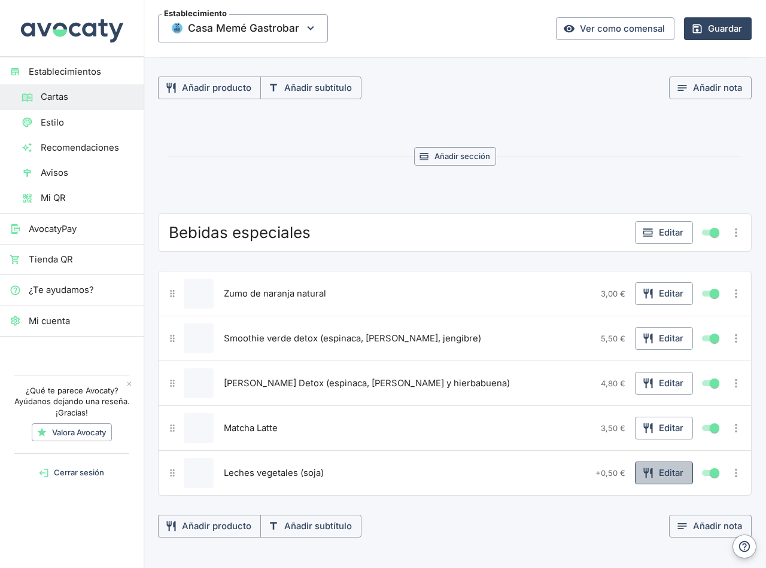
click at [659, 470] on button "Editar" at bounding box center [664, 473] width 58 height 23
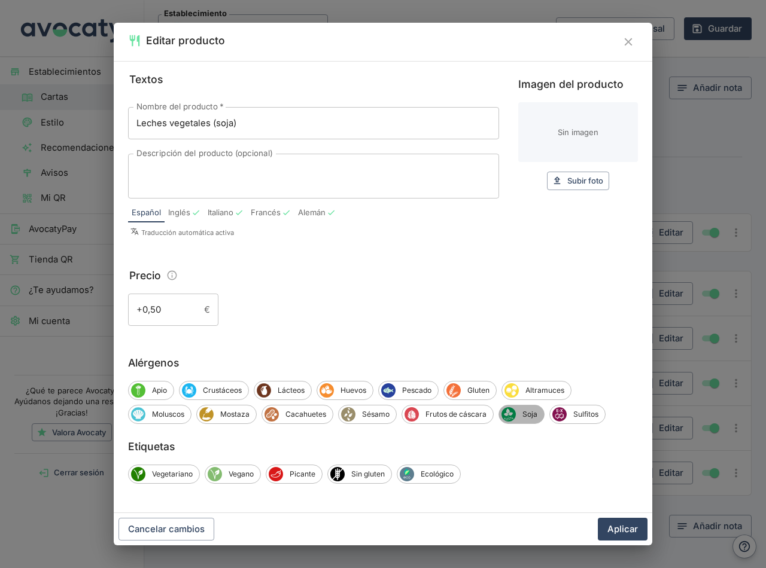
click at [513, 413] on icon "Soja" at bounding box center [508, 414] width 13 height 13
click at [625, 531] on button "Aplicar" at bounding box center [623, 529] width 50 height 23
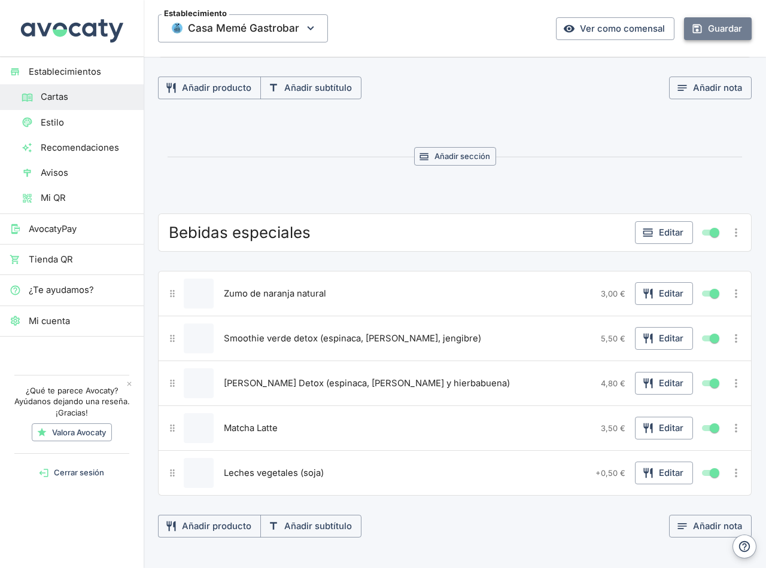
click at [717, 26] on button "Guardar" at bounding box center [718, 28] width 68 height 23
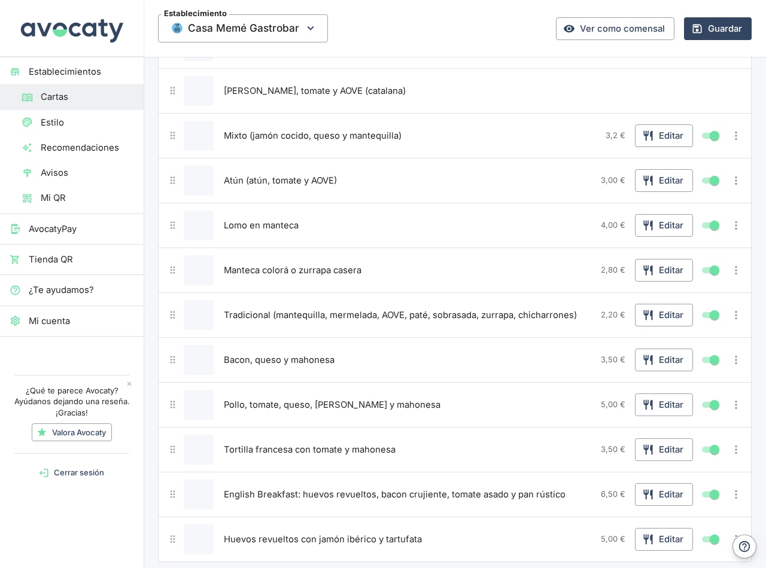
scroll to position [0, 0]
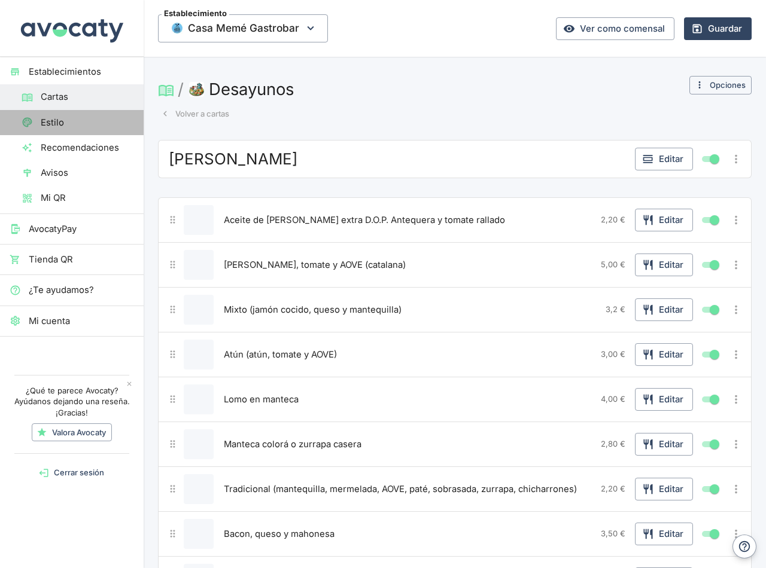
click at [62, 121] on span "Estilo" at bounding box center [87, 122] width 93 height 13
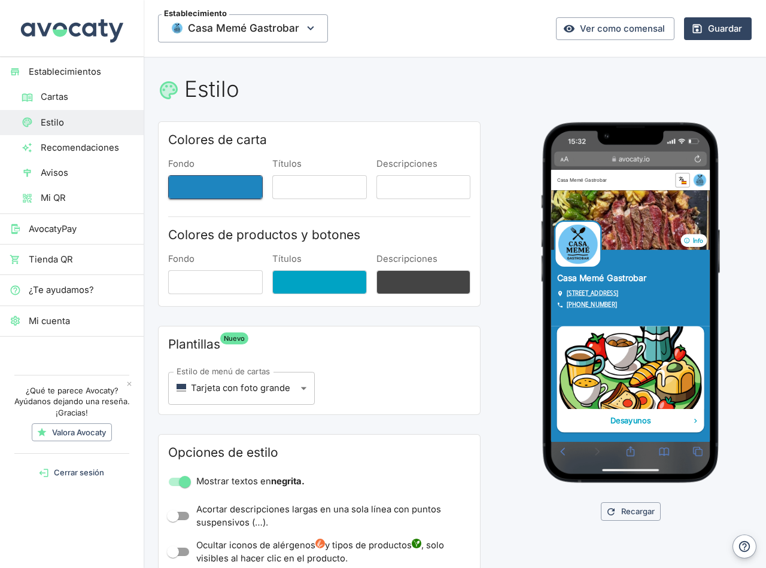
click at [241, 184] on button "Fondo" at bounding box center [215, 187] width 95 height 24
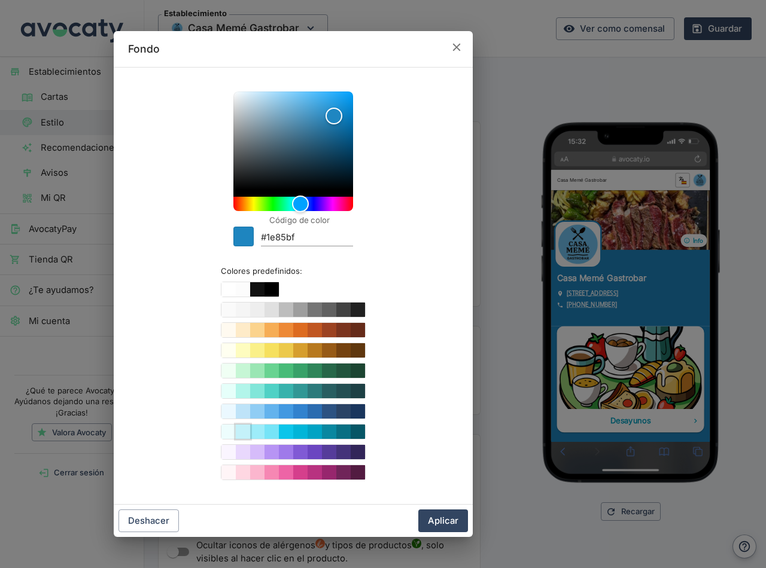
click at [240, 433] on button "Color #C4F1F9" at bounding box center [243, 432] width 14 height 14
type input "#C4F1F9"
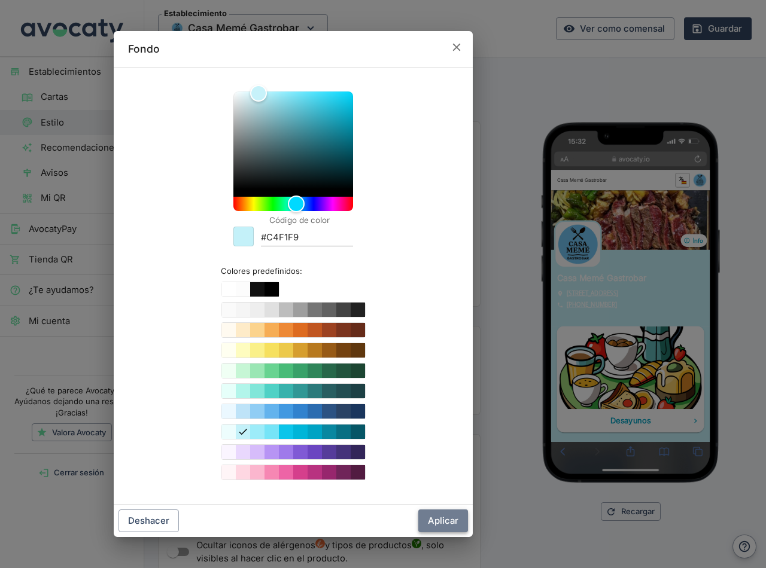
click at [451, 520] on button "Aplicar" at bounding box center [443, 521] width 50 height 23
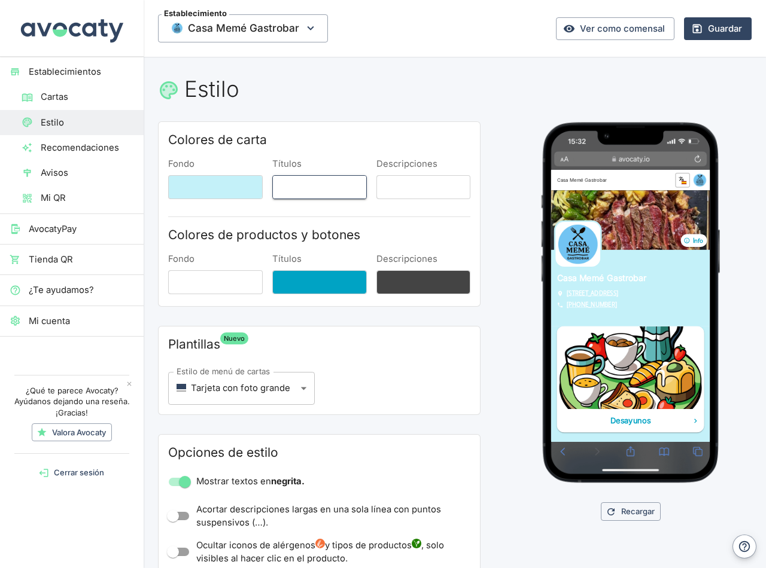
click at [316, 184] on button "Títulos" at bounding box center [319, 187] width 95 height 24
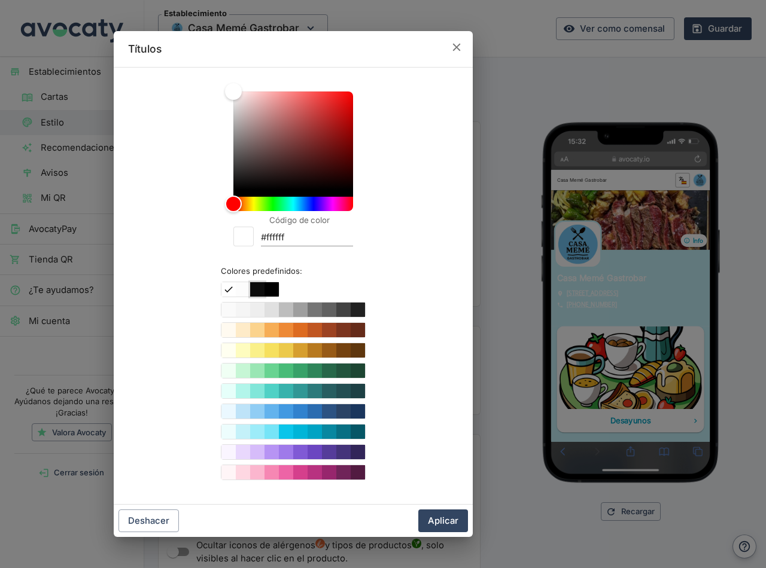
click at [260, 288] on button "Color #111111" at bounding box center [257, 289] width 14 height 14
type input "#111111"
click at [445, 526] on button "Aplicar" at bounding box center [443, 521] width 50 height 23
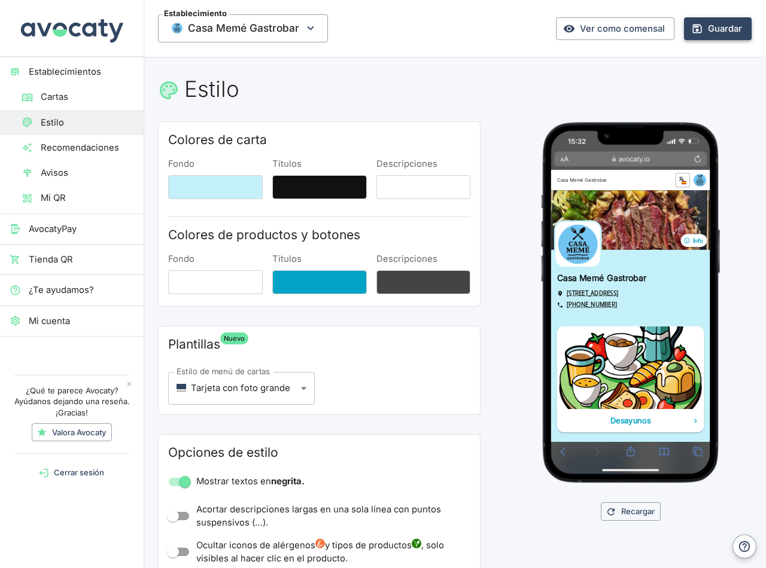
click at [710, 30] on button "Guardar" at bounding box center [718, 28] width 68 height 23
click at [223, 177] on button "Fondo" at bounding box center [215, 187] width 95 height 24
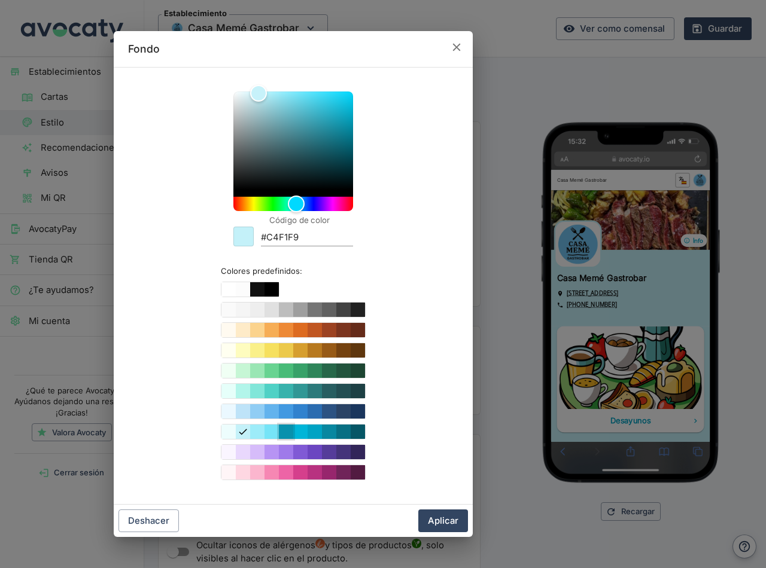
click at [285, 436] on button "Color #0BC5EA" at bounding box center [286, 432] width 14 height 14
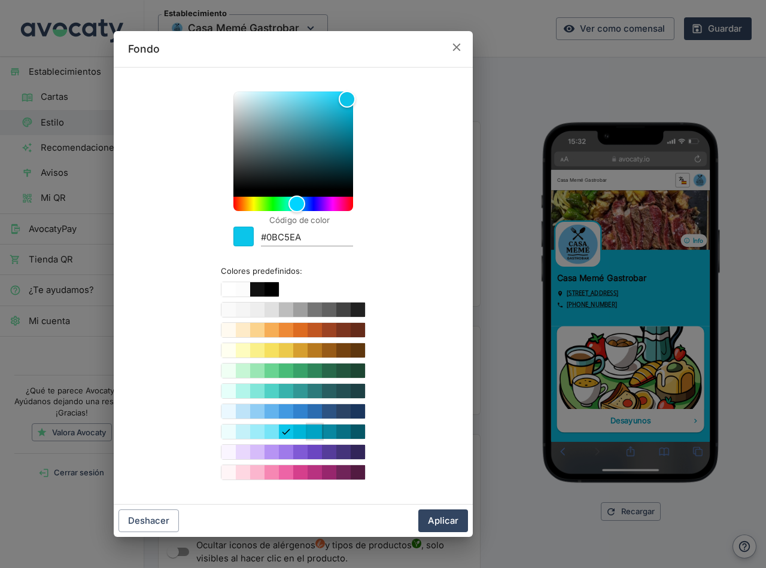
click at [314, 431] on button "Color #00A3C4" at bounding box center [315, 432] width 14 height 14
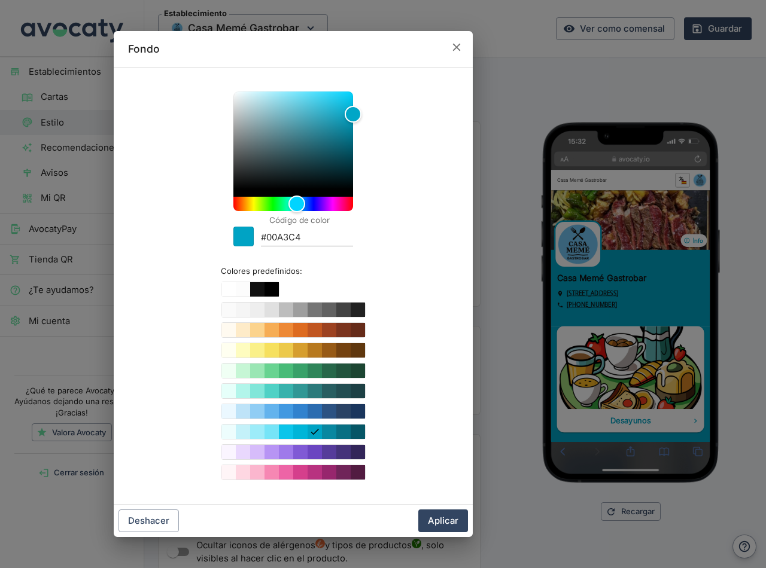
drag, startPoint x: 296, startPoint y: 430, endPoint x: 294, endPoint y: 424, distance: 6.2
click at [296, 429] on button "Color #00B5D8" at bounding box center [300, 432] width 14 height 14
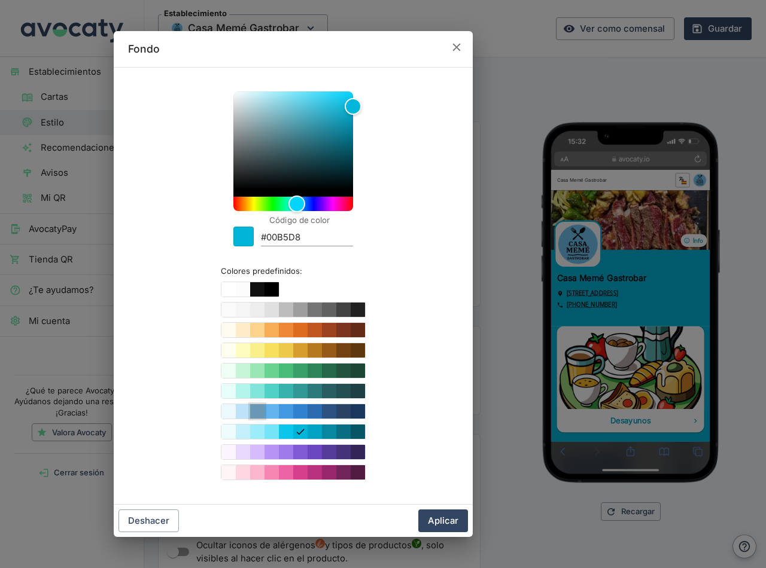
click at [261, 412] on button "Color #90CDF4" at bounding box center [257, 412] width 14 height 14
type input "#90CDF4"
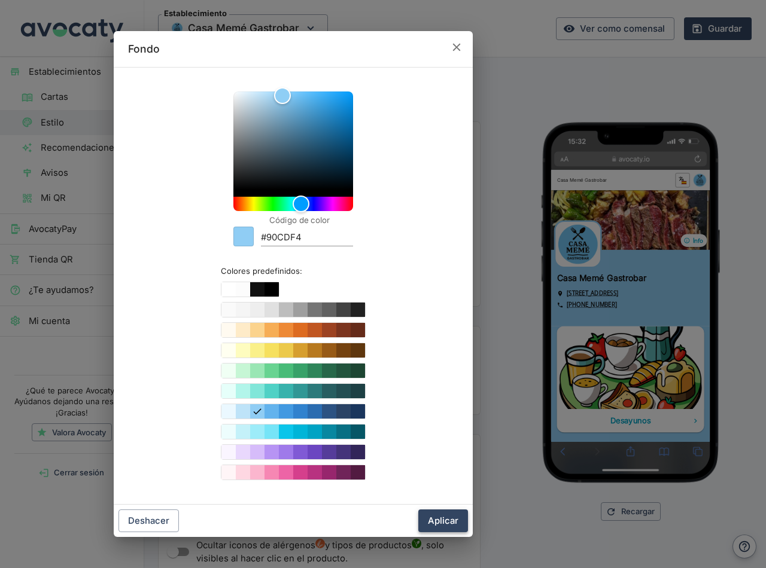
click at [439, 519] on button "Aplicar" at bounding box center [443, 521] width 50 height 23
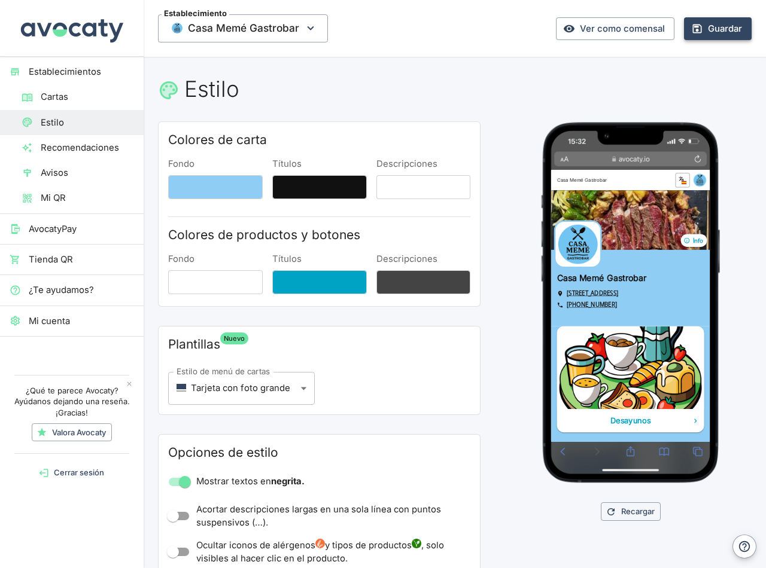
click at [728, 23] on button "Guardar" at bounding box center [718, 28] width 68 height 23
click at [308, 284] on button "Títulos" at bounding box center [319, 282] width 95 height 24
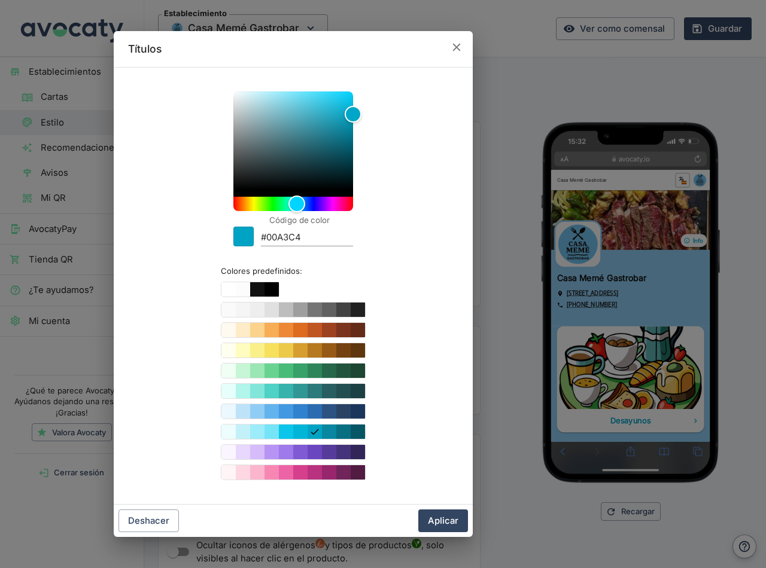
click at [458, 41] on icon "button" at bounding box center [456, 47] width 13 height 13
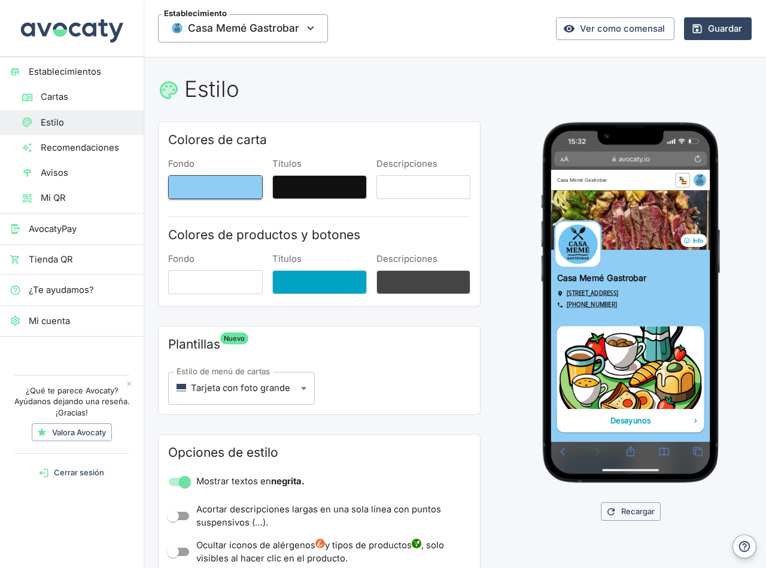
click at [212, 194] on button "Fondo" at bounding box center [215, 187] width 95 height 24
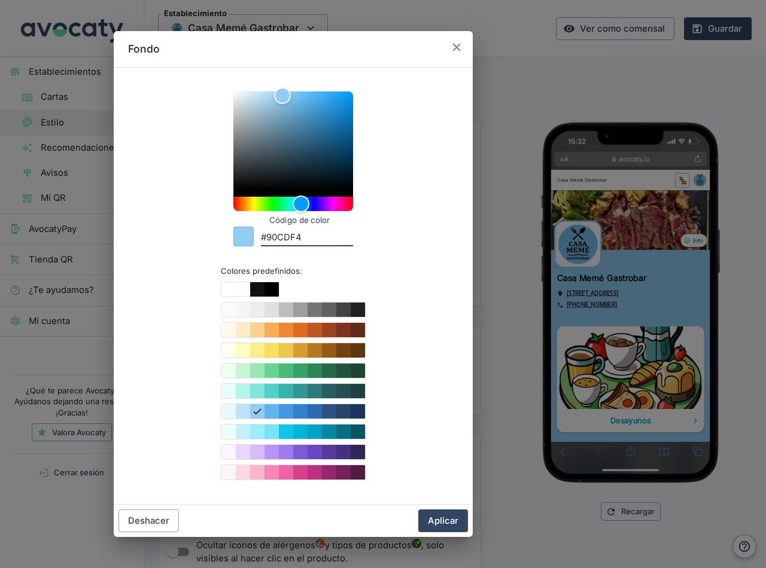
drag, startPoint x: 290, startPoint y: 232, endPoint x: 262, endPoint y: 235, distance: 28.3
click at [262, 235] on input "#90CDF4" at bounding box center [307, 238] width 92 height 16
click at [456, 46] on icon "button" at bounding box center [456, 47] width 13 height 13
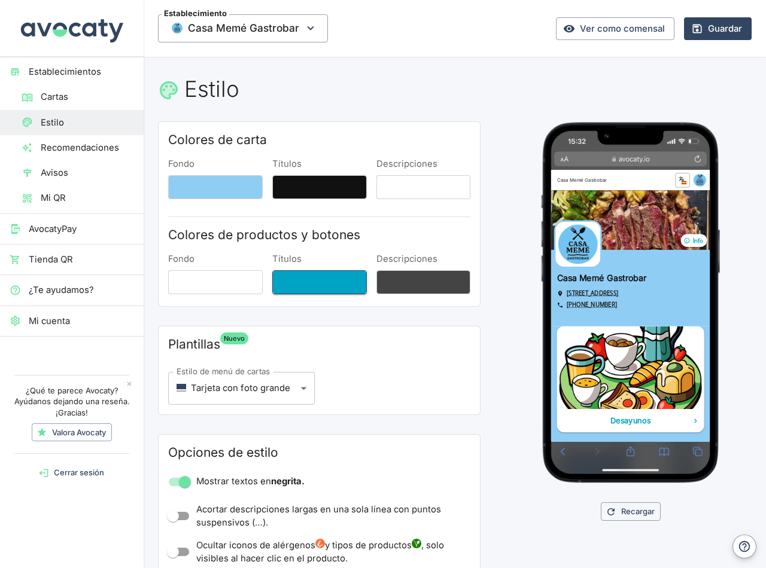
click at [294, 284] on button "Títulos" at bounding box center [319, 282] width 95 height 24
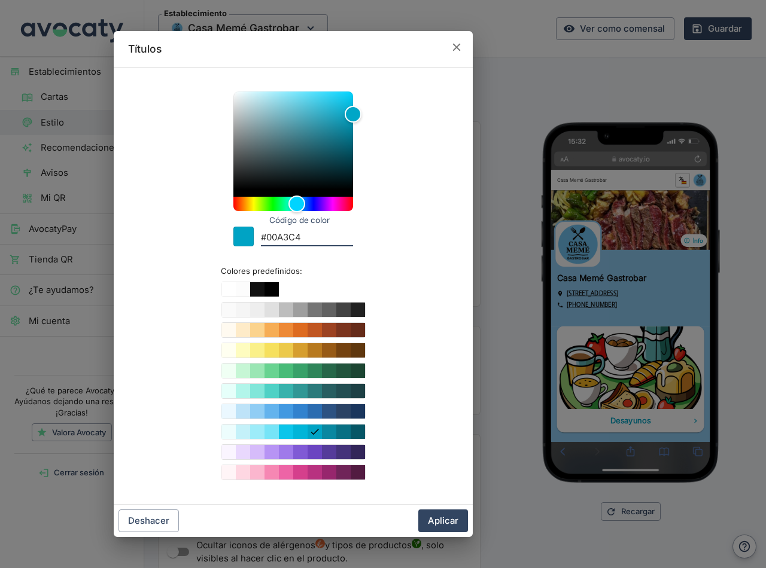
drag, startPoint x: 311, startPoint y: 231, endPoint x: 256, endPoint y: 223, distance: 55.7
click at [256, 223] on div "Código de color #00A3C4" at bounding box center [293, 234] width 120 height 26
paste input "90CDF"
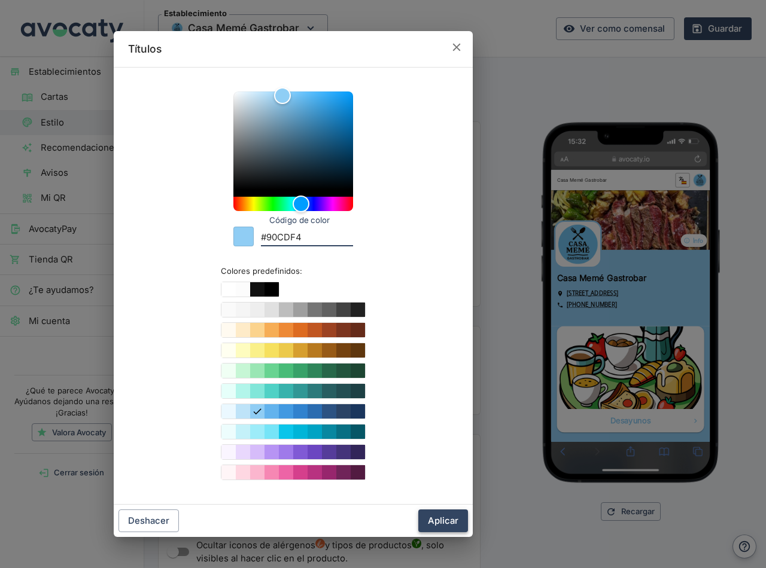
type input "#90CDF4"
click at [447, 522] on button "Aplicar" at bounding box center [443, 521] width 50 height 23
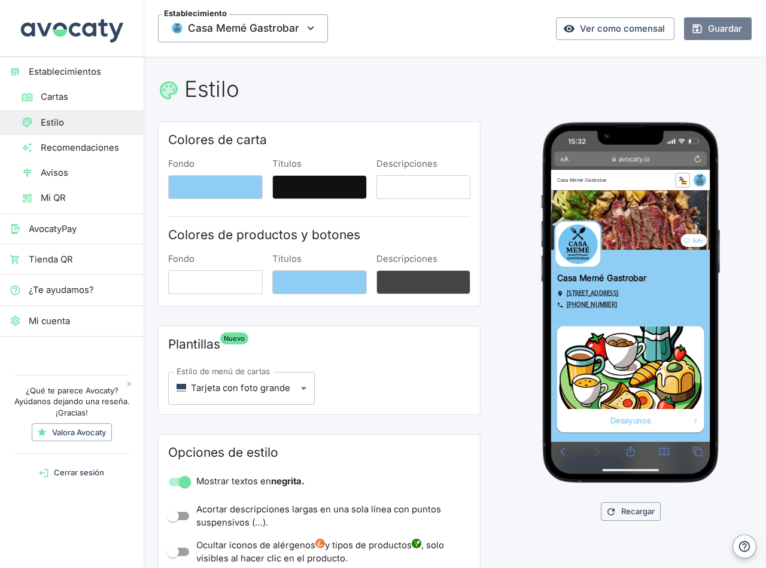
click at [716, 24] on button "Guardar" at bounding box center [718, 28] width 68 height 23
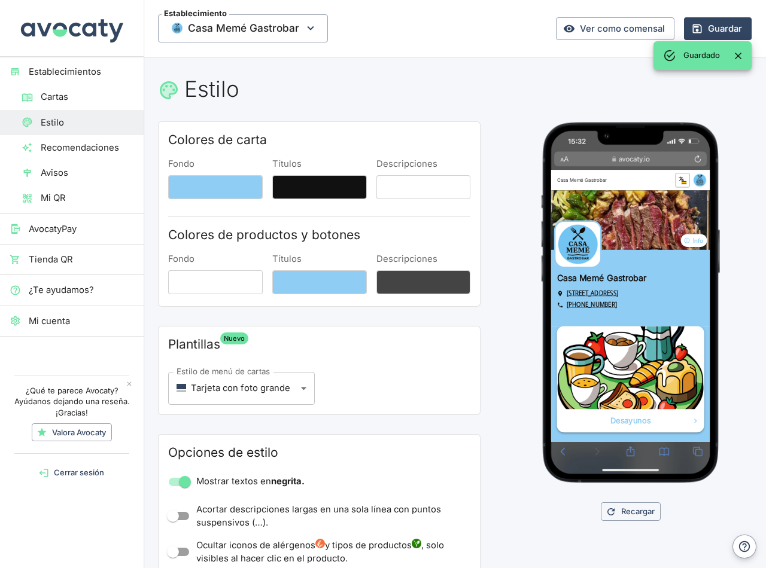
click at [684, 476] on img at bounding box center [682, 500] width 251 height 141
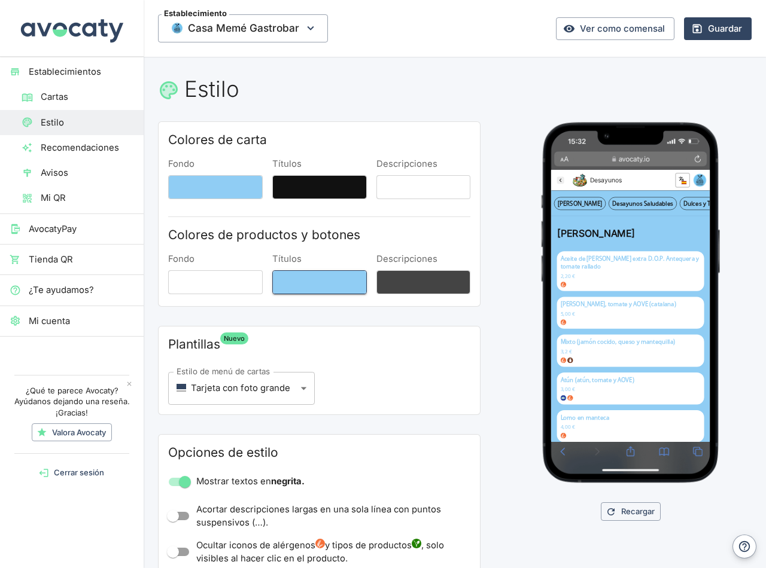
click at [313, 279] on button "Títulos" at bounding box center [319, 282] width 95 height 24
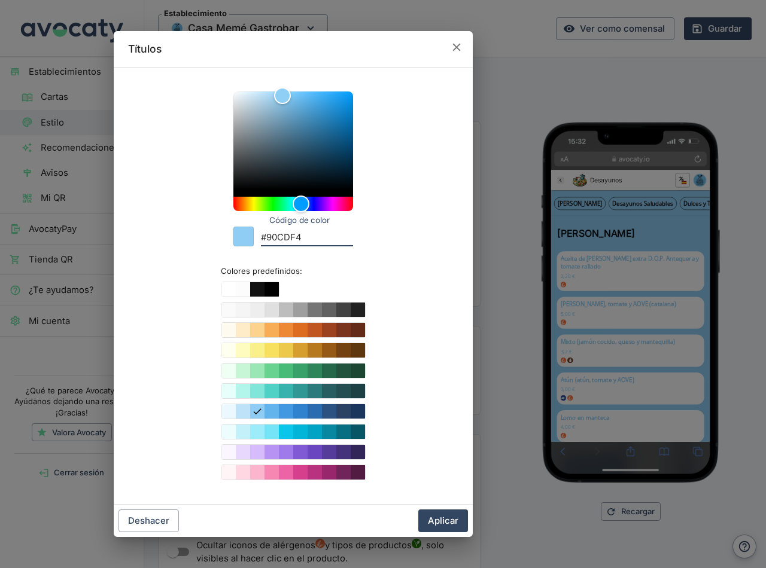
drag, startPoint x: 317, startPoint y: 235, endPoint x: 237, endPoint y: 241, distance: 80.4
click at [237, 241] on div "Código de color #90CDF4" at bounding box center [293, 234] width 120 height 26
click at [448, 515] on button "Aplicar" at bounding box center [443, 521] width 50 height 23
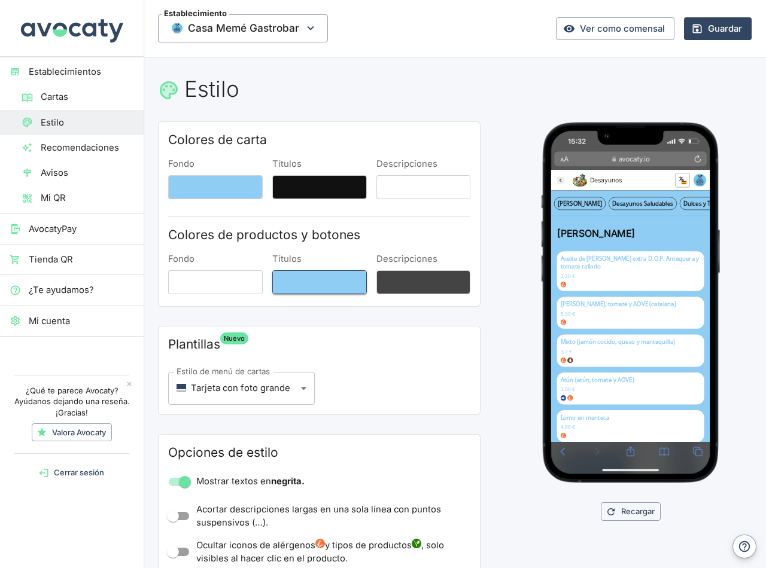
click at [330, 284] on button "Títulos" at bounding box center [319, 282] width 95 height 24
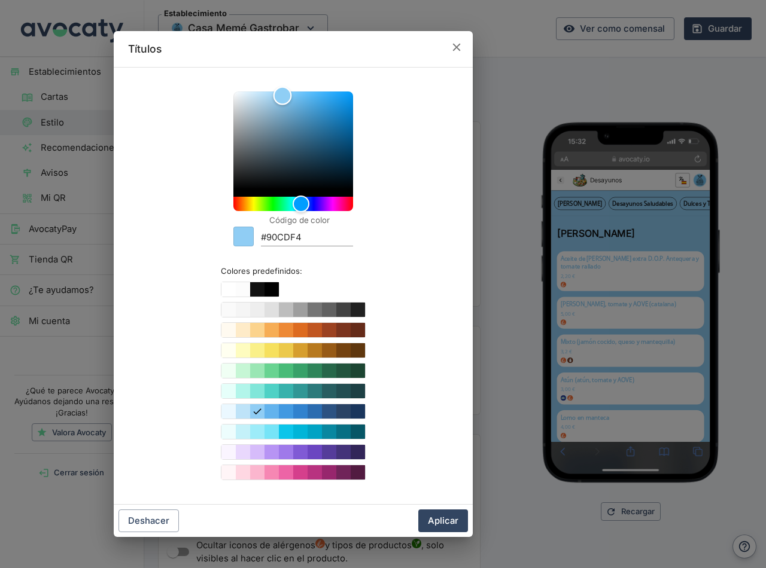
type input "#2285c2"
click at [332, 115] on div "Color" at bounding box center [293, 141] width 120 height 98
click at [433, 518] on button "Aplicar" at bounding box center [443, 521] width 50 height 23
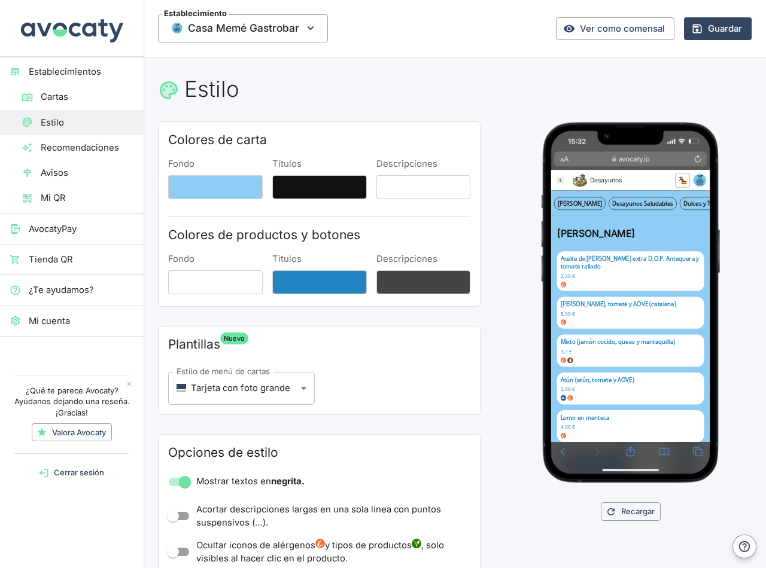
click at [725, 16] on div "Establecimiento Casa Memé Gastrobar Ver como comensal Guardar" at bounding box center [455, 28] width 622 height 57
click at [715, 28] on button "Guardar" at bounding box center [718, 28] width 68 height 23
click at [709, 31] on button "Guardar" at bounding box center [718, 28] width 68 height 23
click at [698, 23] on button "Guardar" at bounding box center [718, 28] width 68 height 23
click at [187, 482] on input "Mostrar textos en negrita." at bounding box center [185, 482] width 68 height 23
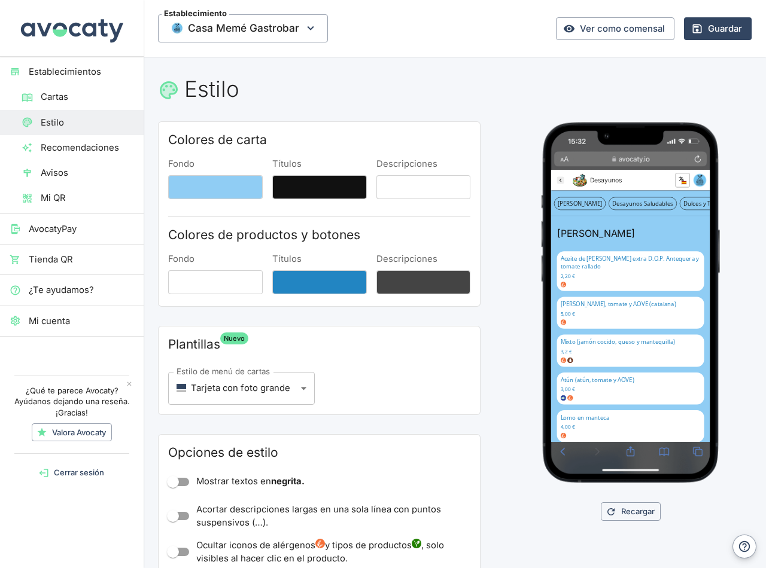
click at [187, 482] on input "Mostrar textos en negrita." at bounding box center [173, 482] width 68 height 23
checkbox input "true"
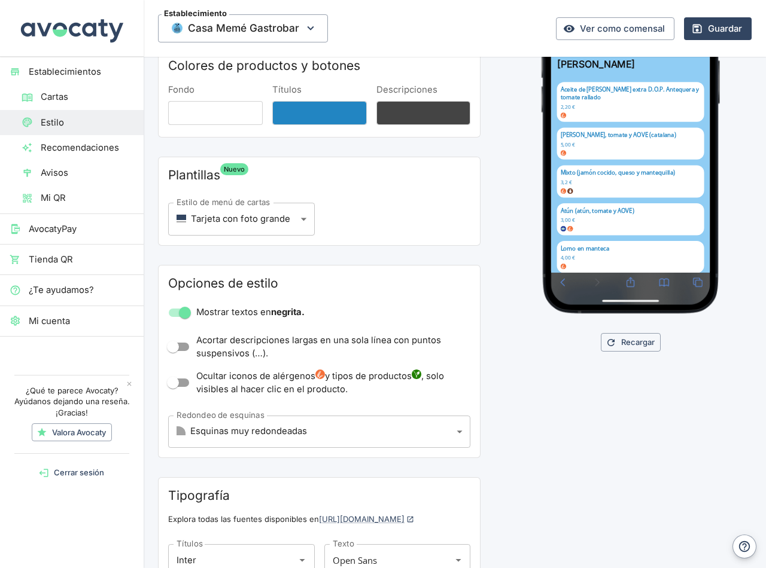
scroll to position [180, 0]
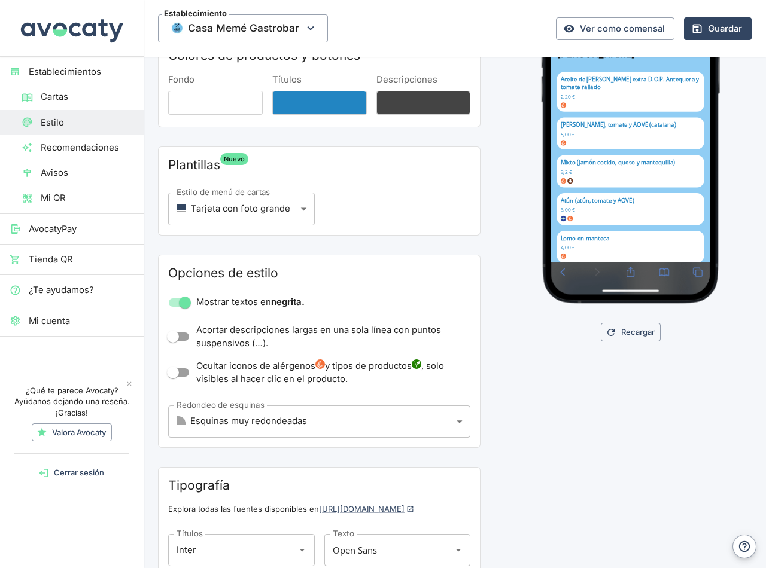
click at [175, 371] on input "Ocultar iconos de alérgenos y tipos de productos , solo visibles al hacer clic …" at bounding box center [173, 372] width 68 height 23
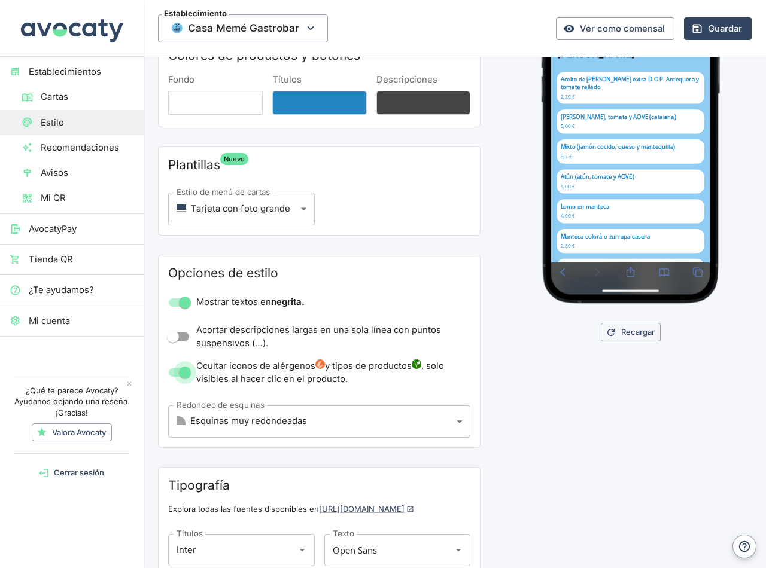
click at [175, 371] on input "Ocultar iconos de alérgenos y tipos de productos , solo visibles al hacer clic …" at bounding box center [185, 372] width 68 height 23
checkbox input "false"
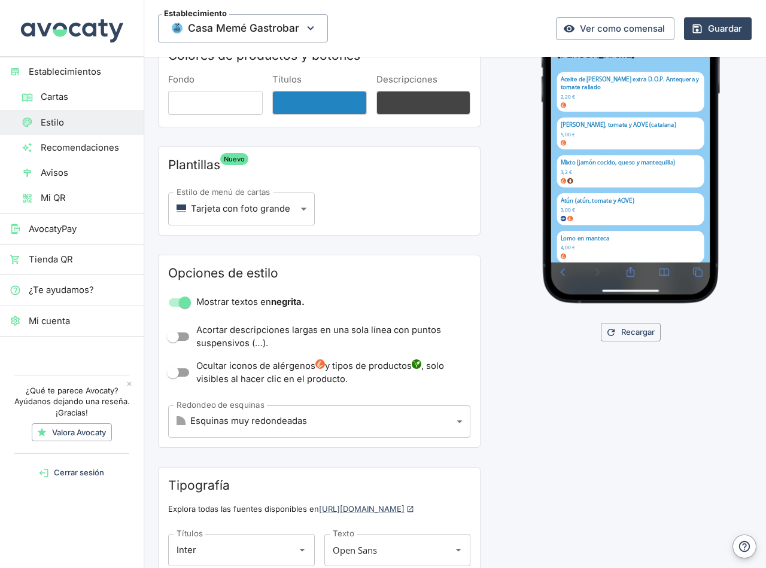
click at [437, 425] on body "Establecimientos Cartas Estilo Recomendaciones Avisos Mi QR AvocatyPay Tienda Q…" at bounding box center [383, 284] width 766 height 568
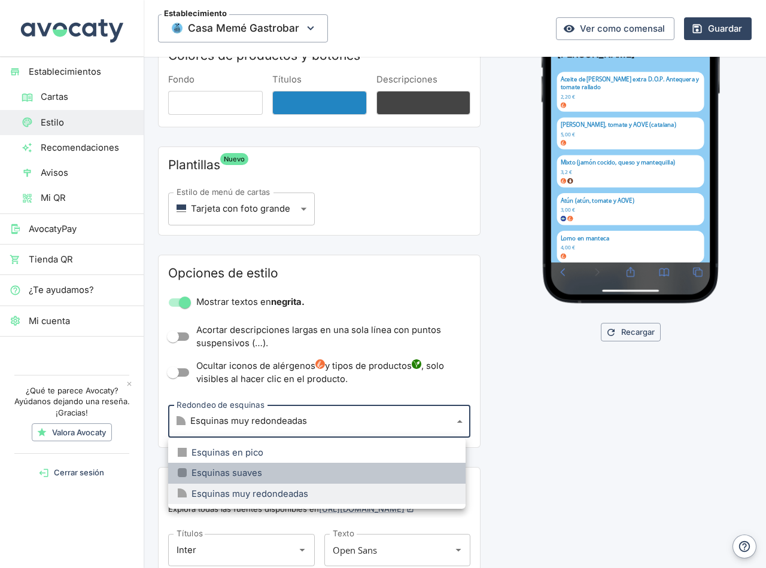
click at [223, 474] on div "Esquinas suaves" at bounding box center [220, 473] width 84 height 13
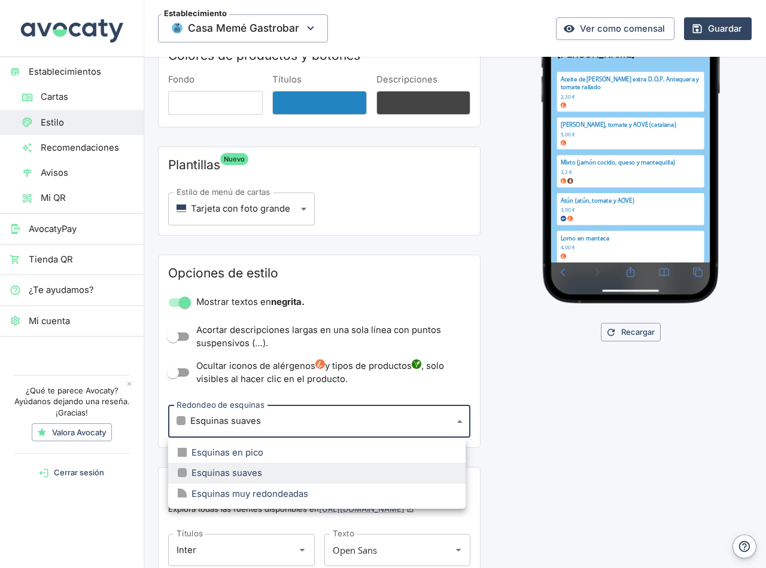
click at [359, 415] on body "Establecimientos Cartas Estilo Recomendaciones Avisos Mi QR AvocatyPay Tienda Q…" at bounding box center [383, 284] width 766 height 568
click at [261, 452] on div "Esquinas en pico" at bounding box center [221, 452] width 86 height 13
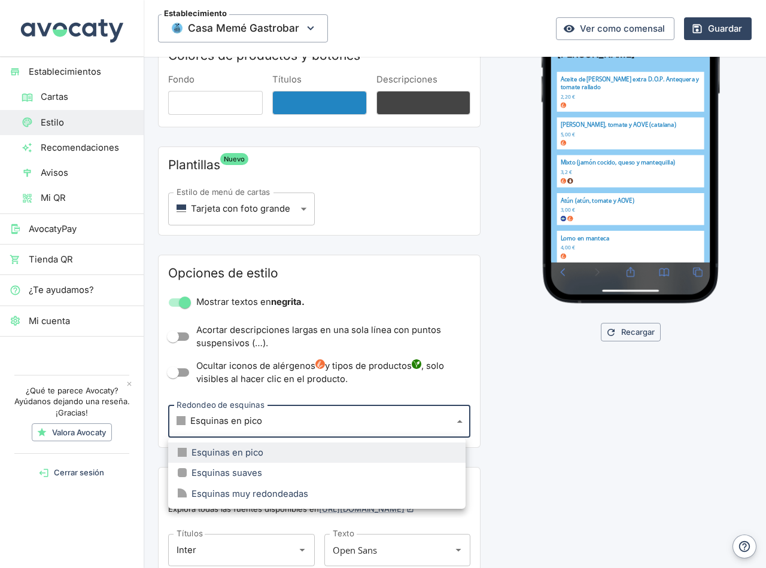
click at [296, 422] on body "Establecimientos Cartas Estilo Recomendaciones Avisos Mi QR AvocatyPay Tienda Q…" at bounding box center [383, 284] width 766 height 568
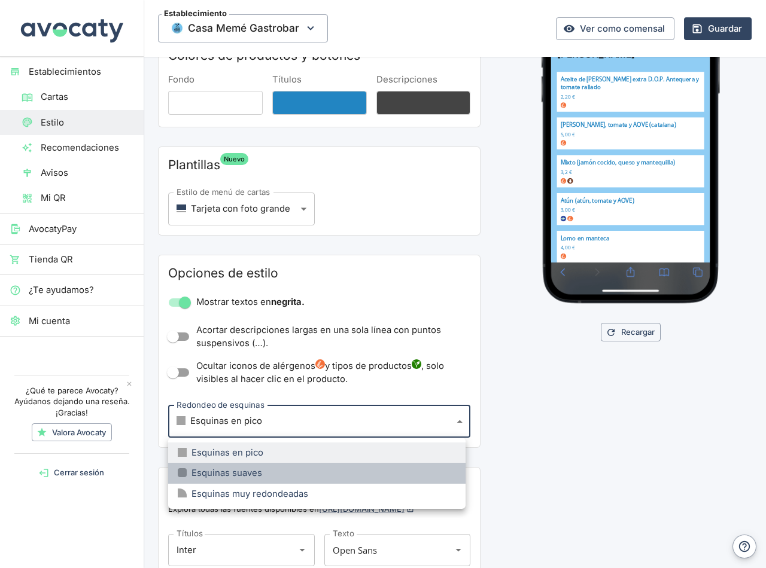
click at [231, 476] on div "Esquinas suaves" at bounding box center [220, 473] width 84 height 13
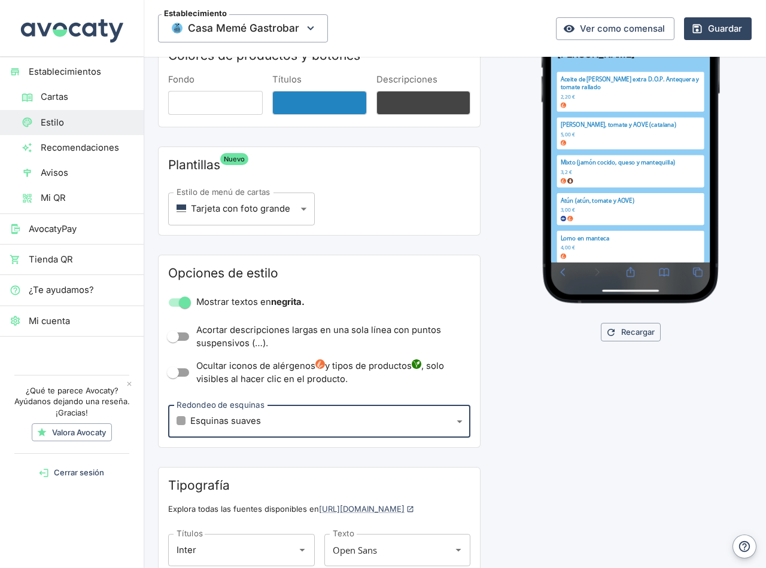
click at [342, 421] on body "Establecimientos Cartas Estilo Recomendaciones Avisos Mi QR AvocatyPay Tienda Q…" at bounding box center [383, 284] width 766 height 568
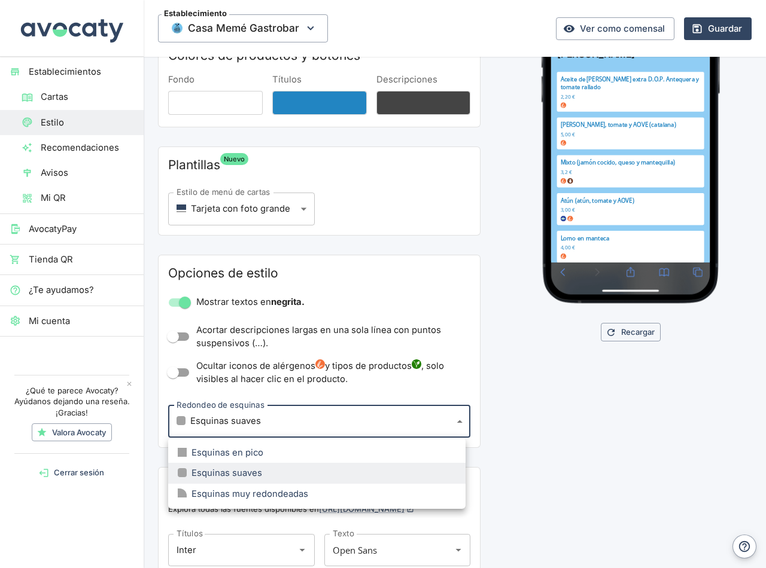
click at [251, 488] on div "Esquinas muy redondeadas" at bounding box center [243, 494] width 130 height 13
type input "large"
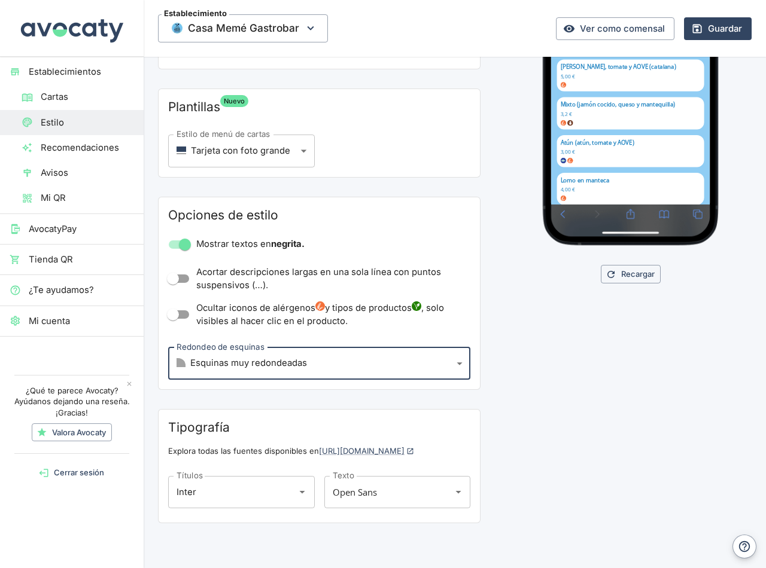
scroll to position [241, 0]
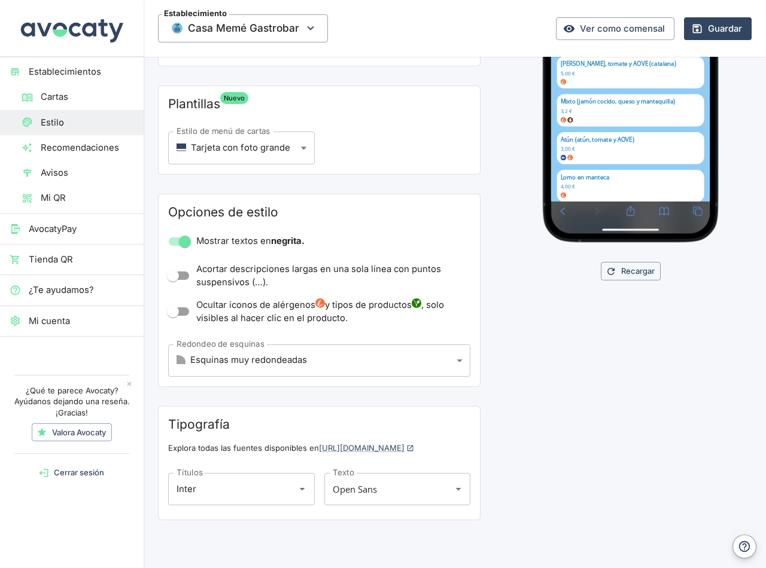
drag, startPoint x: 568, startPoint y: 356, endPoint x: 595, endPoint y: 248, distance: 111.6
click at [573, 353] on div "Recargar" at bounding box center [630, 210] width 242 height 659
click at [703, 28] on button "Guardar" at bounding box center [718, 28] width 68 height 23
